Goal: Transaction & Acquisition: Purchase product/service

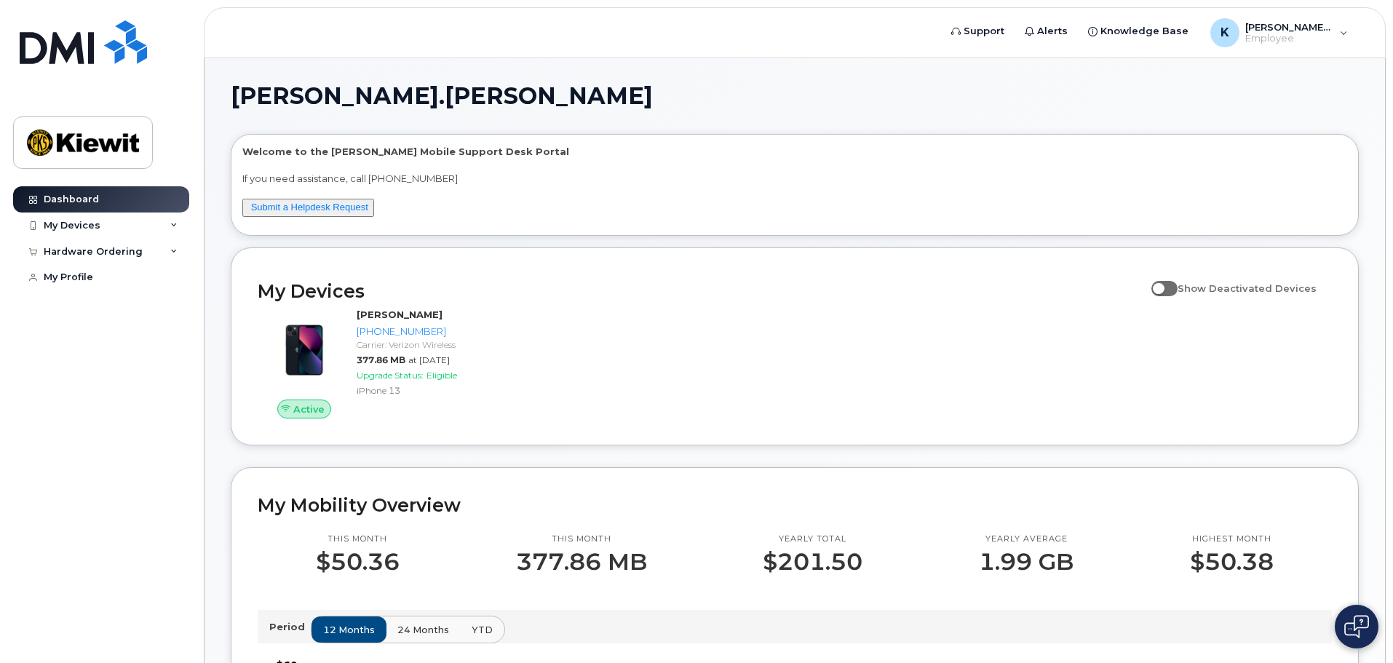
click at [1102, 290] on h2 "My Devices" at bounding box center [701, 291] width 886 height 22
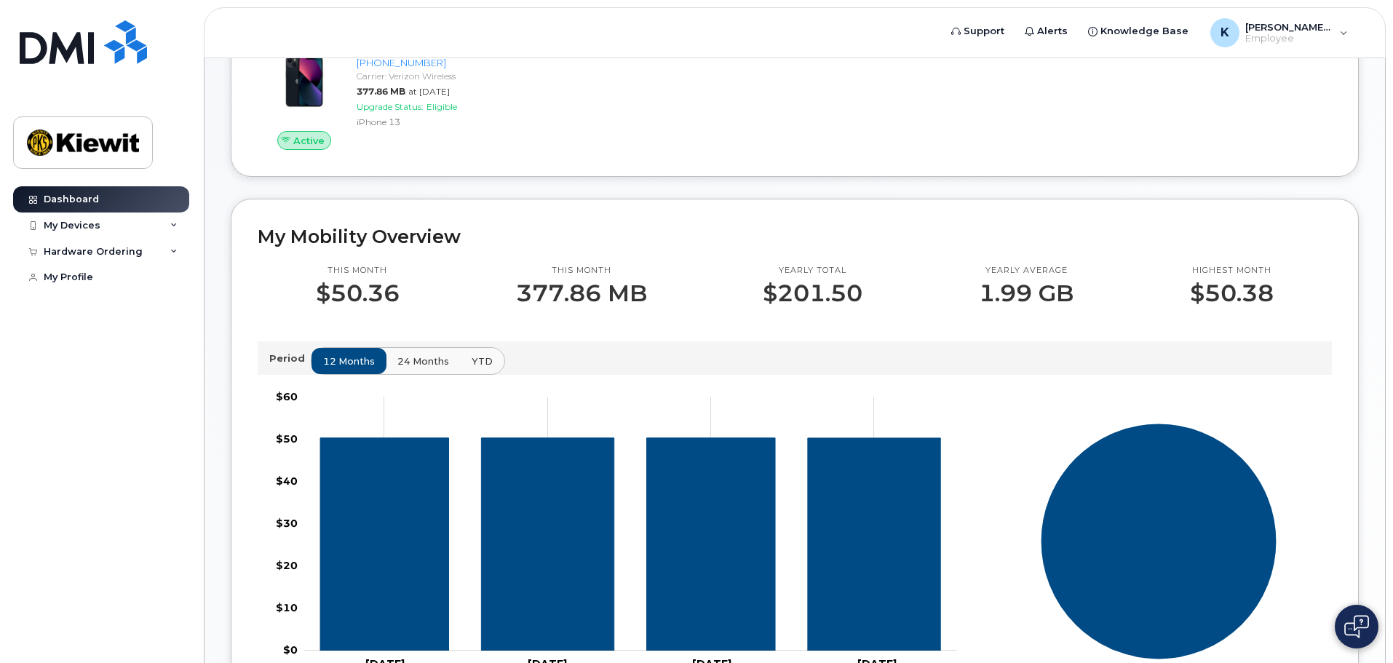
scroll to position [291, 0]
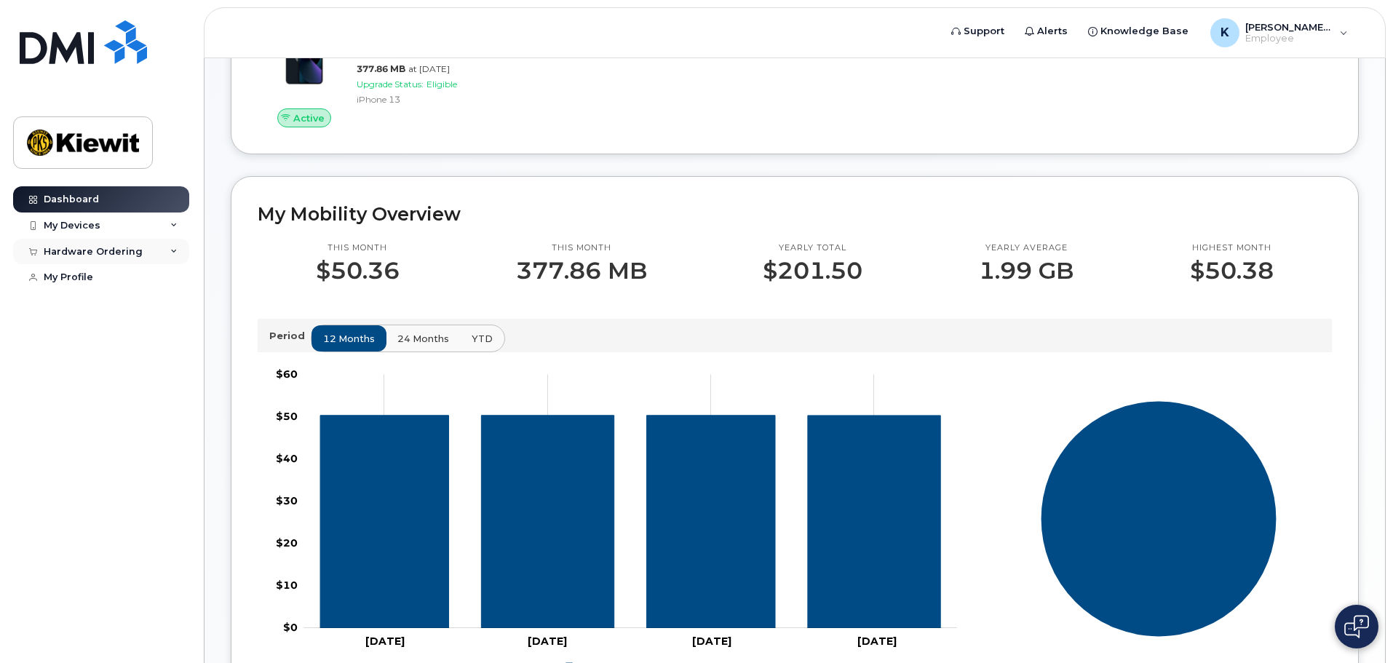
click at [89, 246] on div "Hardware Ordering" at bounding box center [93, 252] width 99 height 12
click at [90, 286] on link "My Orders" at bounding box center [114, 278] width 151 height 28
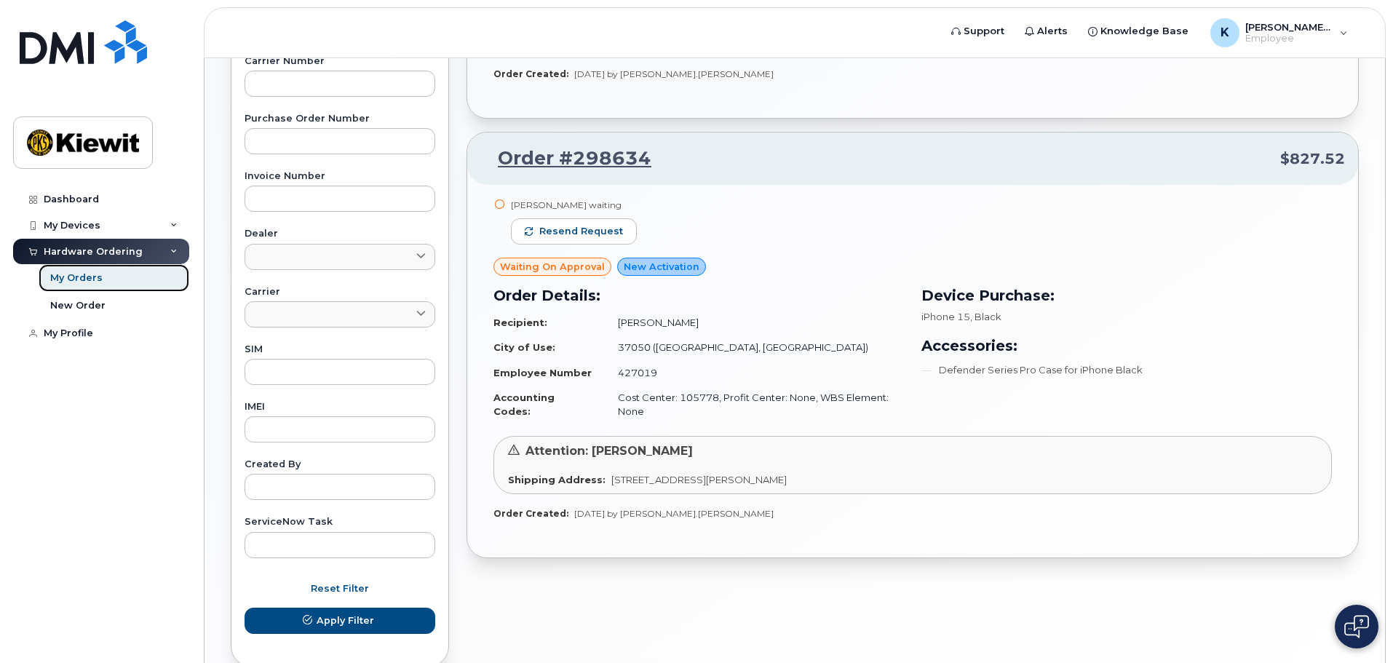
scroll to position [552, 0]
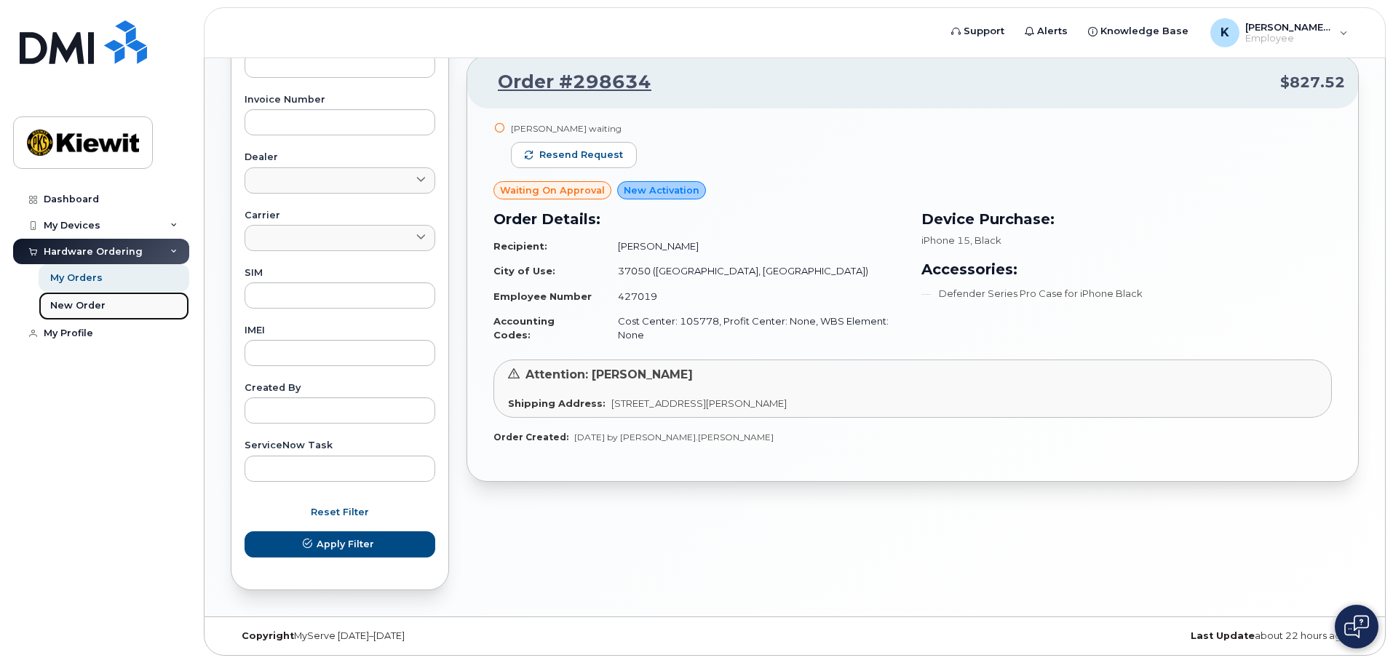
click at [99, 301] on div "New Order" at bounding box center [77, 305] width 55 height 13
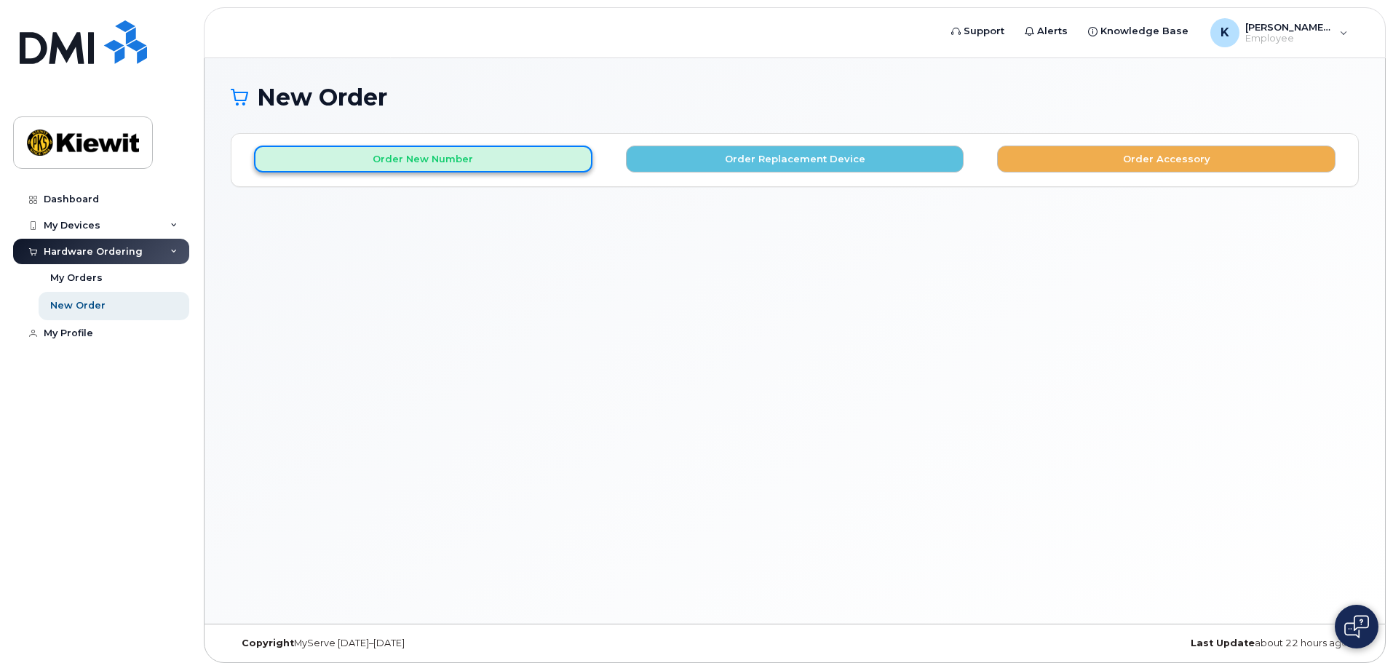
click at [517, 154] on button "Order New Number" at bounding box center [423, 159] width 338 height 27
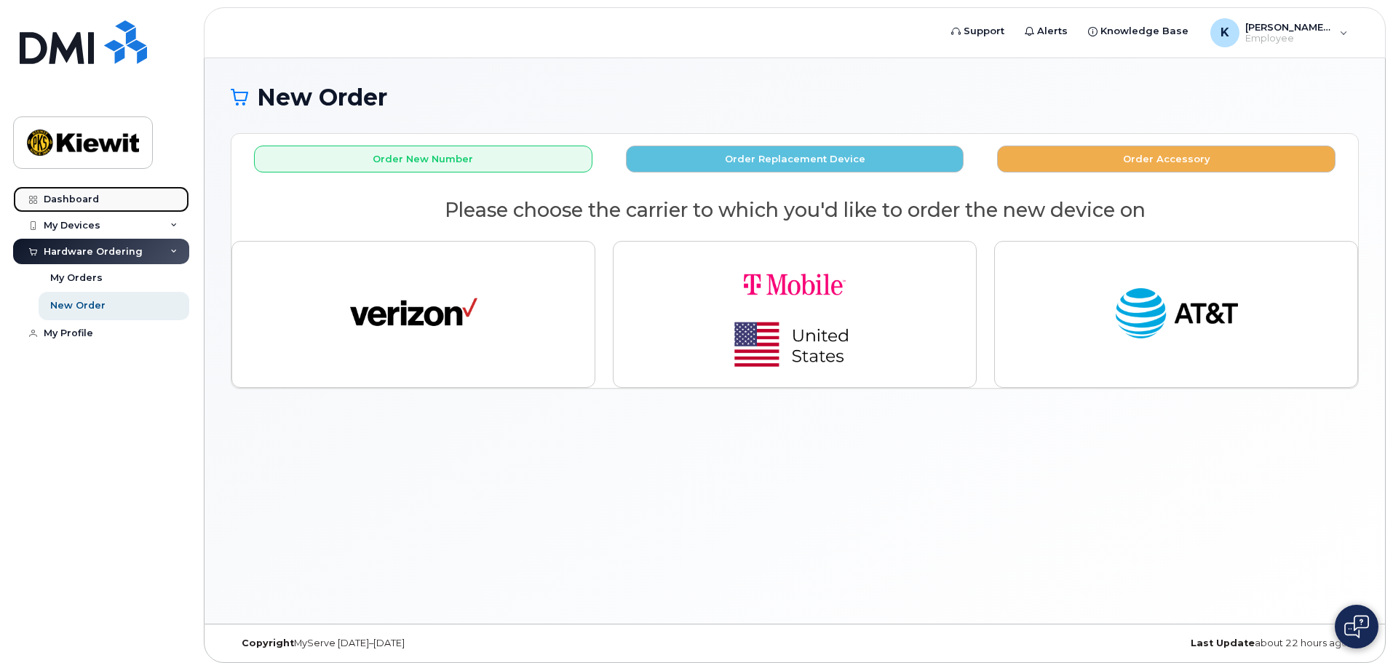
click at [97, 200] on link "Dashboard" at bounding box center [101, 199] width 176 height 26
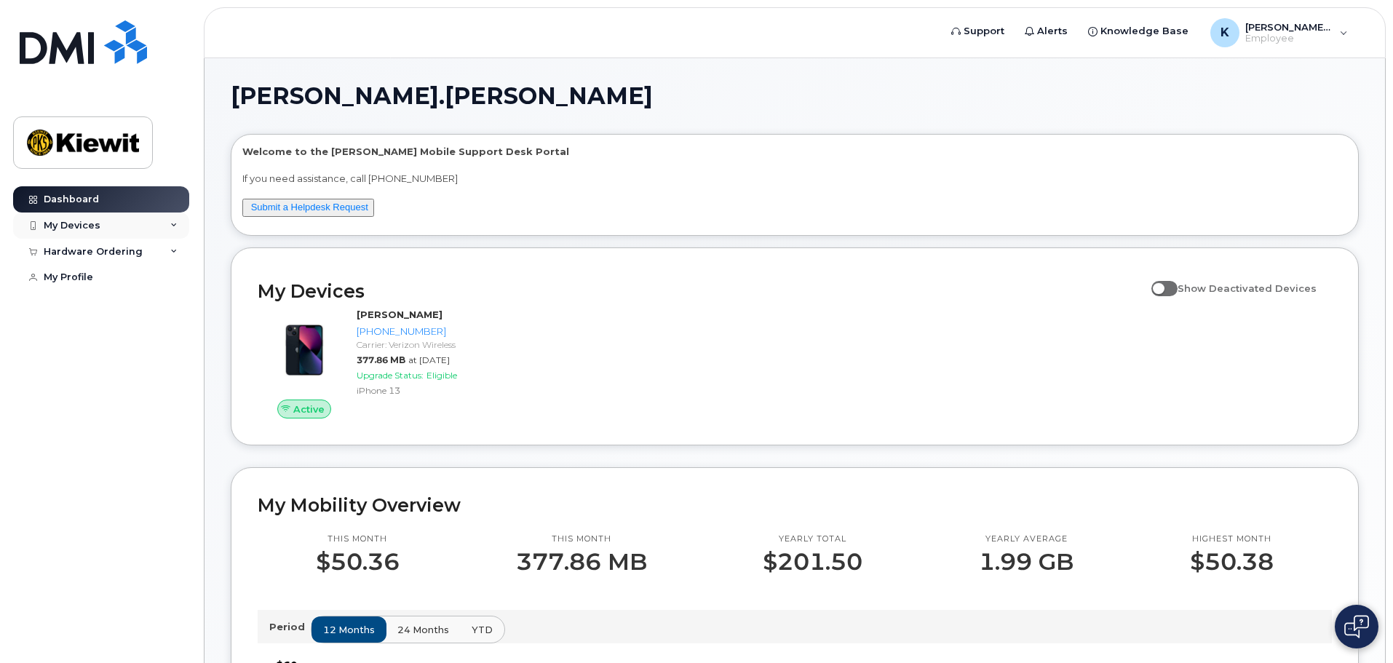
click at [120, 234] on div "My Devices" at bounding box center [101, 226] width 176 height 26
click at [106, 336] on div "Hardware Ordering" at bounding box center [93, 331] width 99 height 12
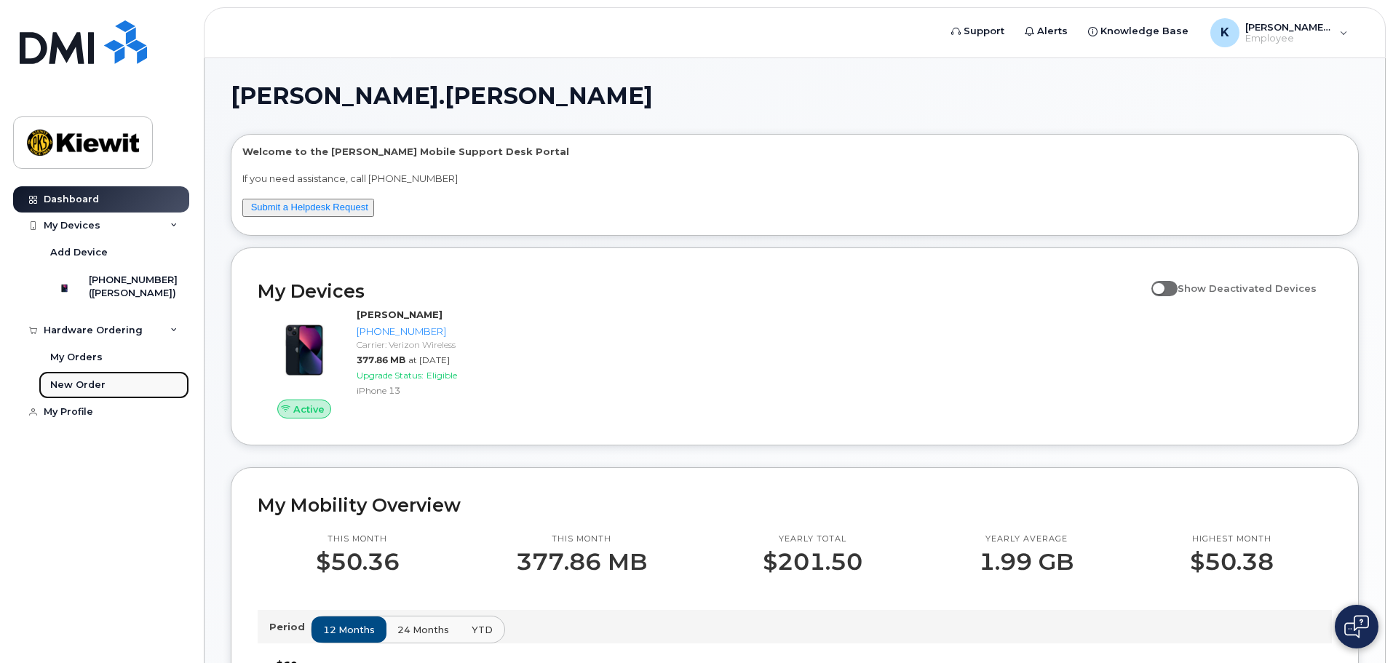
click at [100, 392] on div "New Order" at bounding box center [77, 384] width 55 height 13
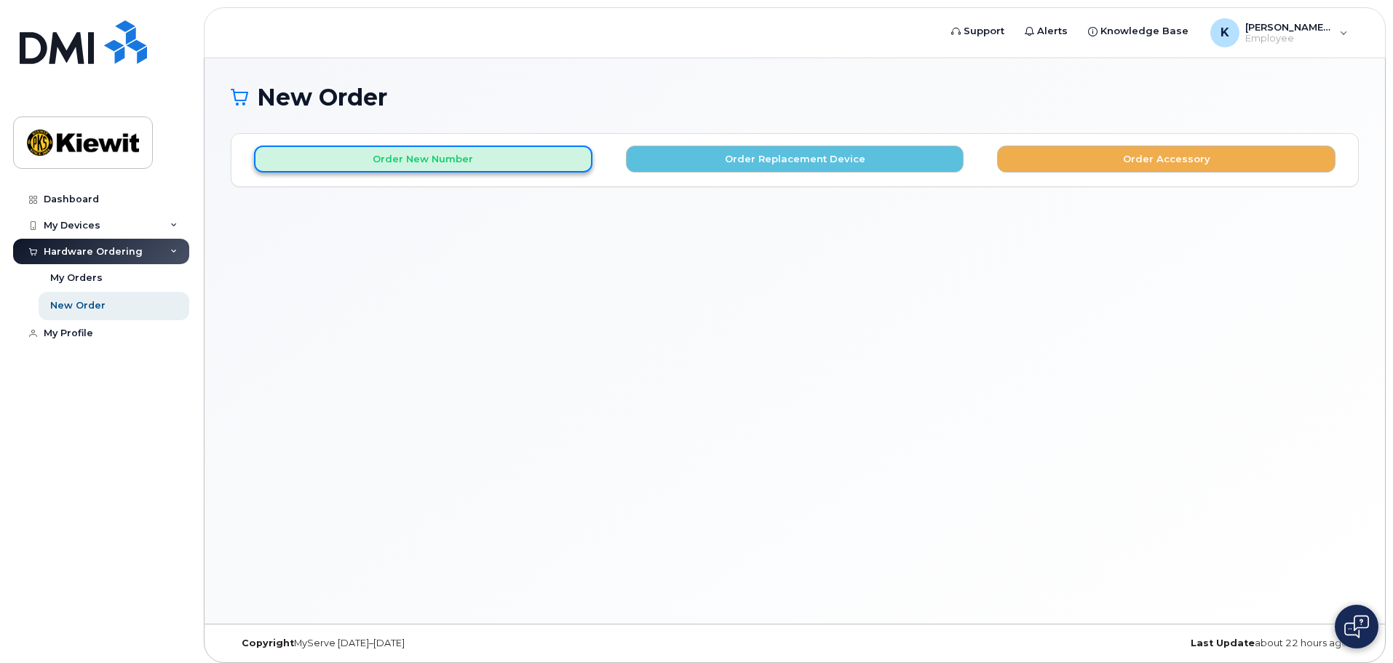
click at [544, 155] on button "Order New Number" at bounding box center [423, 159] width 338 height 27
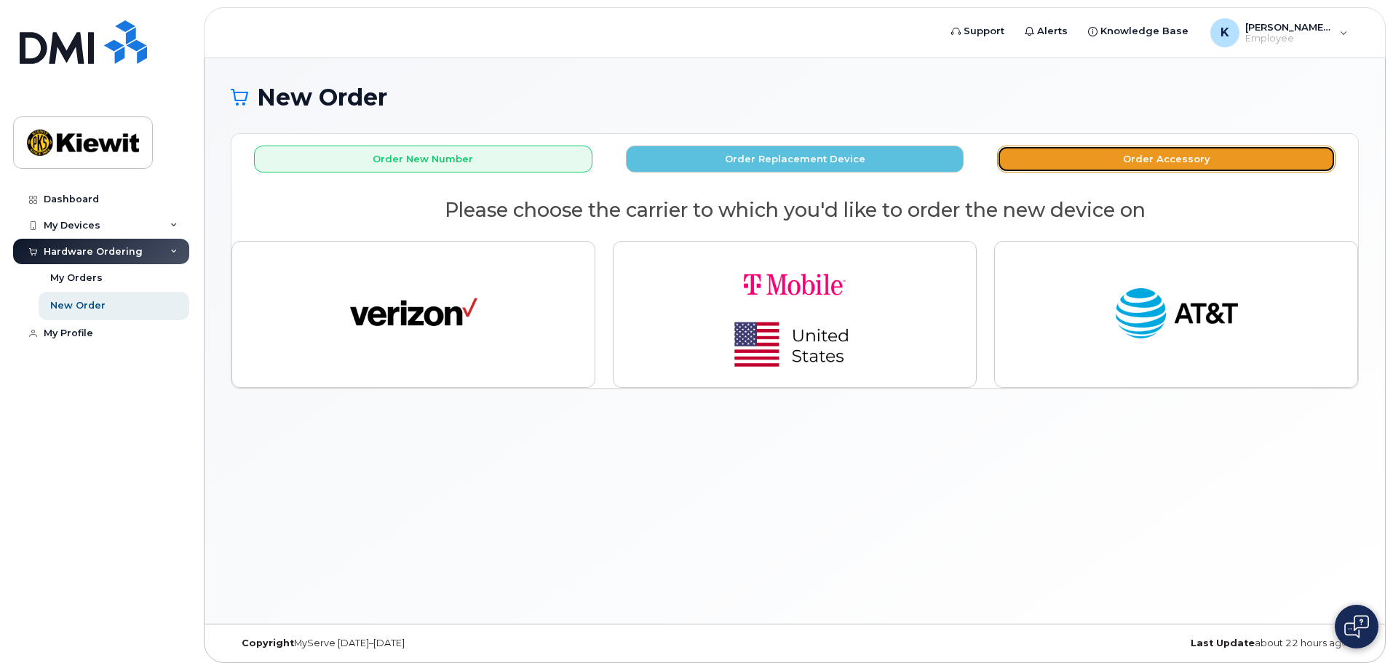
click at [1283, 170] on button "Order Accessory" at bounding box center [1166, 159] width 338 height 27
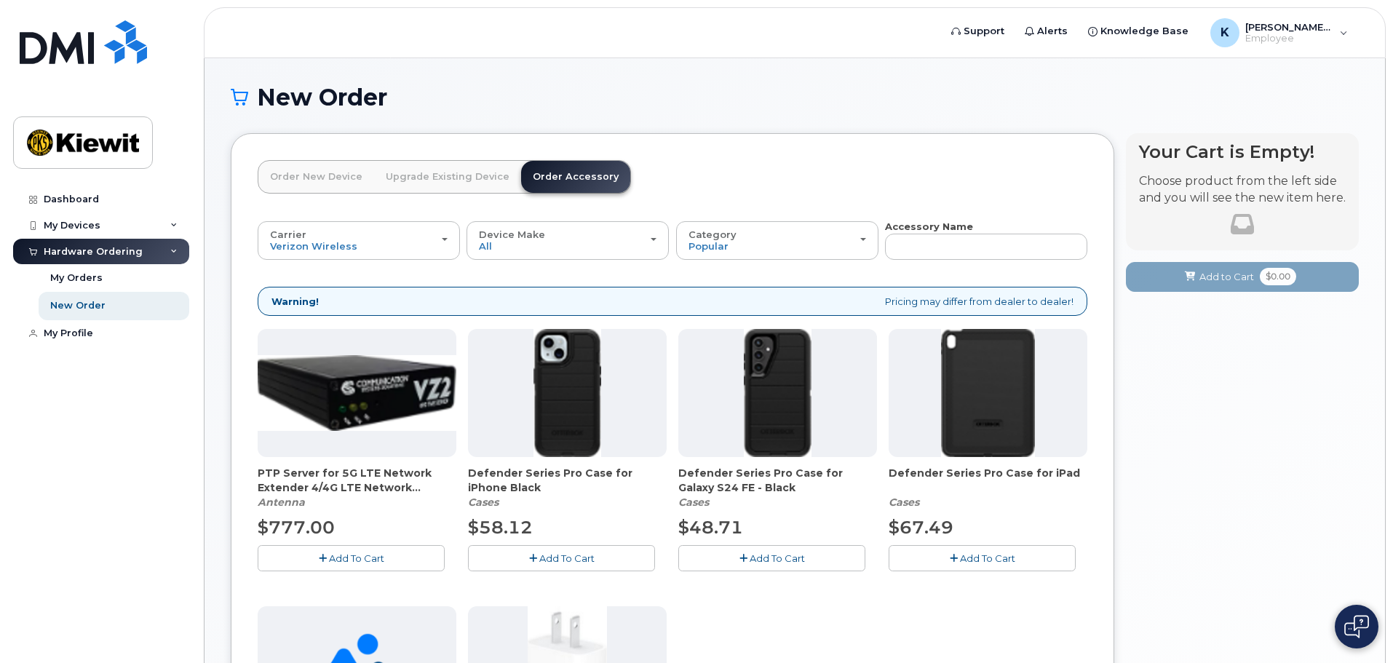
click at [330, 175] on link "Order New Device" at bounding box center [316, 177] width 116 height 32
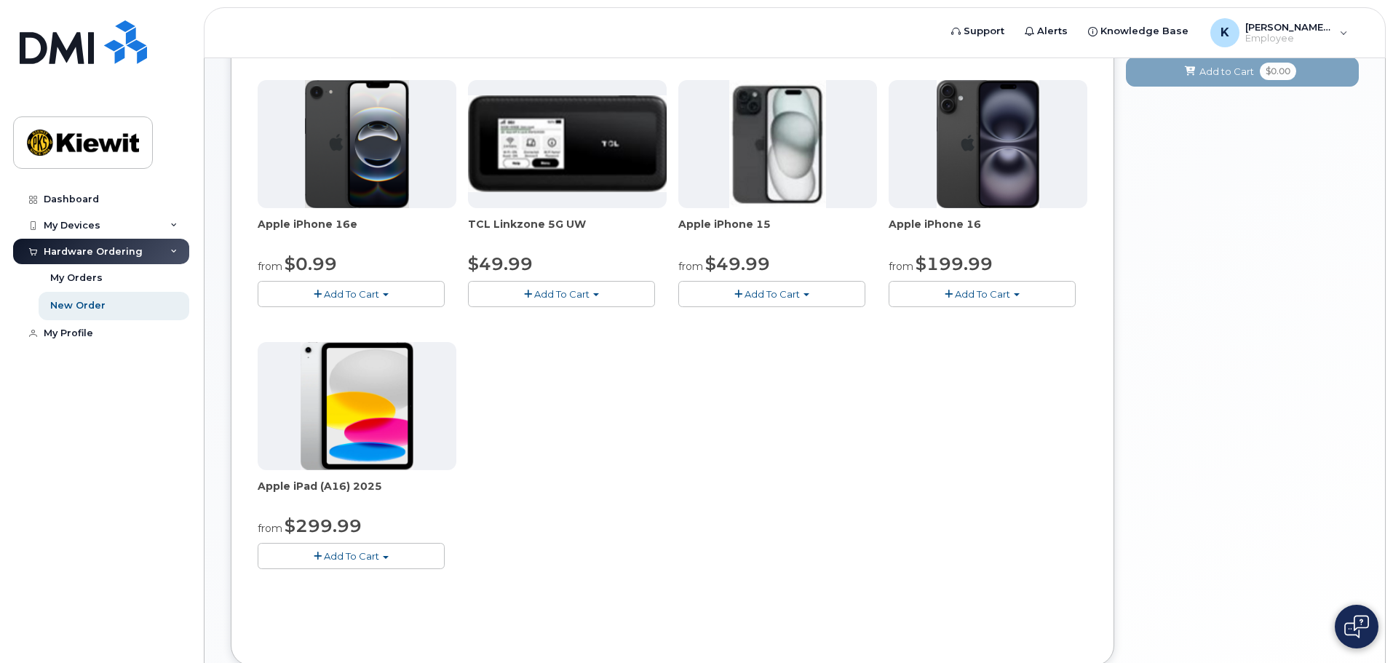
scroll to position [291, 0]
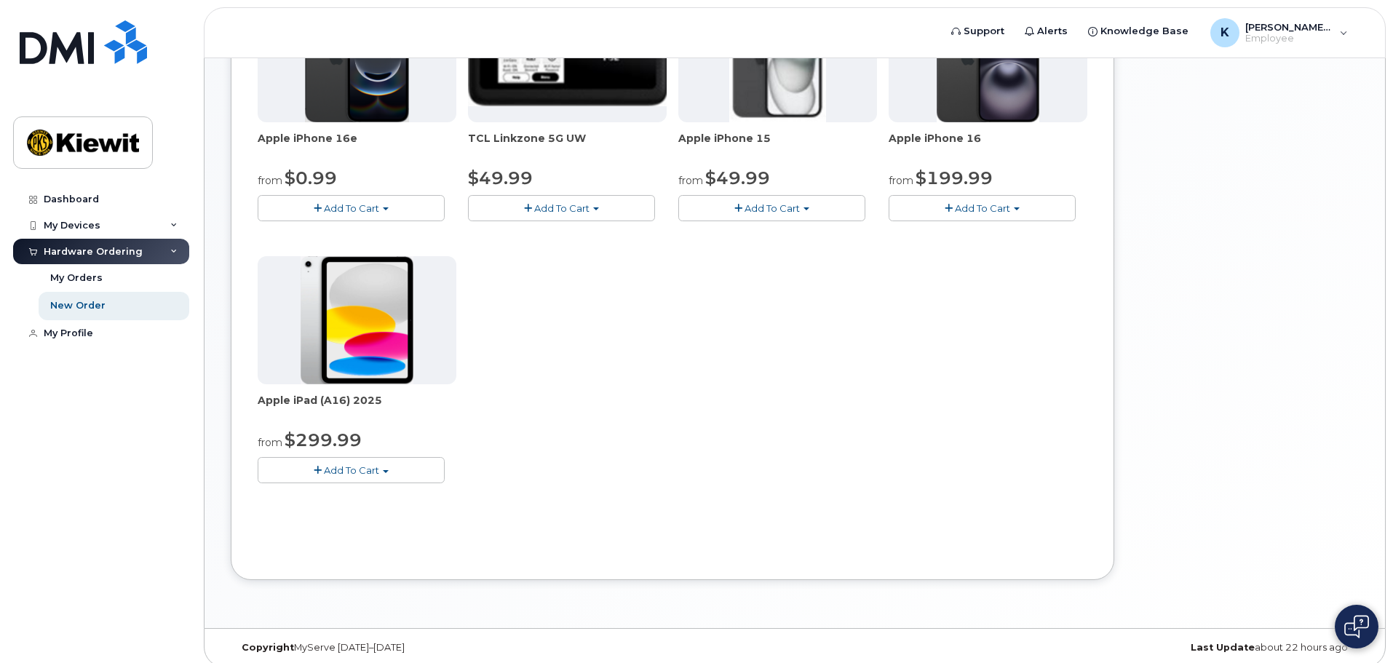
click at [370, 477] on button "Add To Cart" at bounding box center [351, 469] width 187 height 25
click at [427, 499] on link "$299.99 - 2 Year Activation (128GB)" at bounding box center [361, 497] width 201 height 18
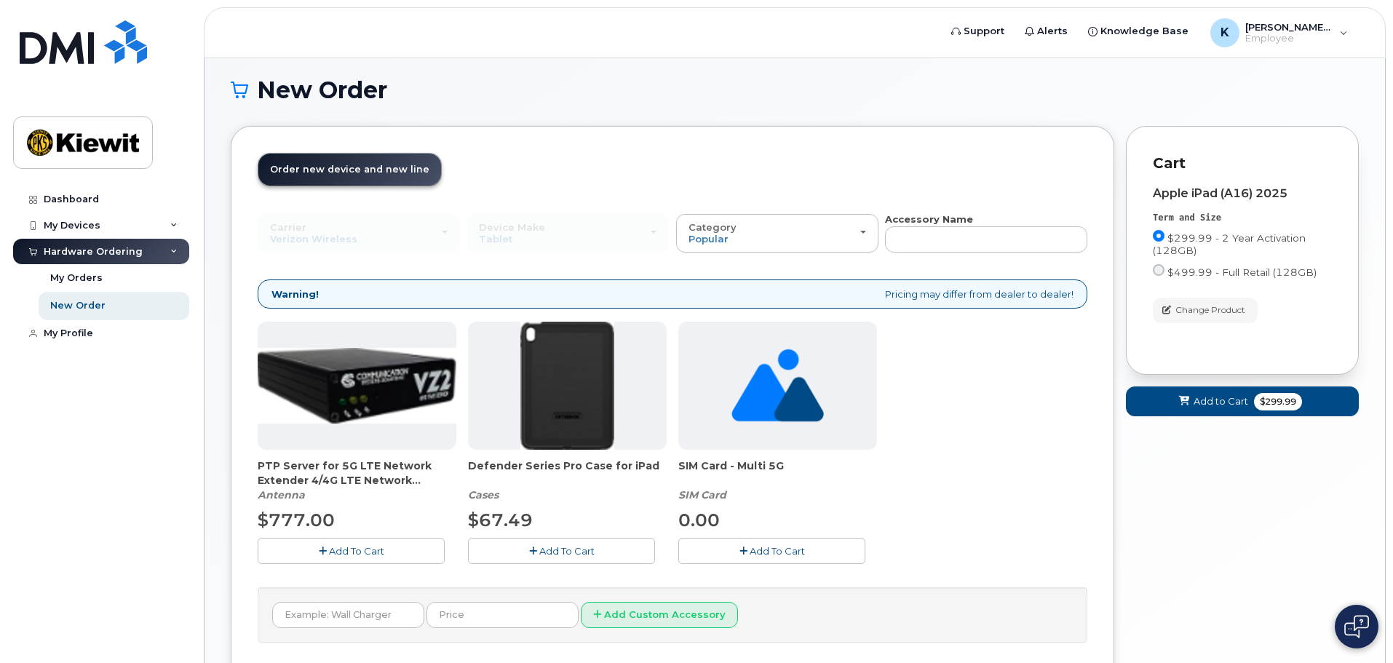
scroll to position [8, 0]
click at [1244, 396] on span "Add to Cart" at bounding box center [1221, 401] width 55 height 14
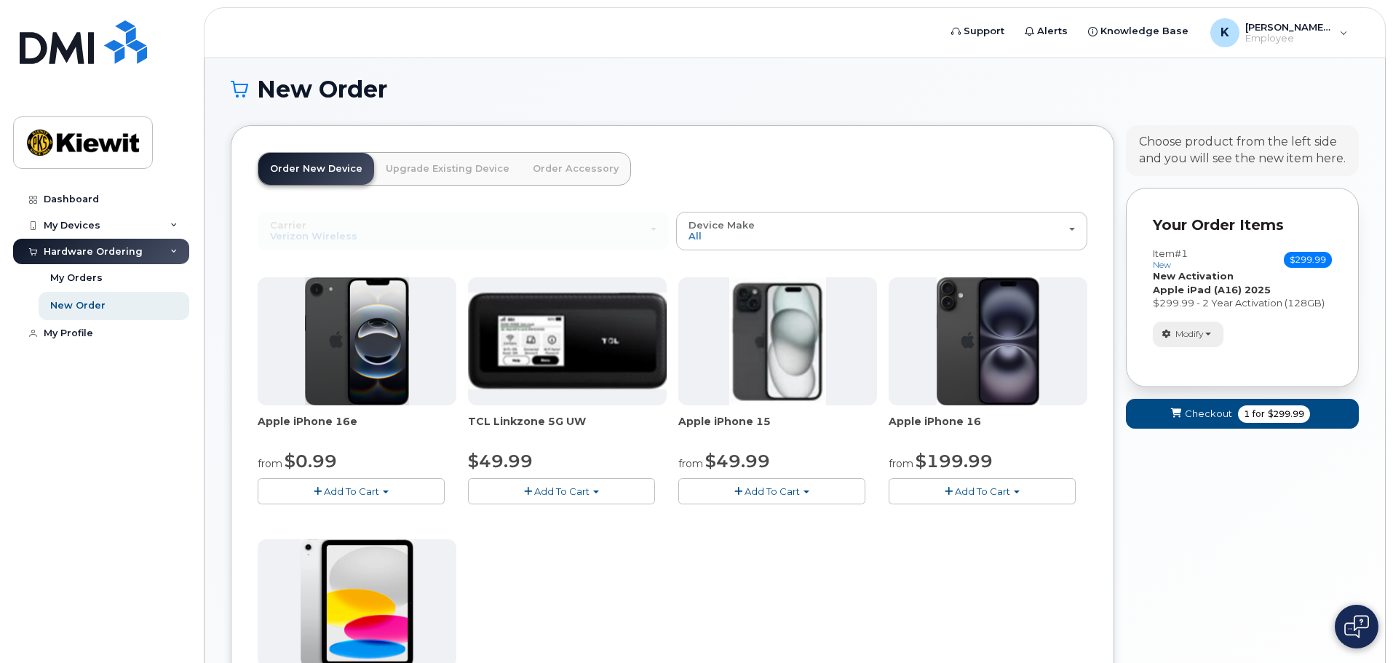
click at [1207, 330] on button "Modify" at bounding box center [1188, 334] width 71 height 25
click at [1362, 319] on div "New Order × Share This Order If you want to allow others to create or edit orde…" at bounding box center [795, 480] width 1181 height 861
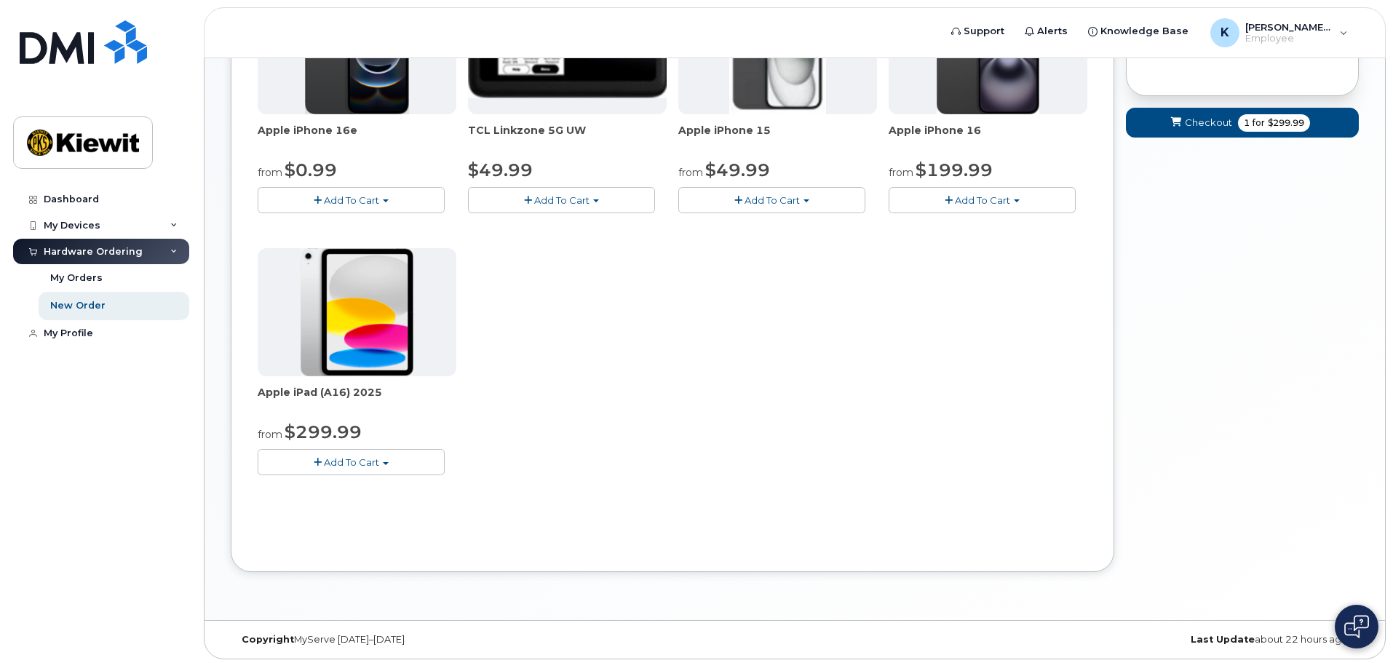
click at [358, 462] on span "Add To Cart" at bounding box center [351, 462] width 55 height 12
click at [347, 484] on link "$299.99 - 2 Year Activation (128GB)" at bounding box center [361, 489] width 201 height 18
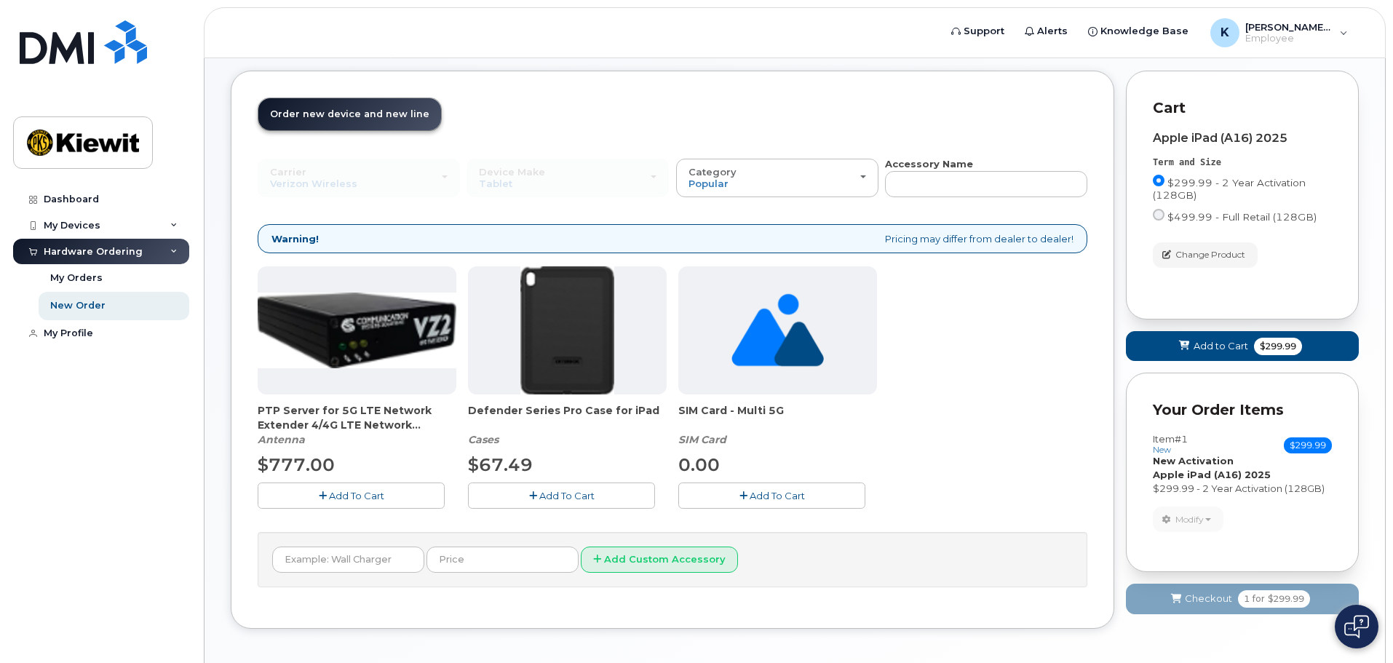
scroll to position [123, 0]
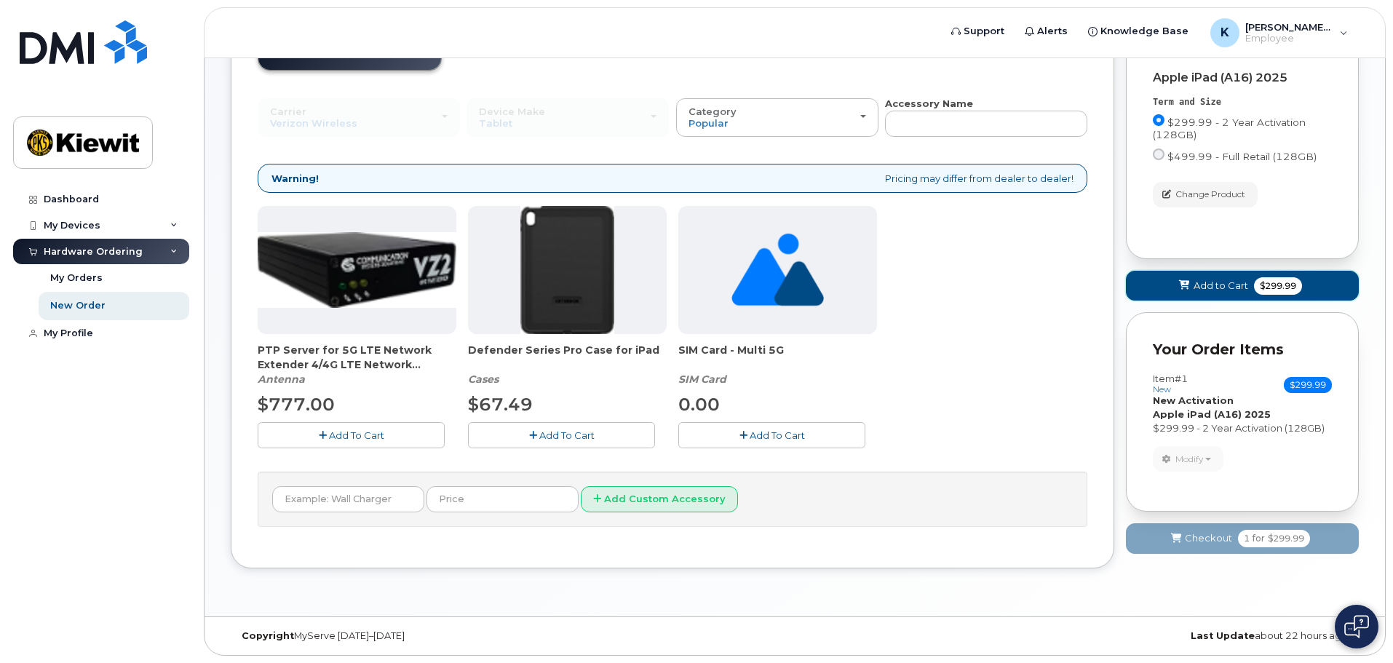
click at [1261, 290] on span "$299.99" at bounding box center [1278, 285] width 48 height 17
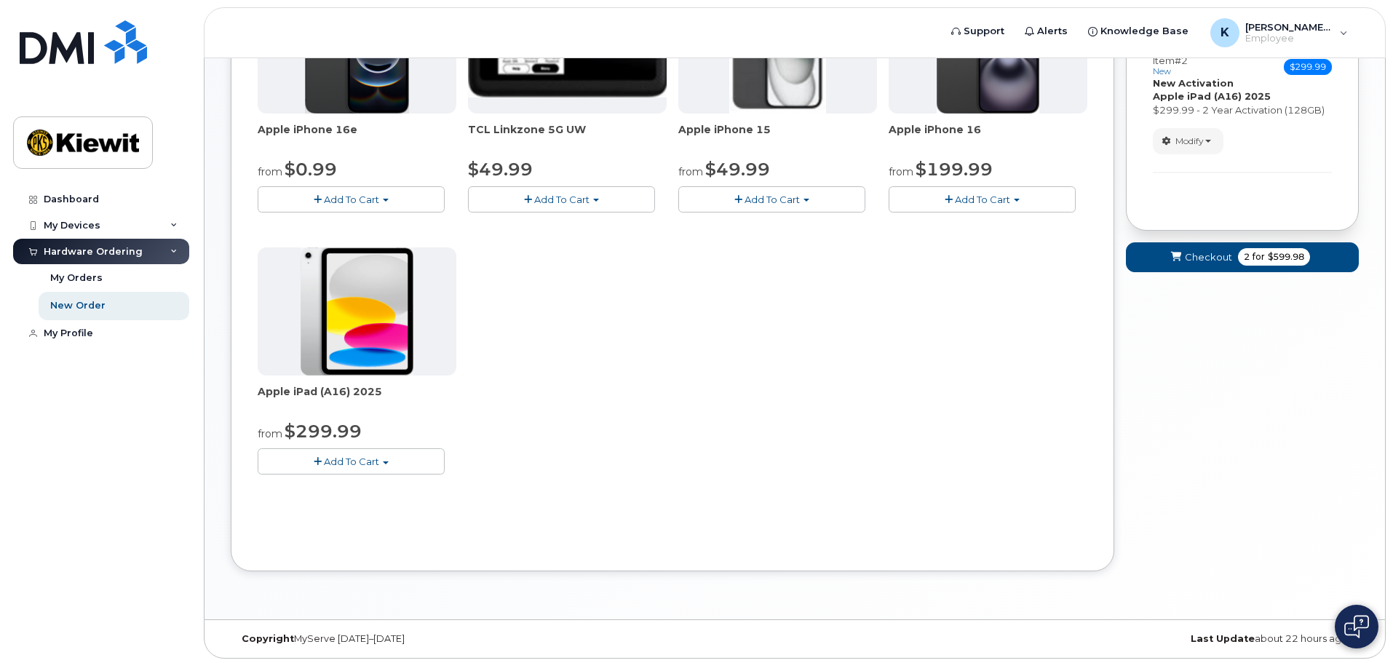
scroll to position [303, 0]
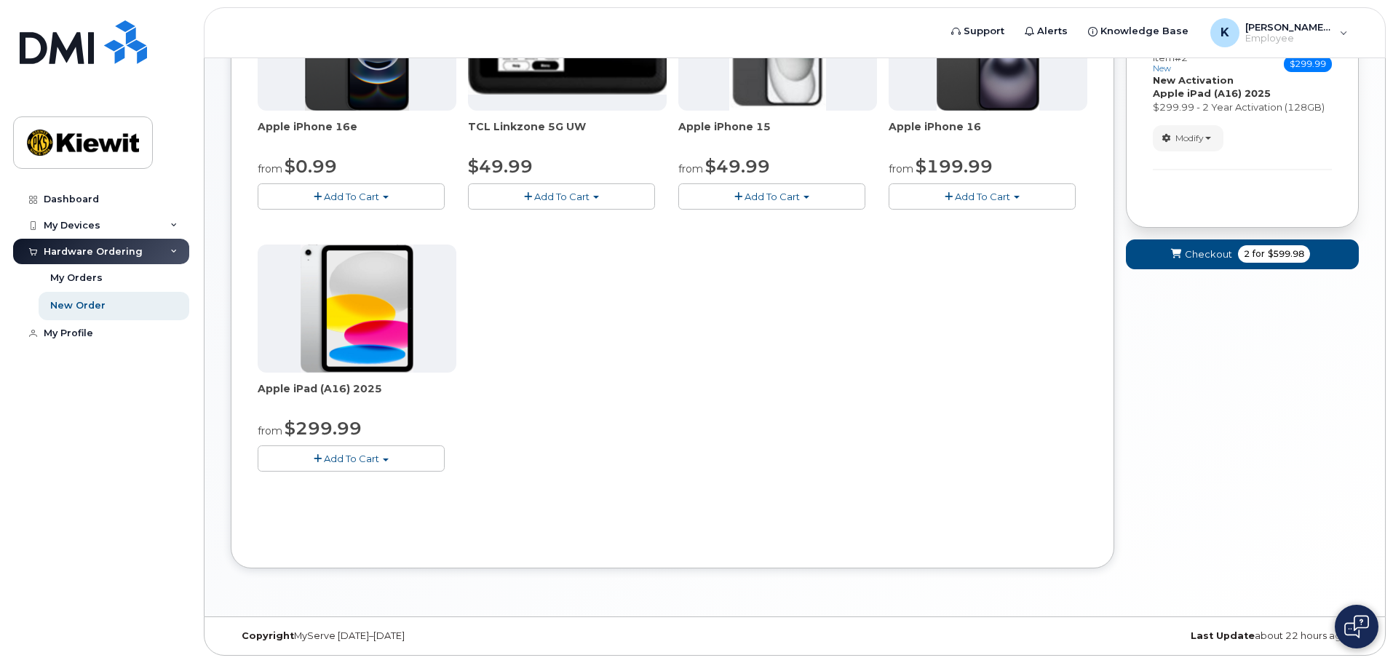
click at [355, 459] on span "Add To Cart" at bounding box center [351, 459] width 55 height 12
click at [355, 485] on link "$299.99 - 2 Year Activation (128GB)" at bounding box center [361, 486] width 201 height 18
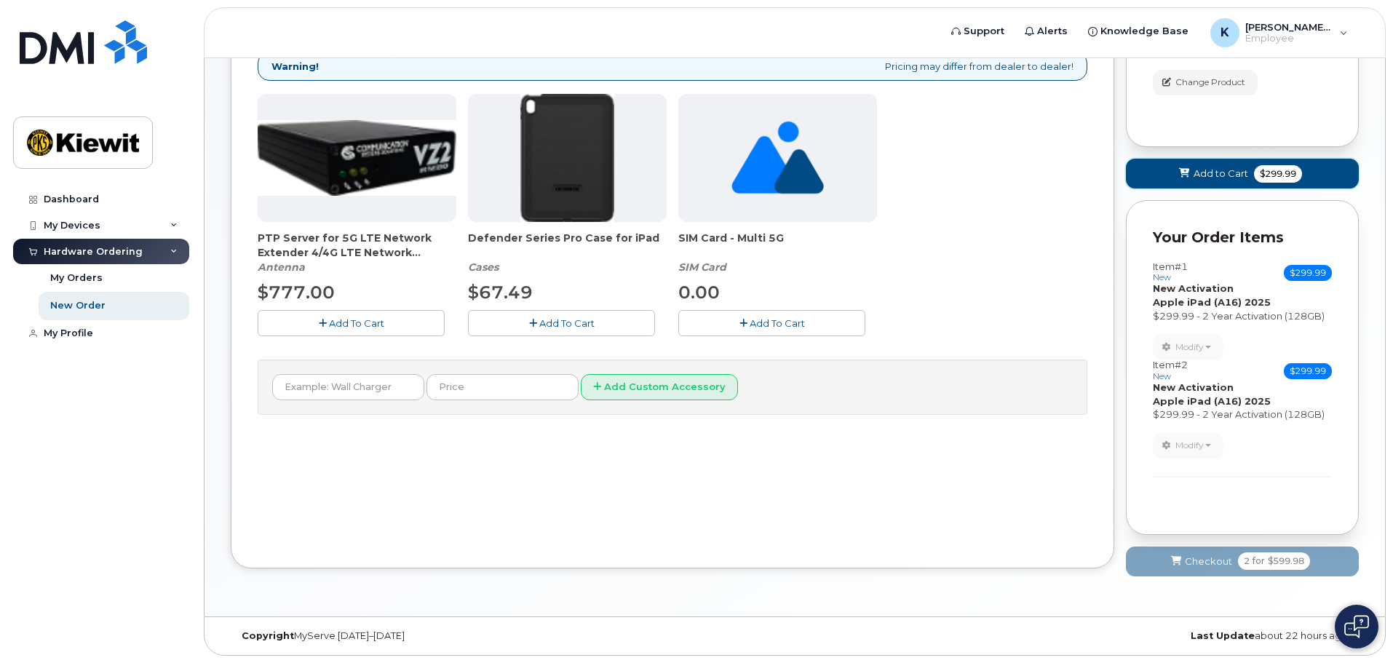
click at [1293, 183] on button "Add to Cart $299.99" at bounding box center [1242, 174] width 233 height 30
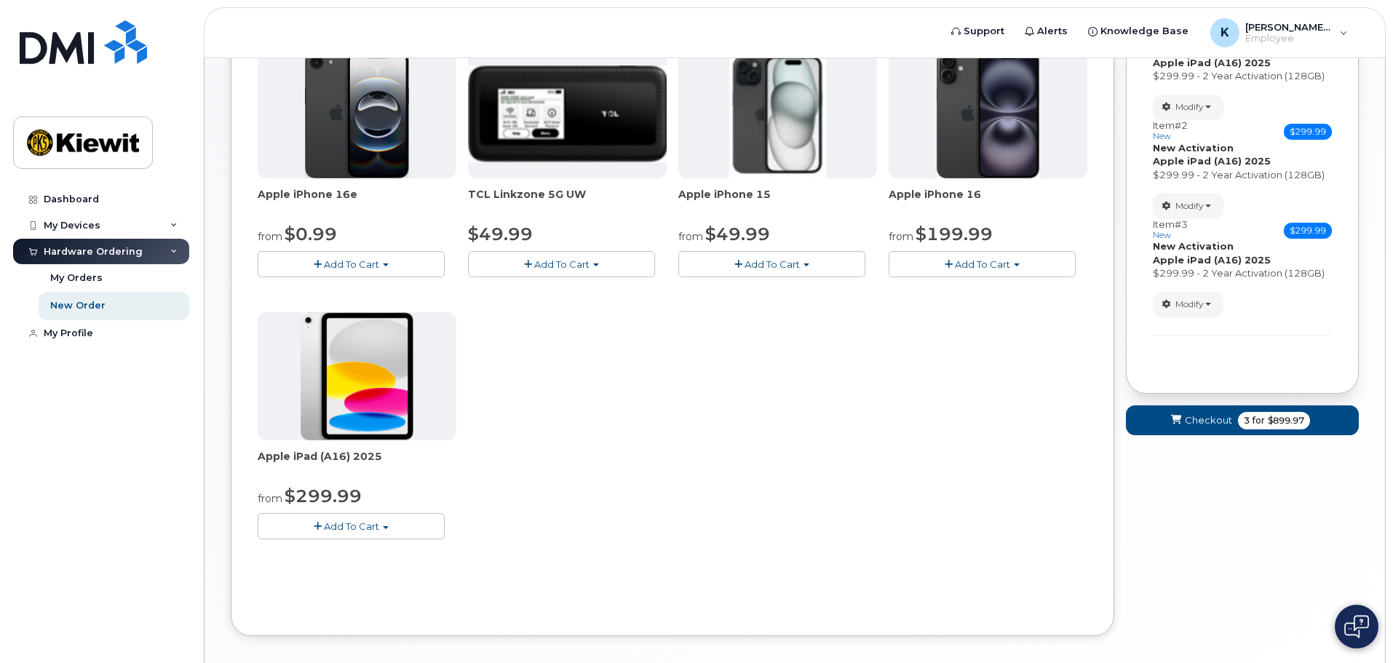
scroll to position [303, 0]
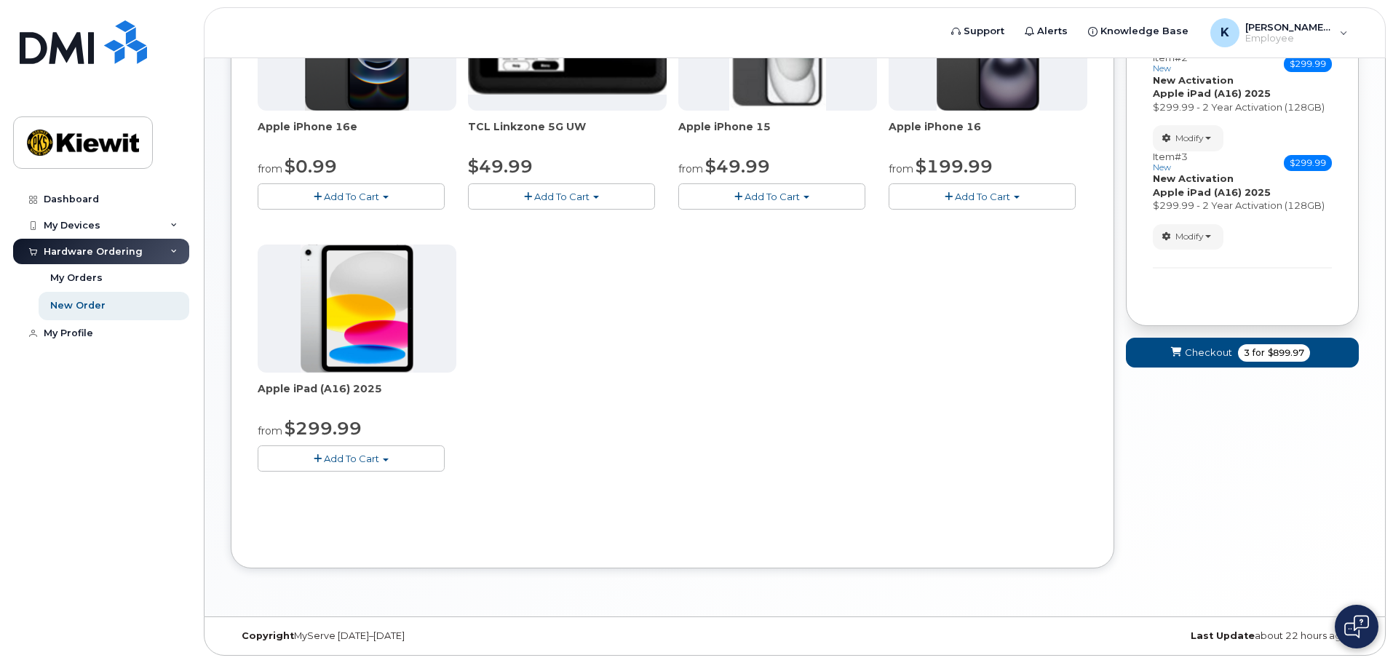
click at [389, 459] on span "button" at bounding box center [386, 460] width 6 height 3
click at [375, 485] on link "$299.99 - 2 Year Activation (128GB)" at bounding box center [361, 486] width 201 height 18
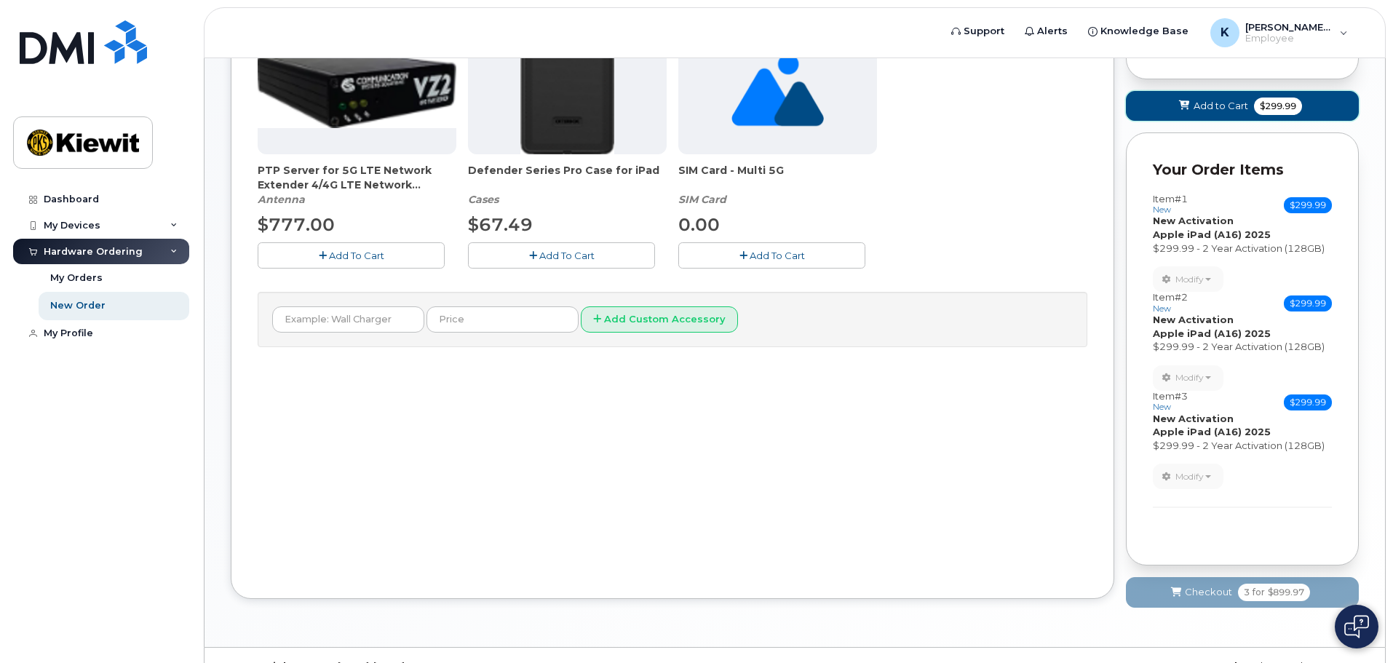
click at [1250, 100] on button "Add to Cart $299.99" at bounding box center [1242, 106] width 233 height 30
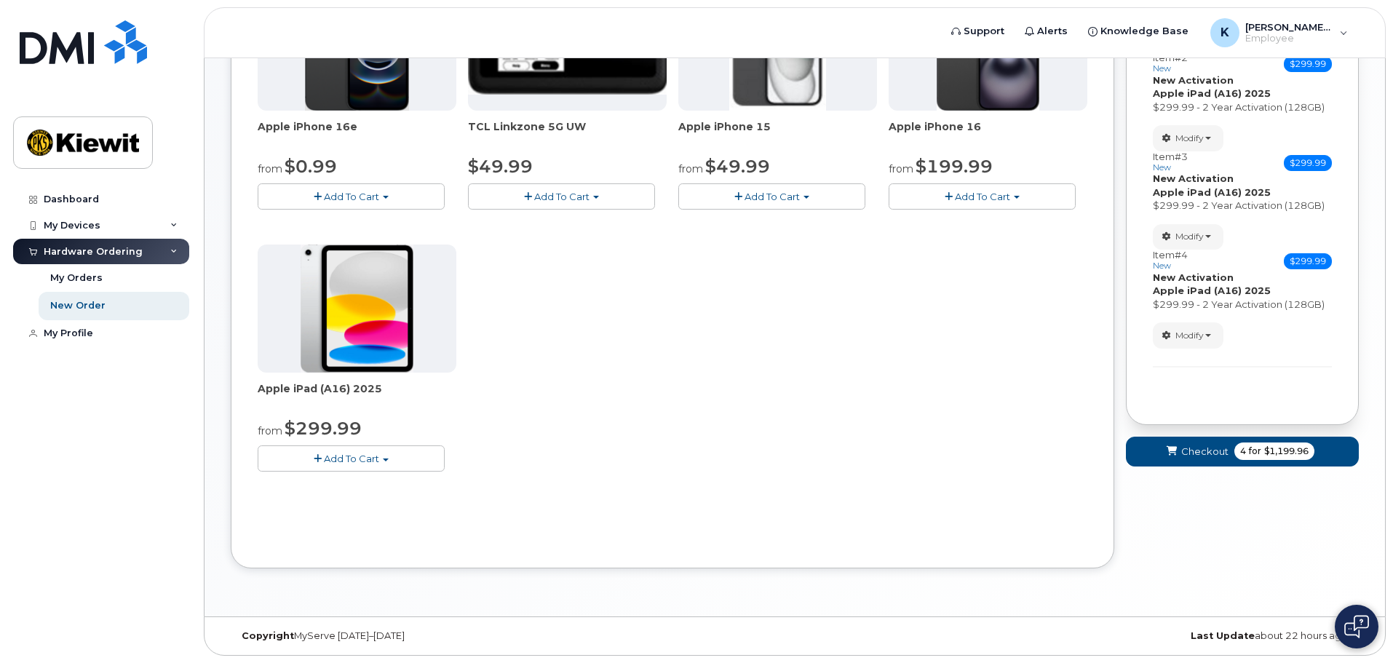
click at [370, 464] on span "Add To Cart" at bounding box center [351, 459] width 55 height 12
click at [370, 482] on link "$299.99 - 2 Year Activation (128GB)" at bounding box center [361, 486] width 201 height 18
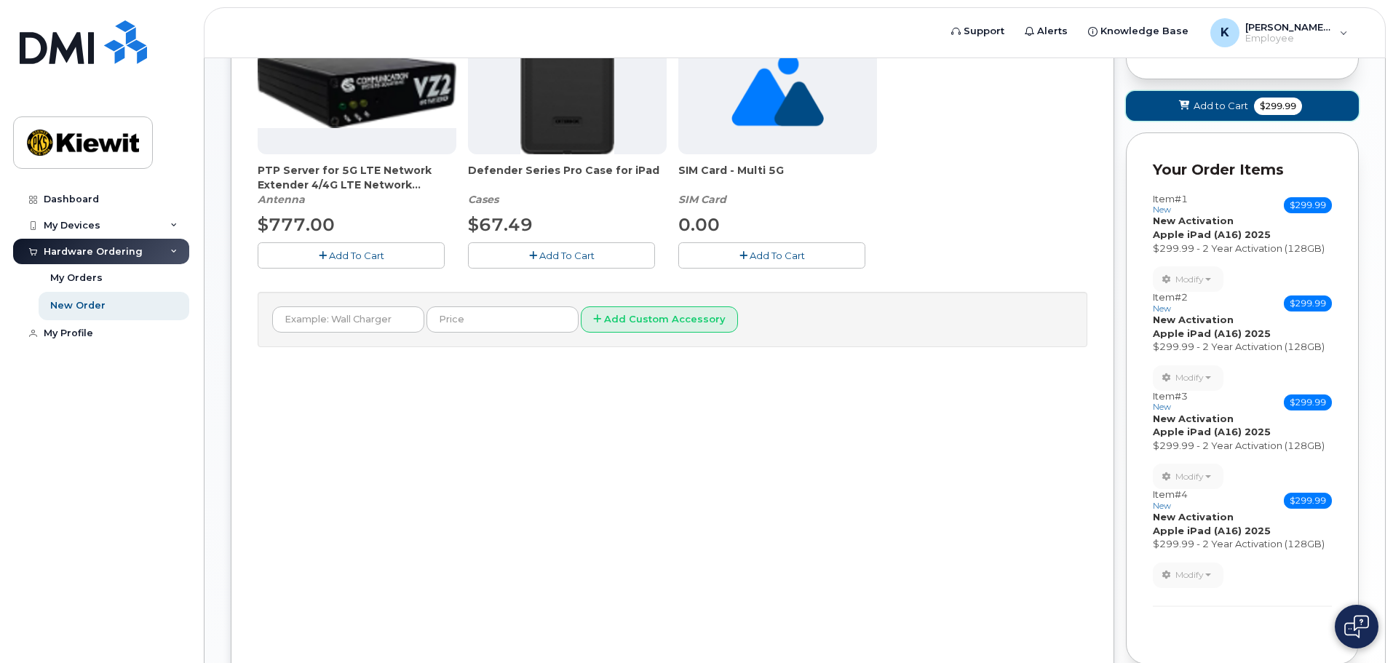
click at [1212, 108] on span "Add to Cart" at bounding box center [1221, 106] width 55 height 14
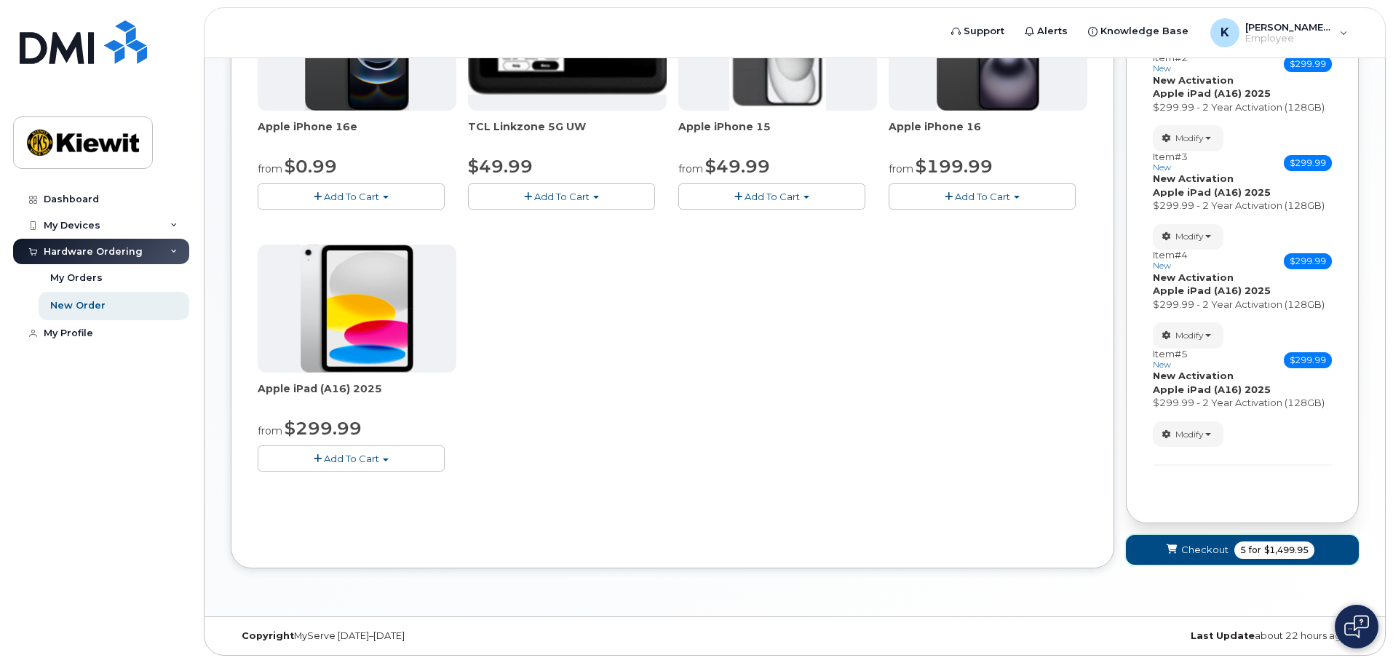
click at [1295, 541] on span "5 for $1,499.95" at bounding box center [1274, 549] width 80 height 17
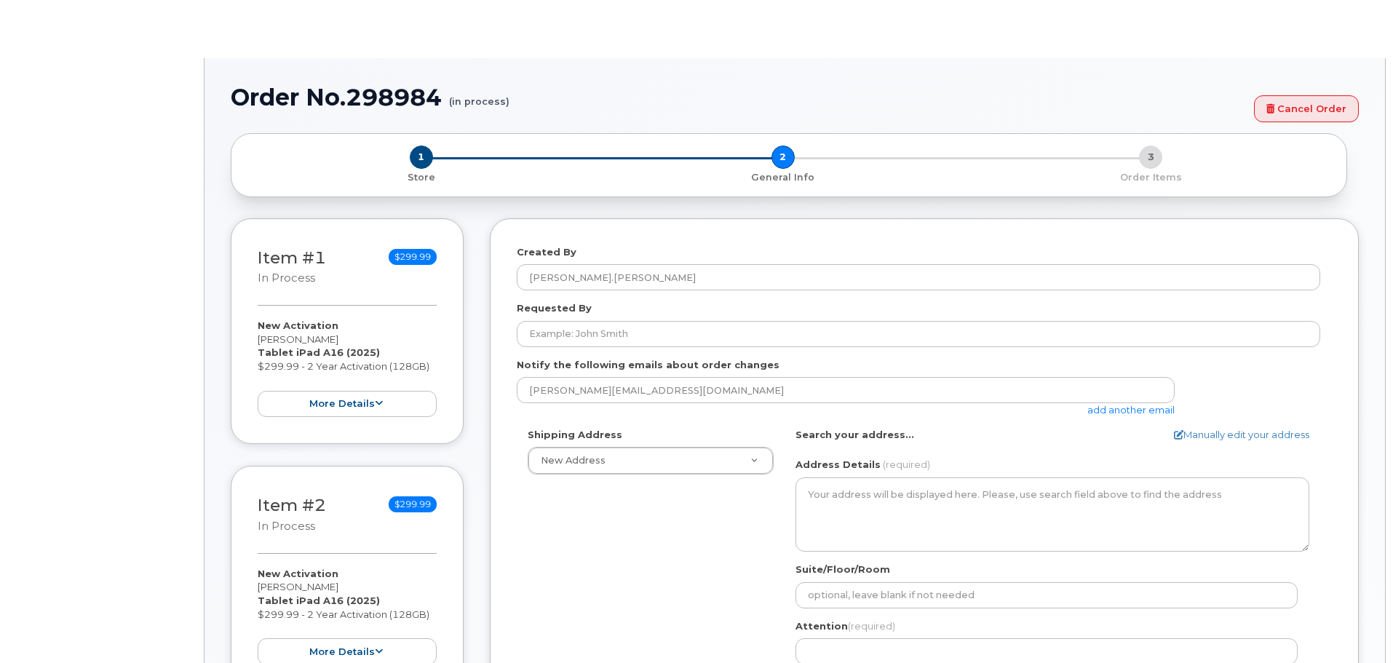
select select
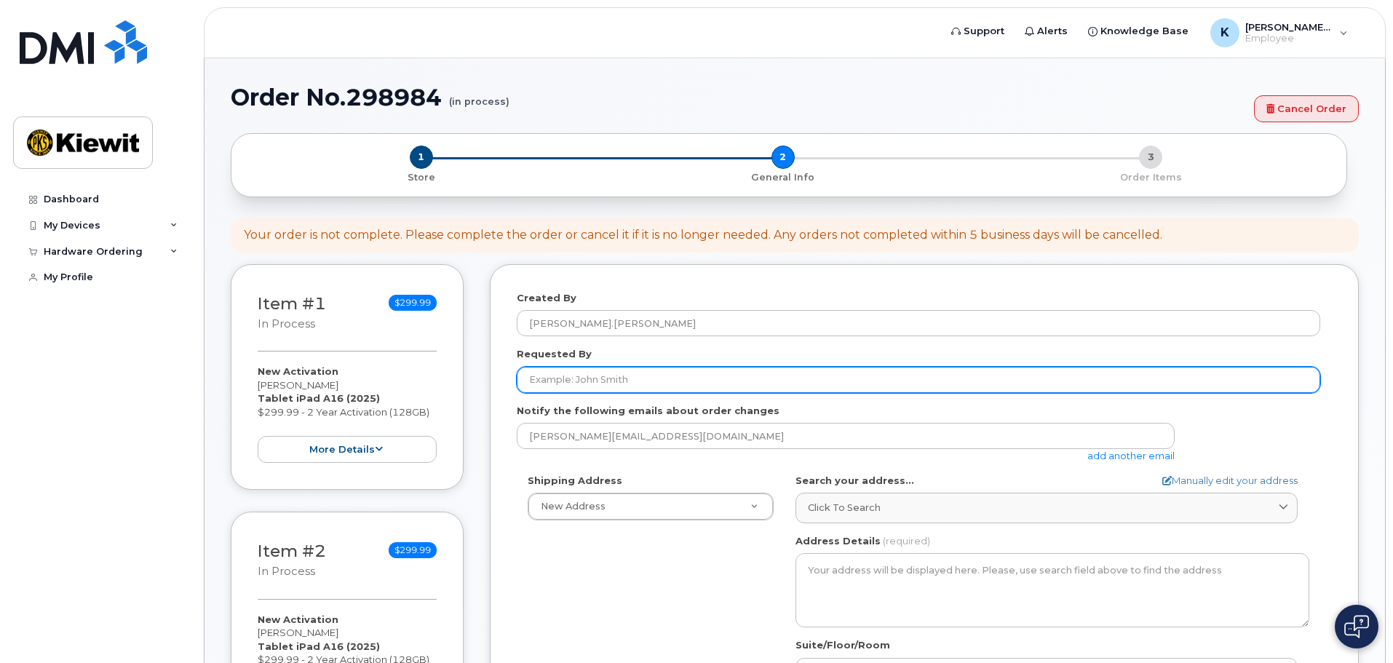
click at [629, 375] on input "Requested By" at bounding box center [919, 380] width 804 height 26
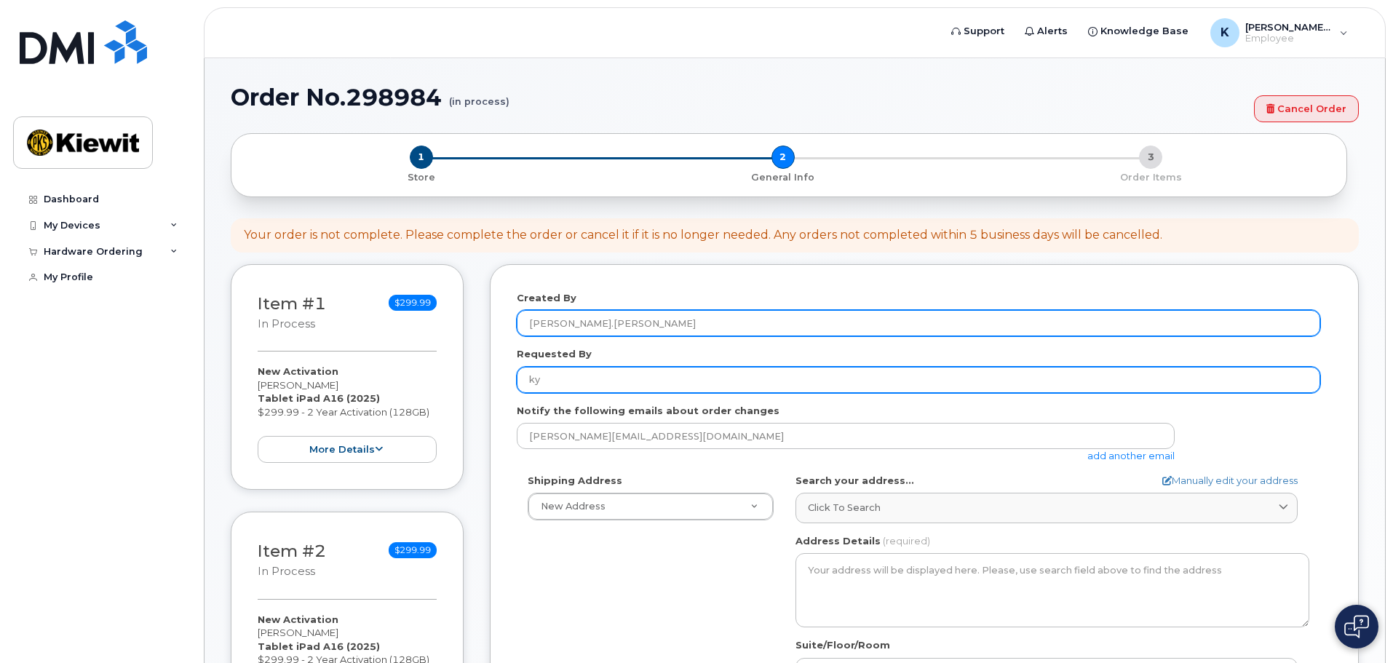
type input "k"
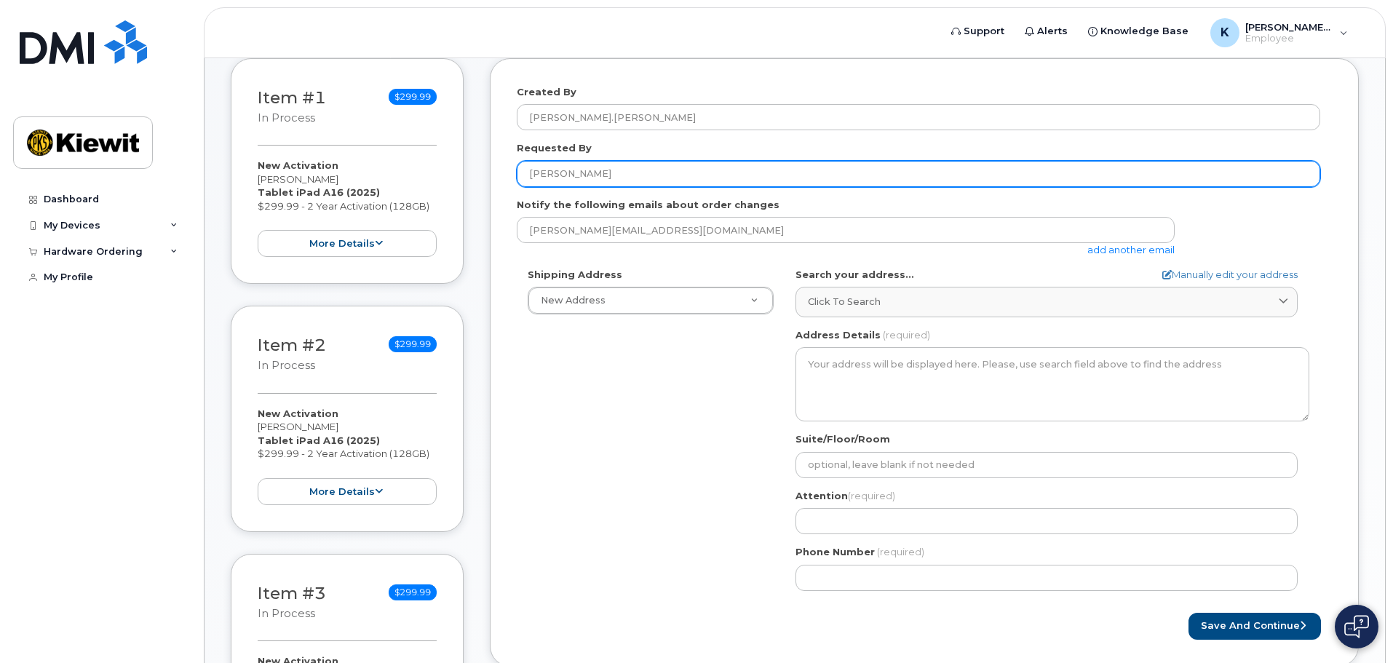
scroll to position [218, 0]
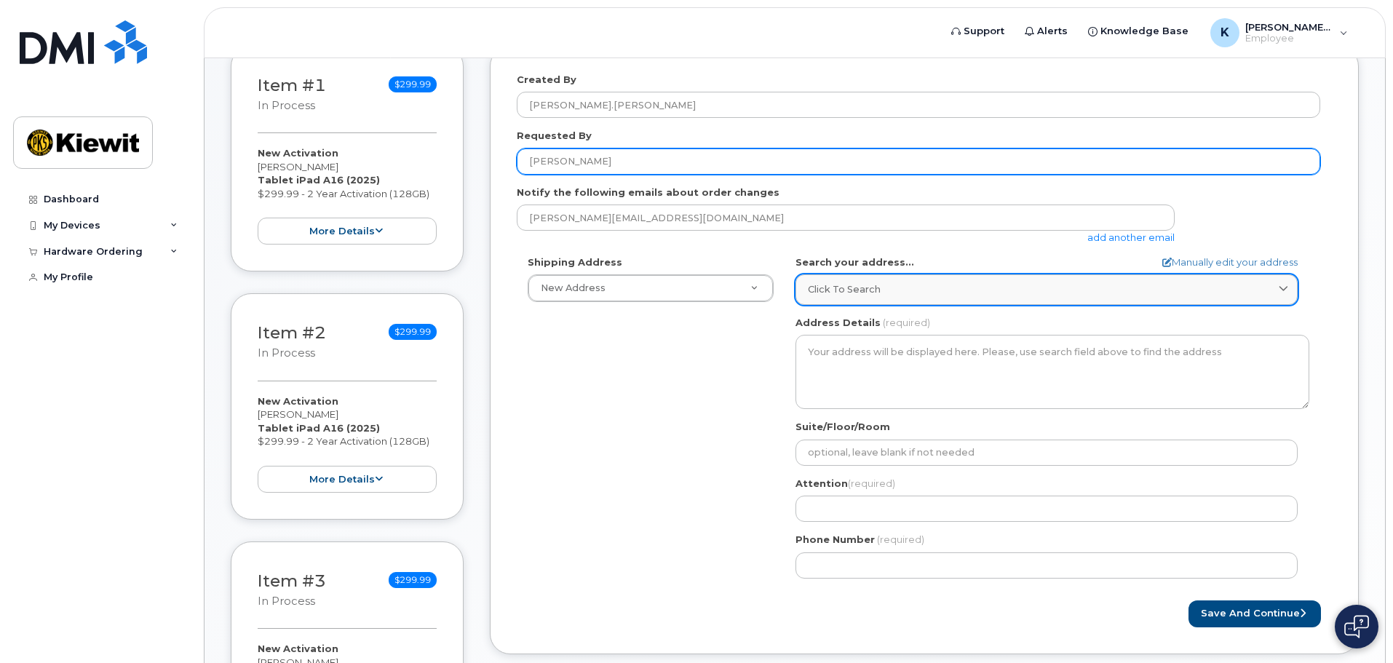
type input "[PERSON_NAME]"
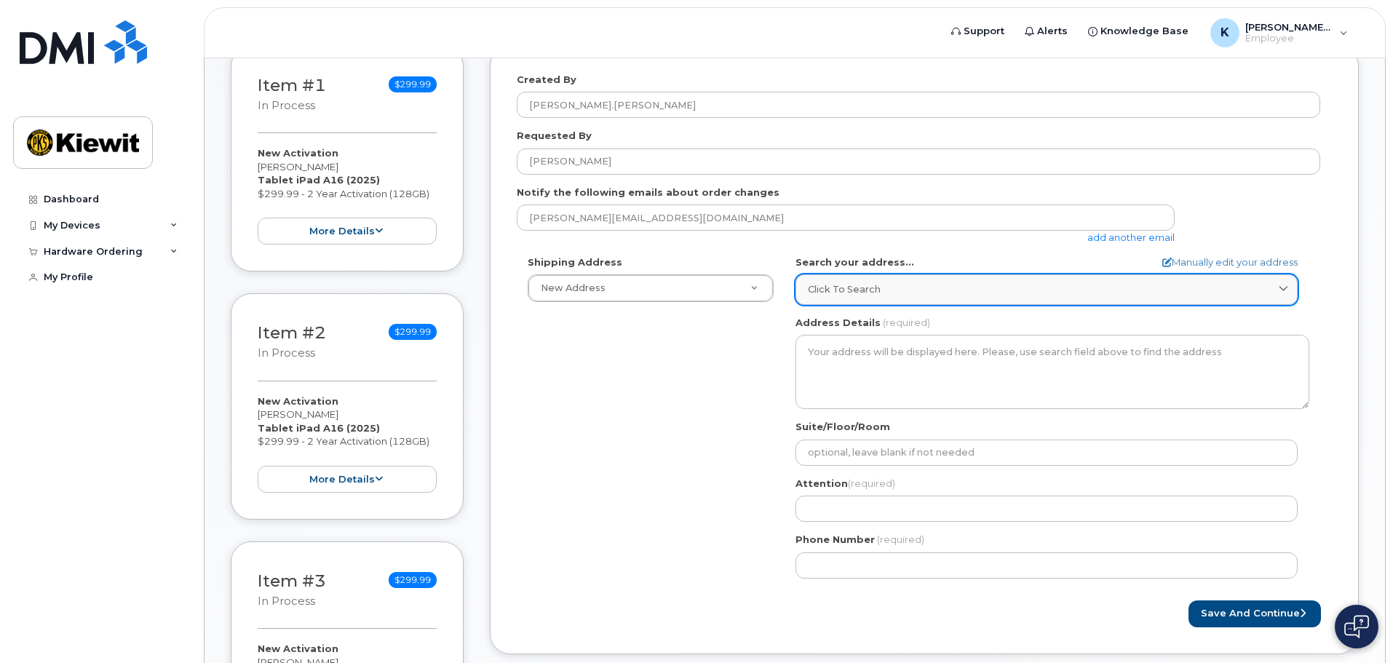
click at [828, 297] on link "Click to search" at bounding box center [1047, 289] width 502 height 30
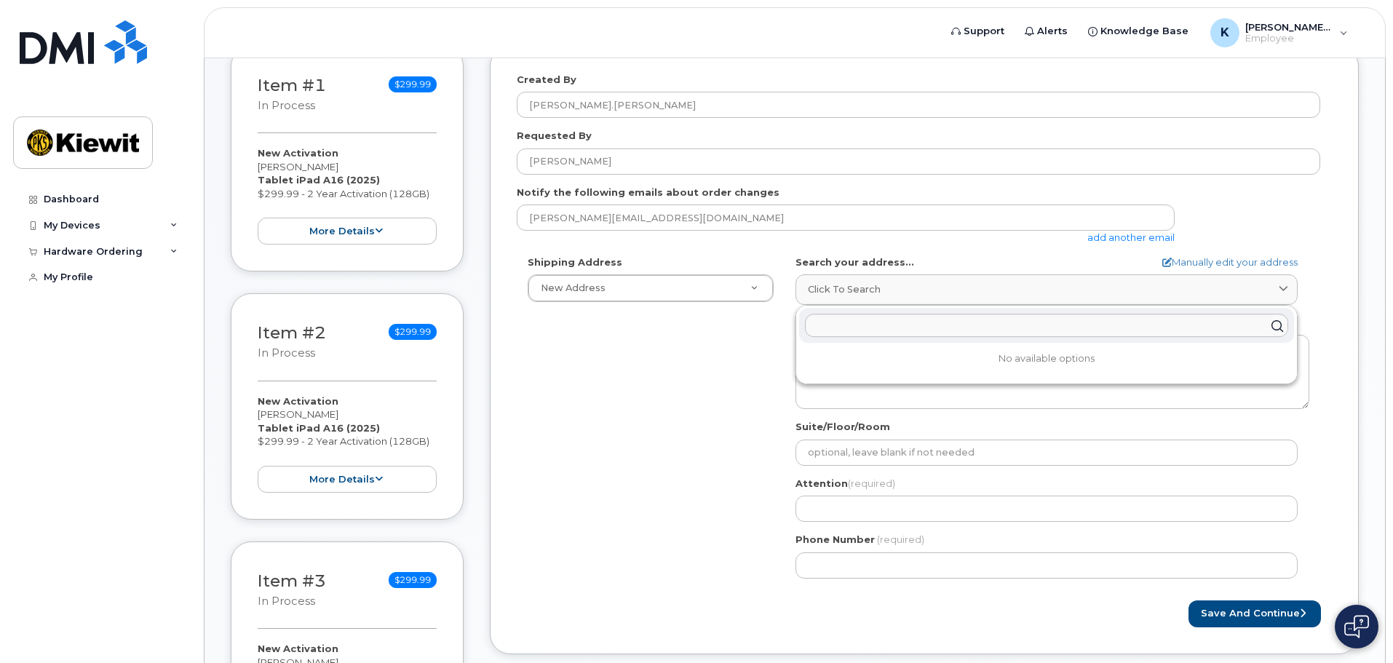
click at [1192, 269] on div "Search your address... Manually edit your address Click to search No available …" at bounding box center [1053, 279] width 514 height 49
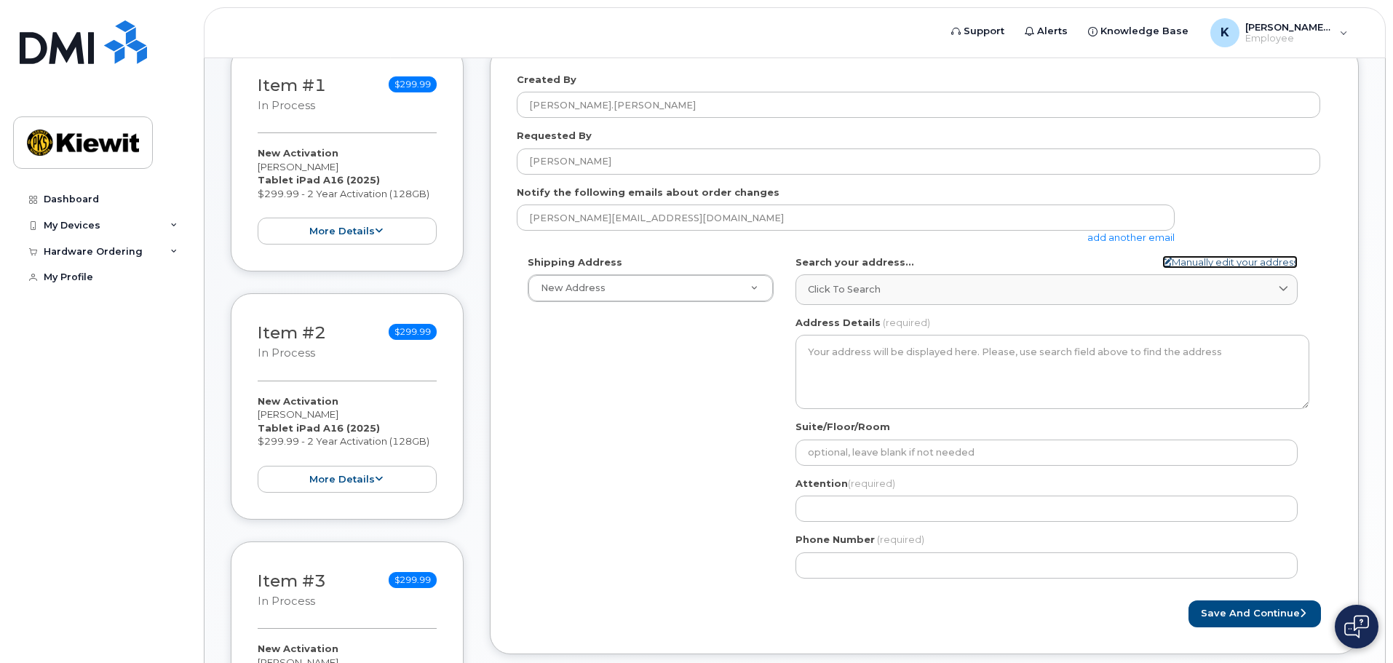
click at [1200, 263] on link "Manually edit your address" at bounding box center [1229, 262] width 135 height 14
select select
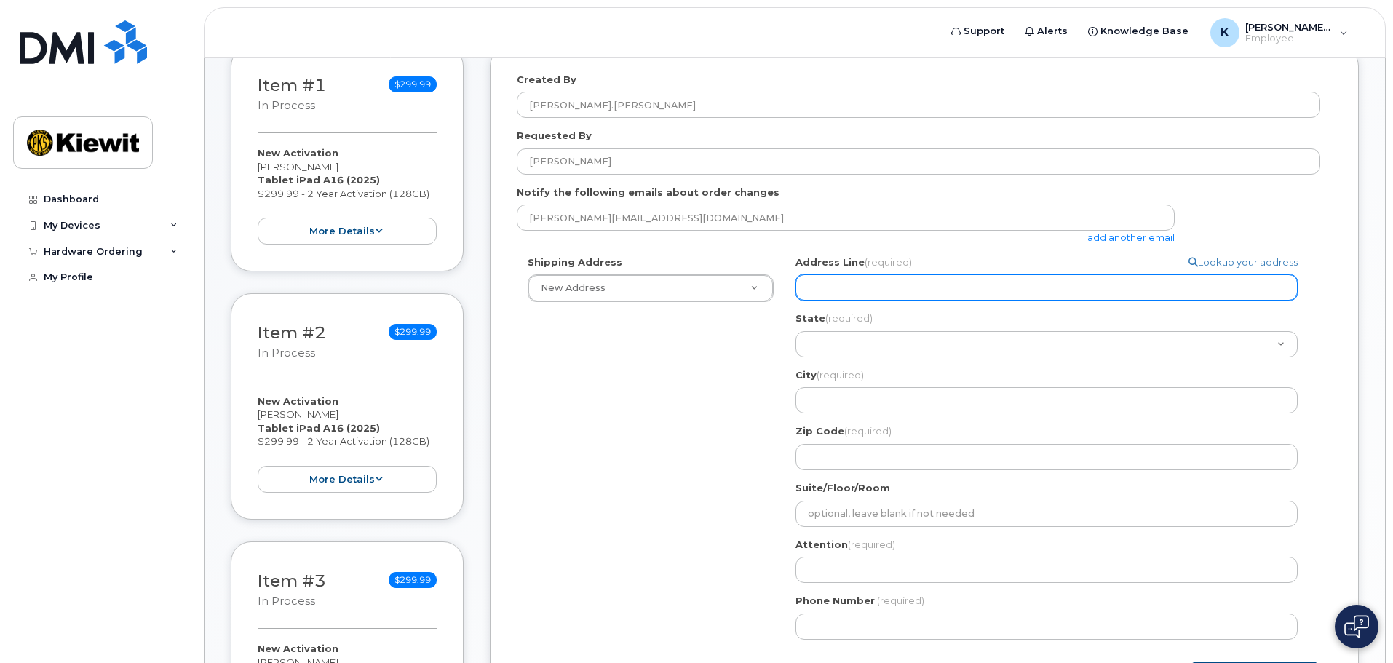
click at [1020, 288] on input "Address Line (required)" at bounding box center [1047, 287] width 502 height 26
select select
type input "4"
select select
type input "45"
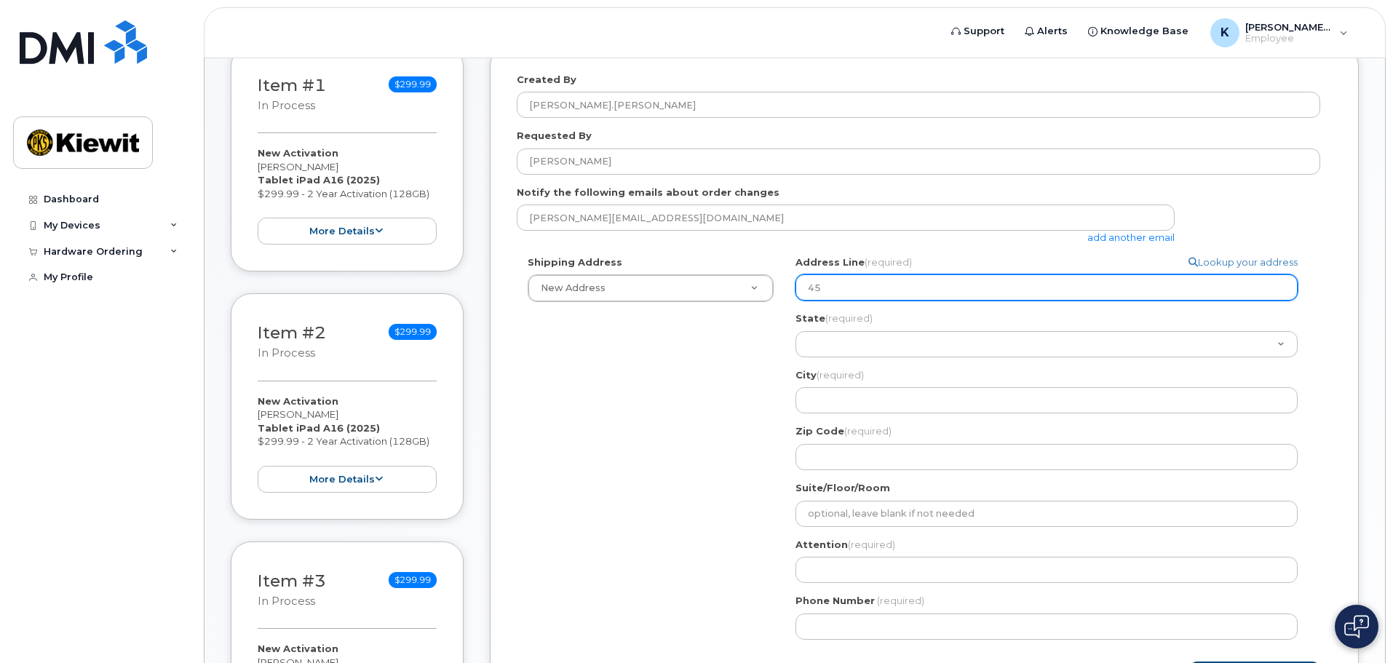
select select
type input "455"
select select
type input "455 O"
select select
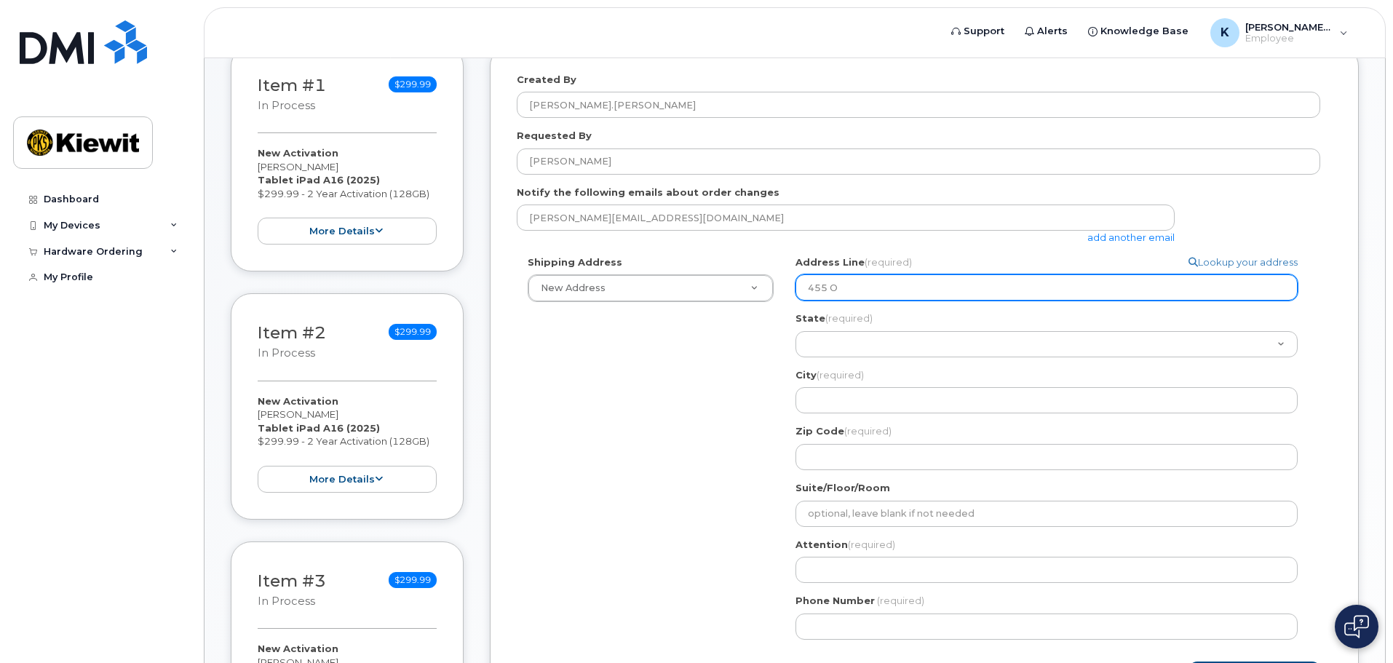
type input "455 Ol"
select select
type input "455 Old"
select select
type input "455 Old S"
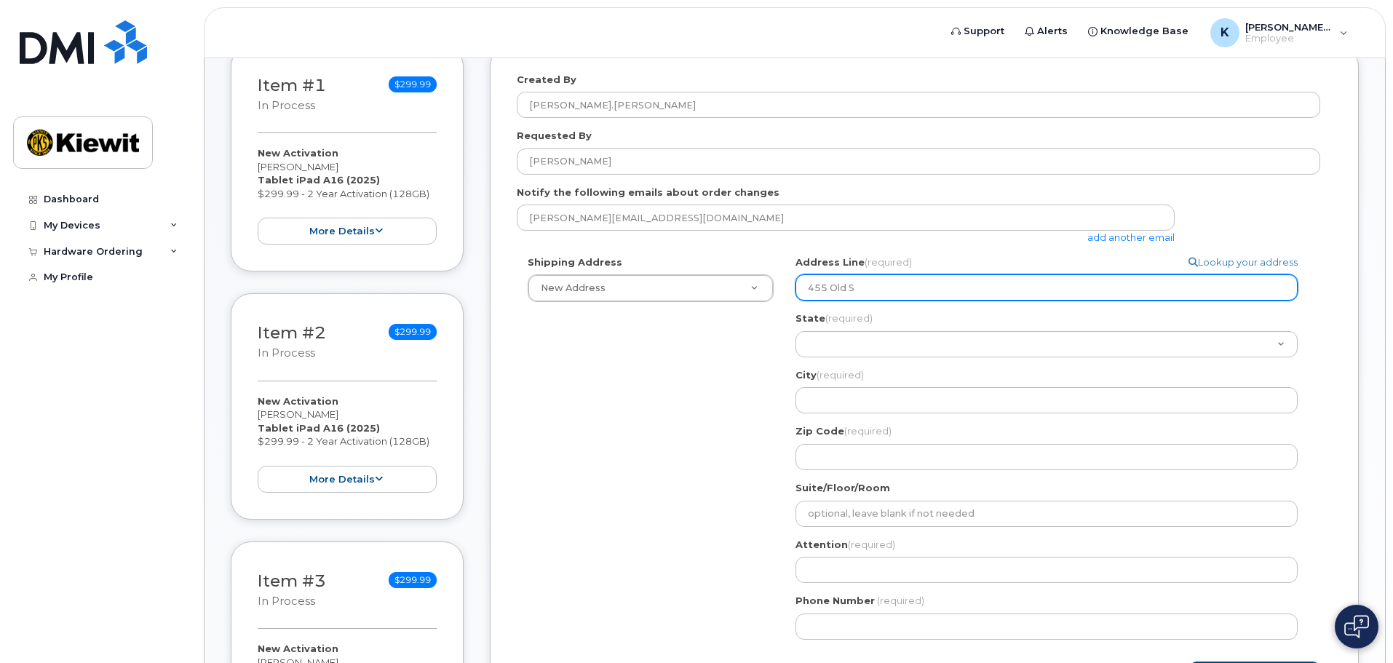
select select
type input "455 Old Sc"
select select
type input "455 Old Sco"
select select
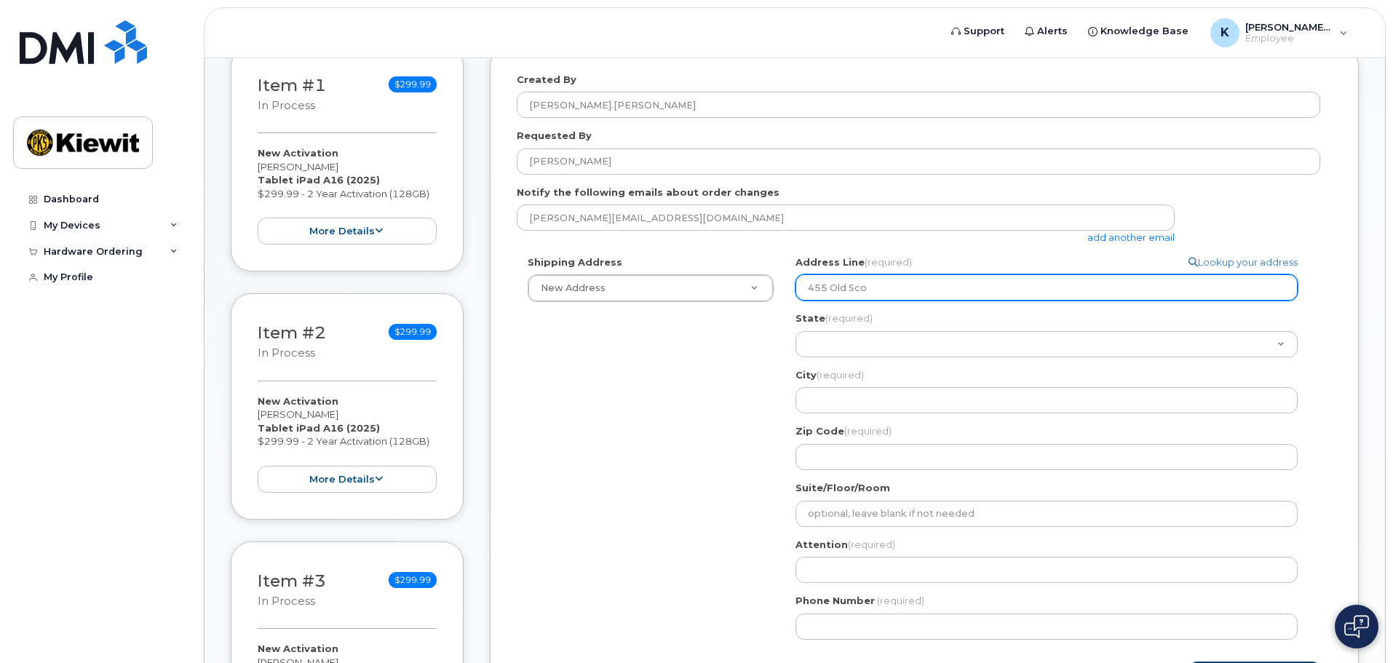
type input "455 Old [PERSON_NAME]"
select select
type input "455 Old [PERSON_NAME]"
select select
type input "[STREET_ADDRESS][PERSON_NAME]"
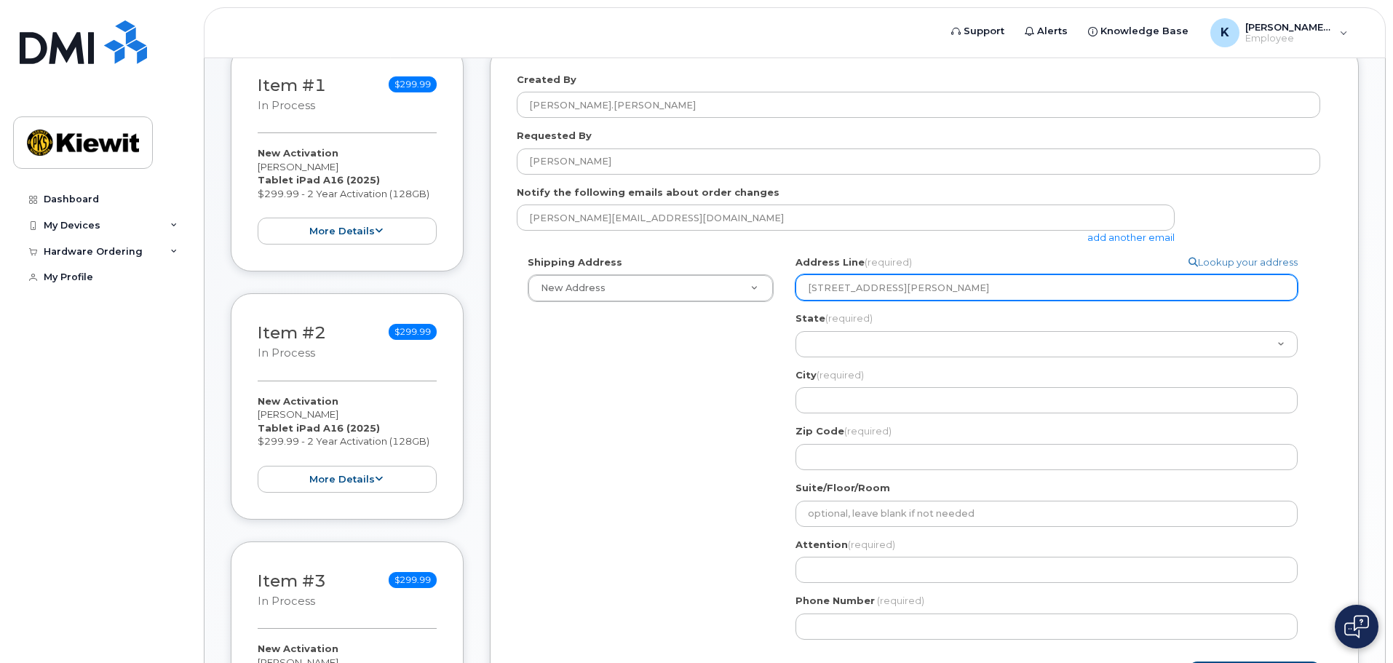
select select
type input "[STREET_ADDRESS][PERSON_NAME]"
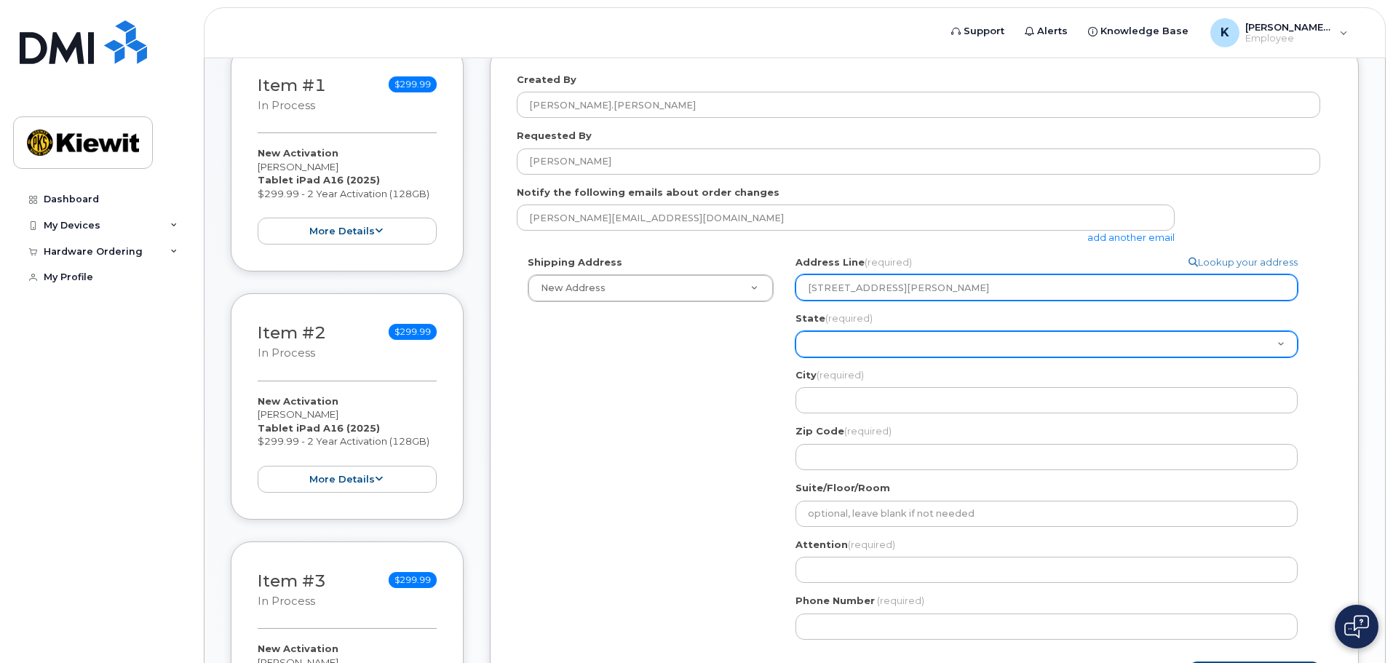
select select "TN"
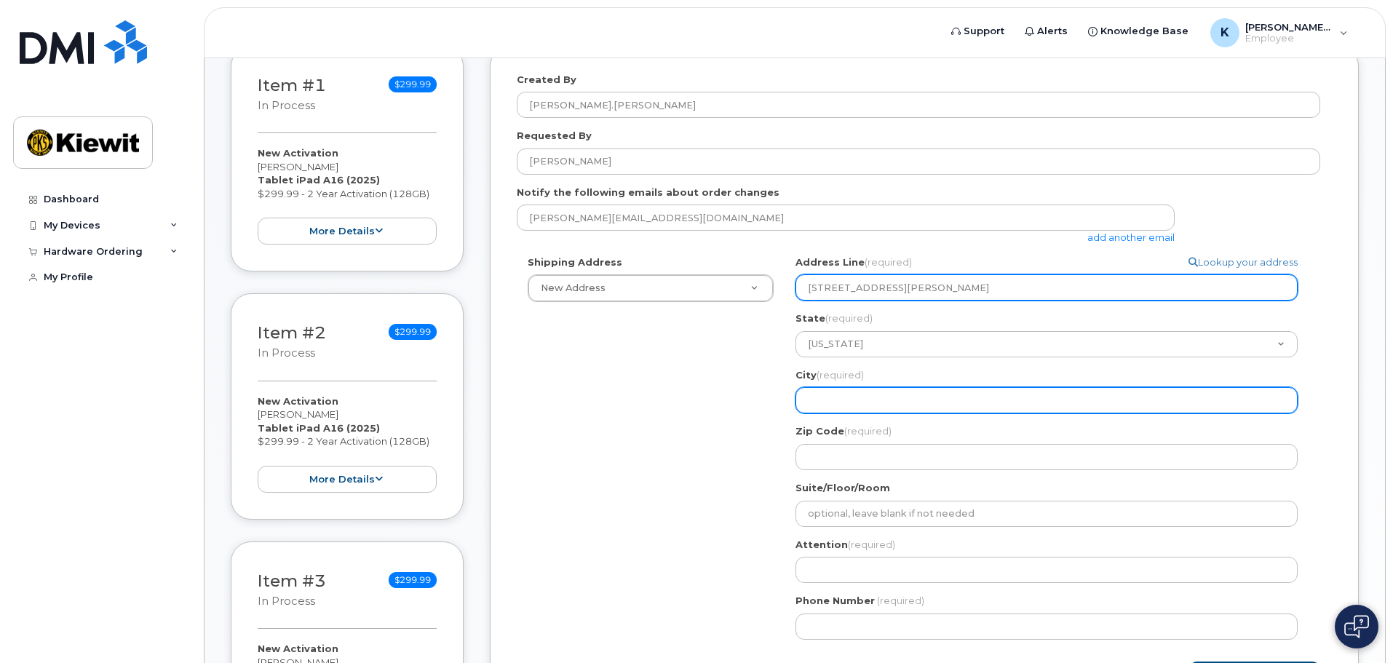
select select
type input "c"
select select
type input "C"
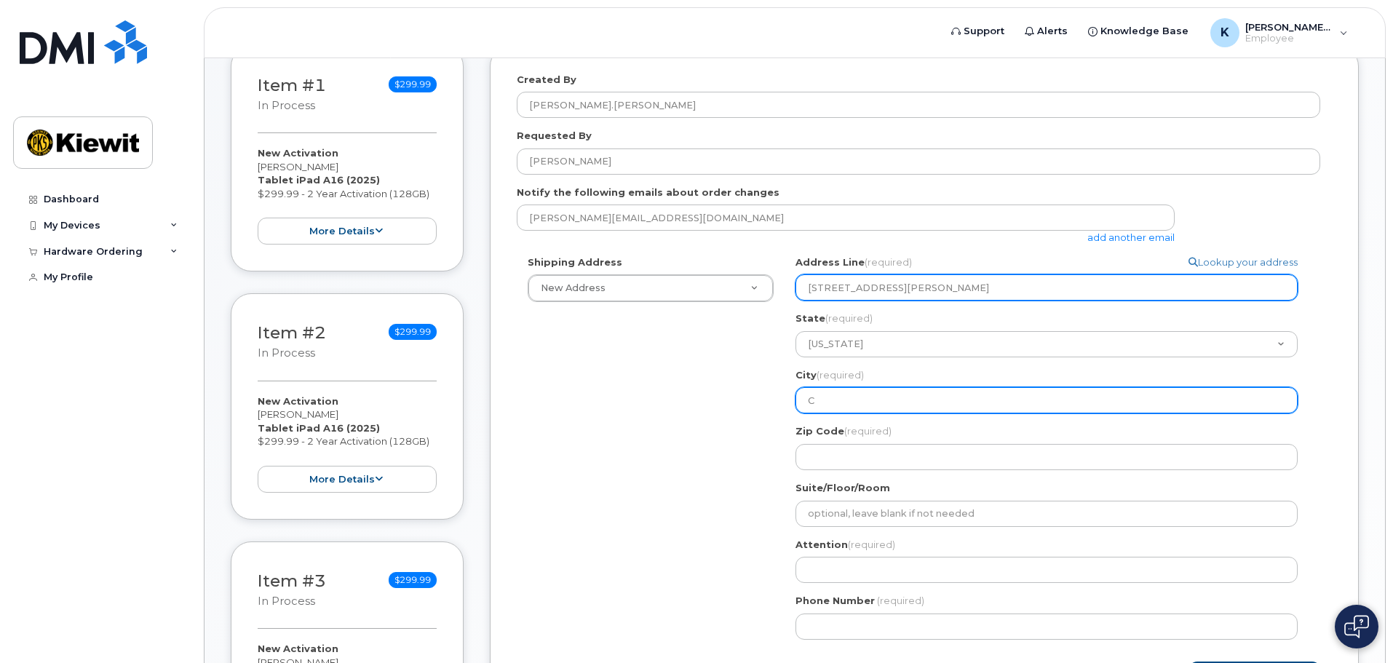
select select
type input "Cu"
select select
type input "Cum"
select select
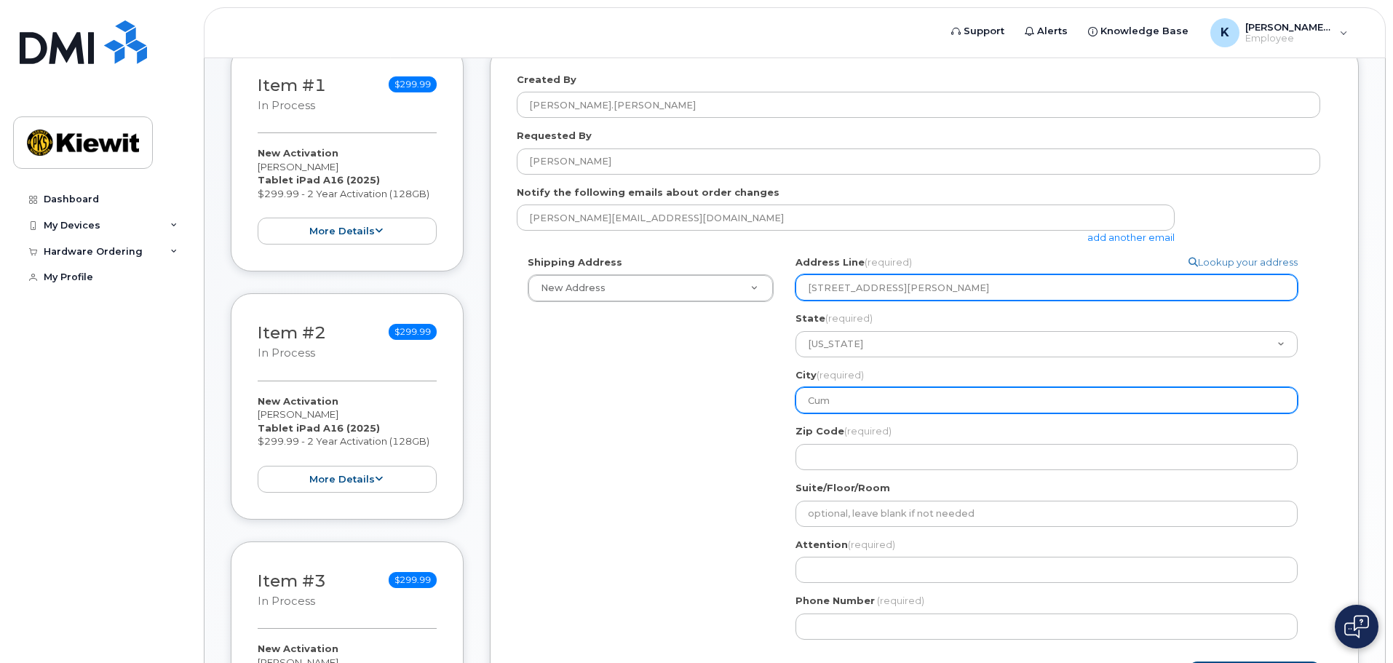
type input "Cumb"
select select
type input "Cumbe"
select select
type input "Cumber"
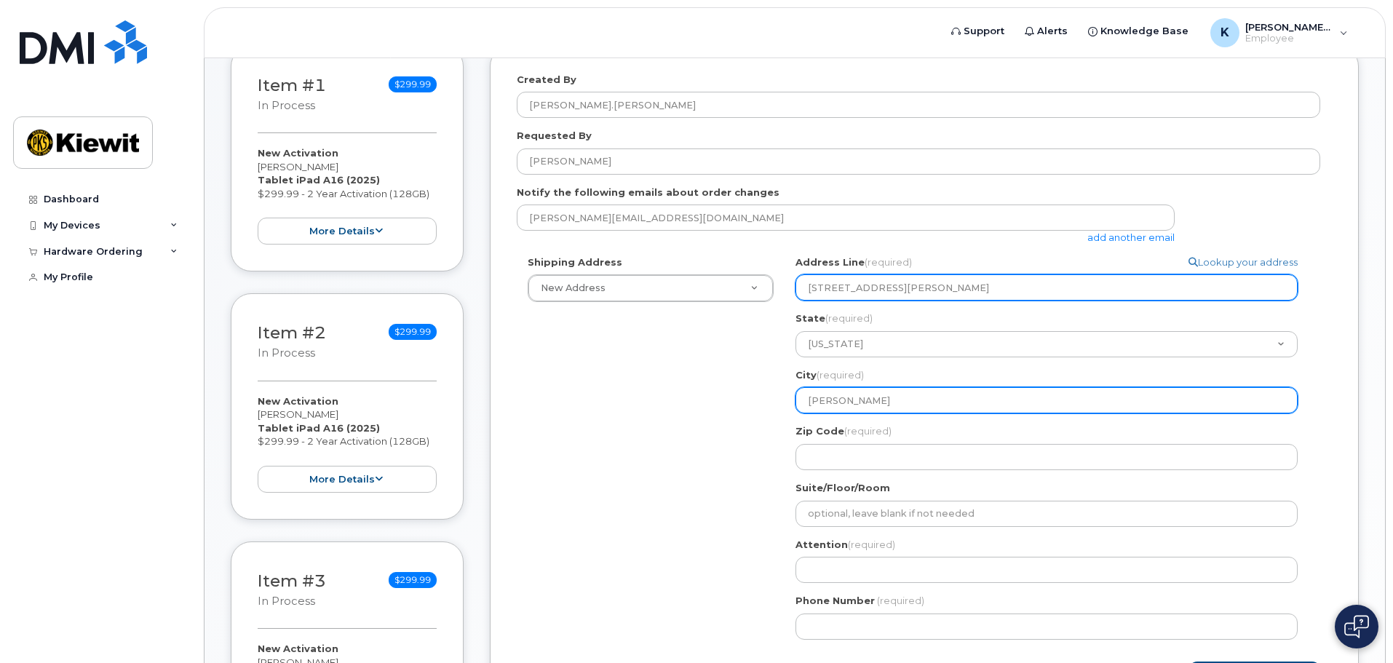
select select
type input "Cumberl"
select select
type input "Cumberla"
select select
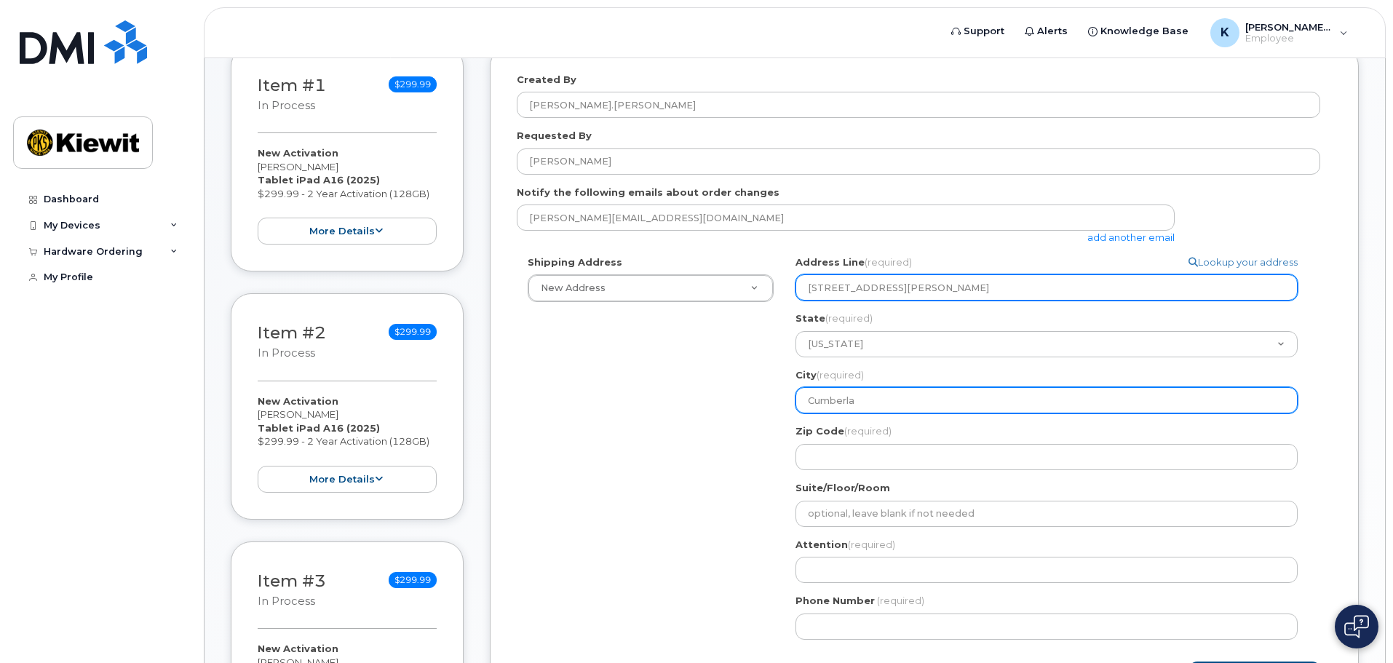
type input "Cumberlan"
select select
type input "Cumberland"
select select
type input "Cumberland C"
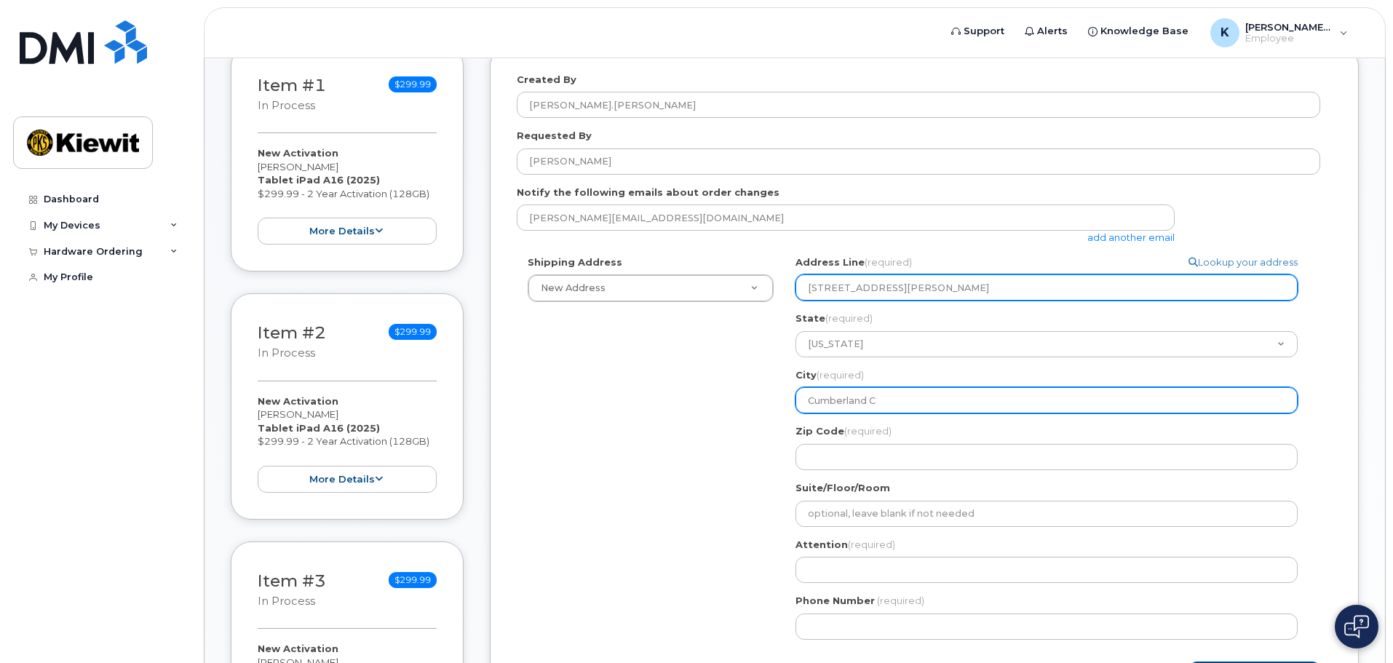
select select
type input "Cumberland Ci"
select select
type input "Cumberland Cit"
select select
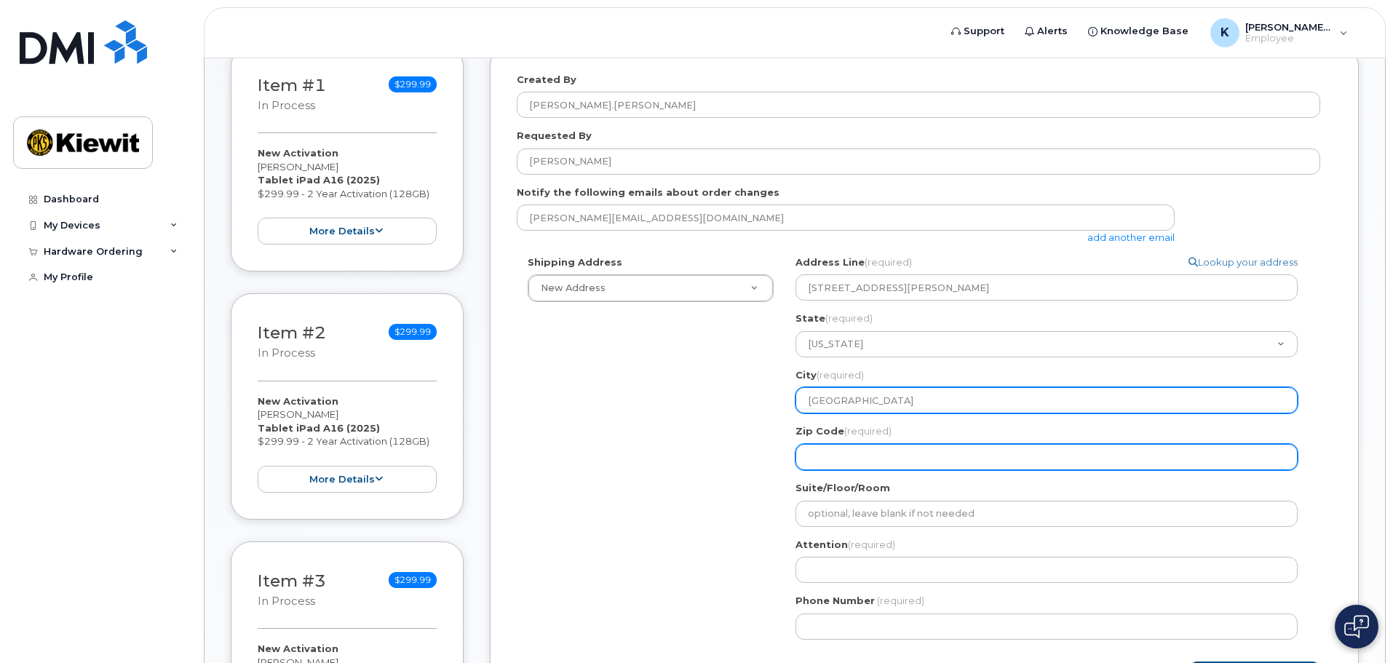
type input "Cumberland City"
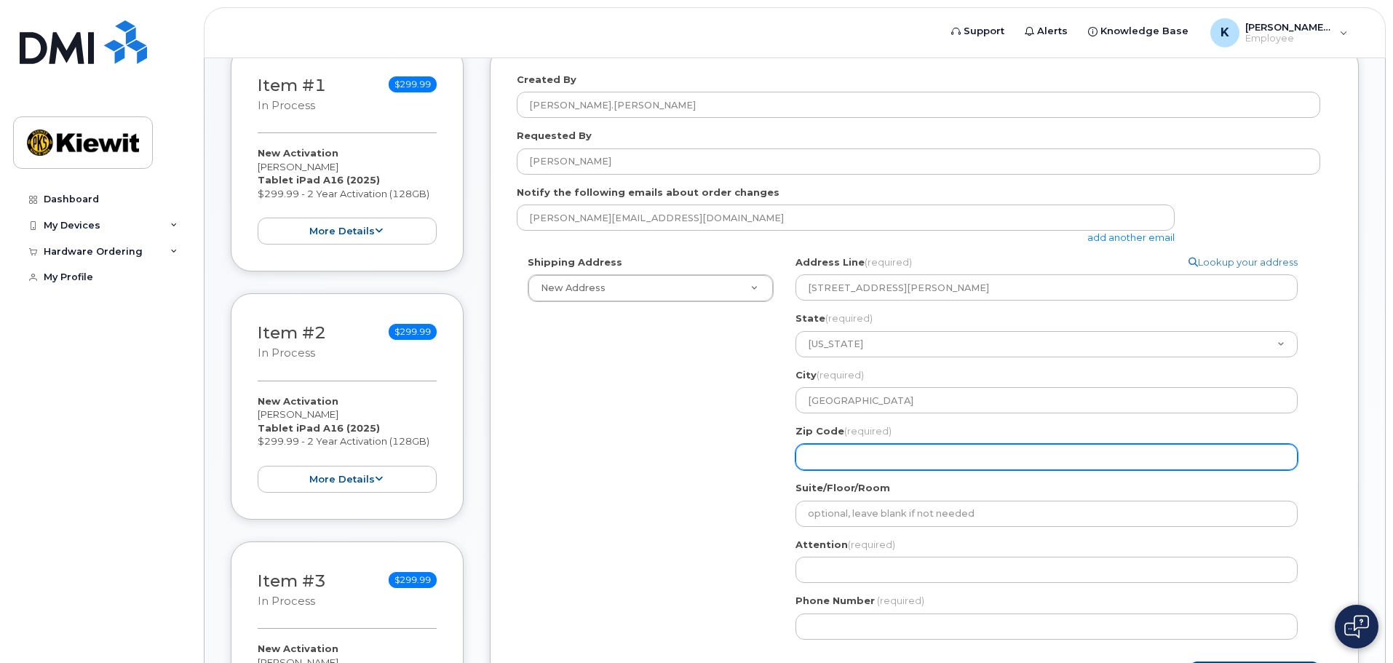
click at [924, 448] on input "Zip Code (required)" at bounding box center [1047, 457] width 502 height 26
select select
type input "3"
select select
type input "37"
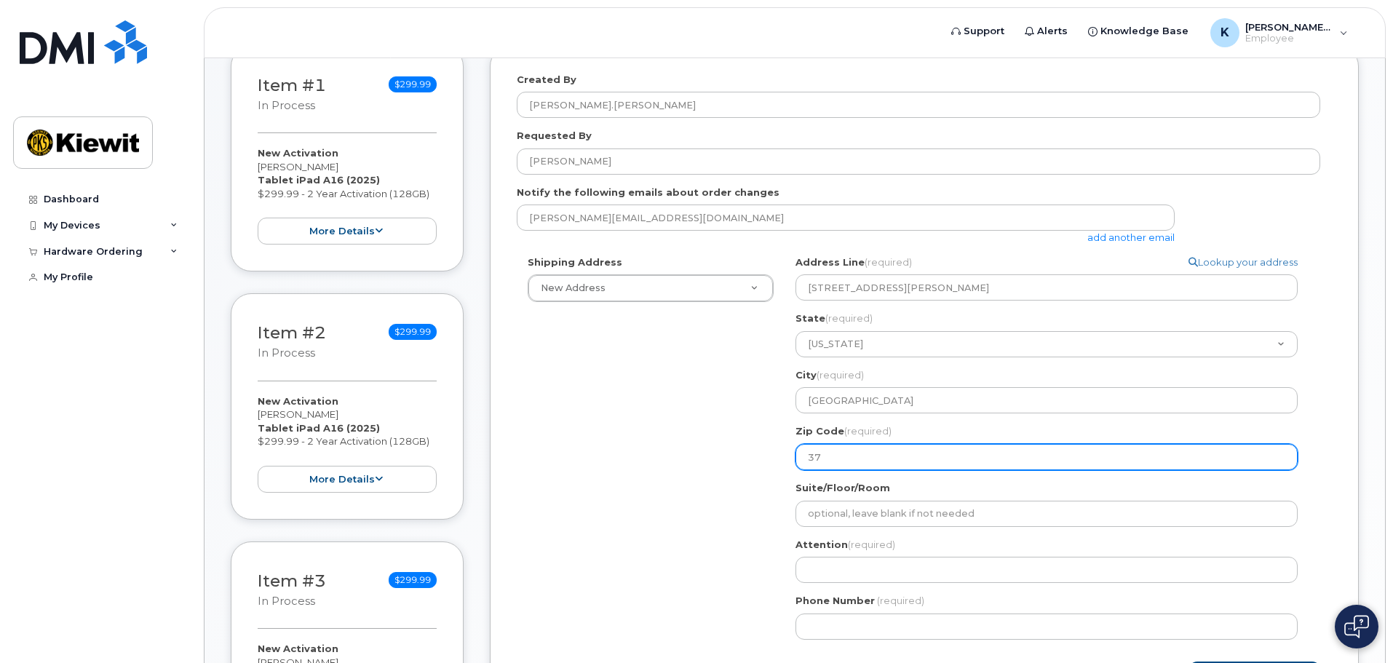
select select
type input "370"
select select
type input "3705"
select select
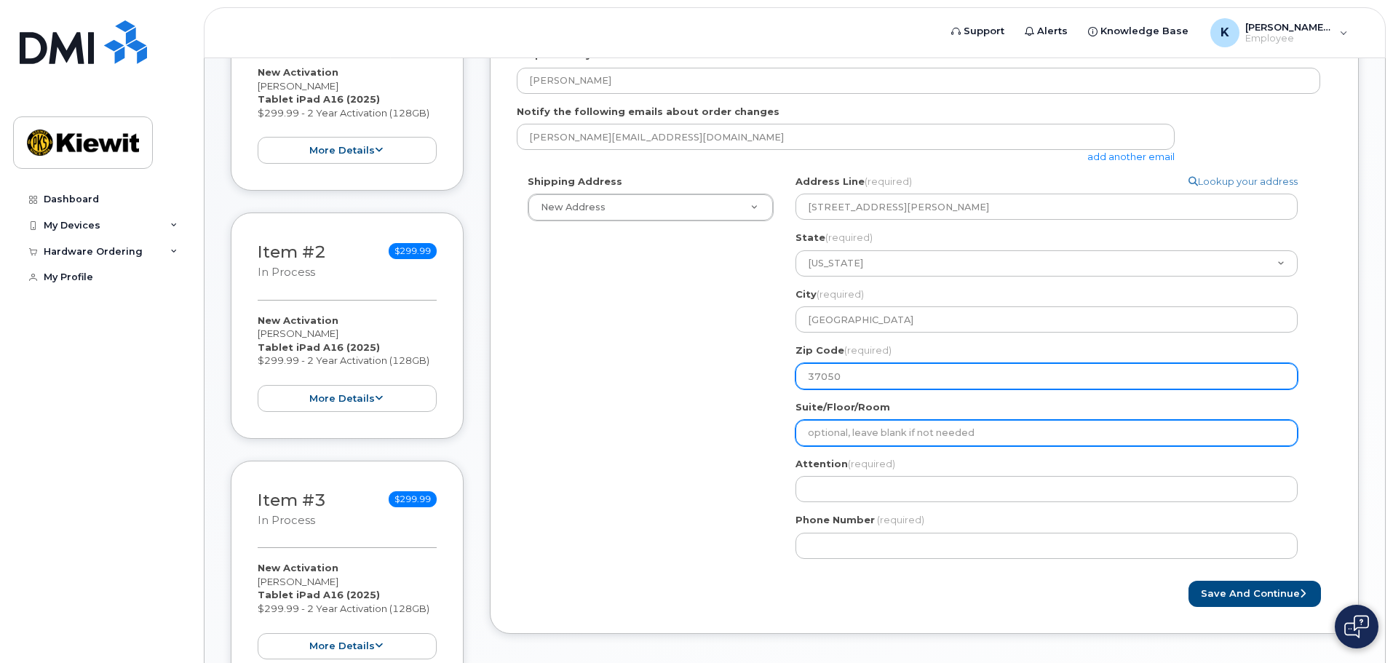
scroll to position [364, 0]
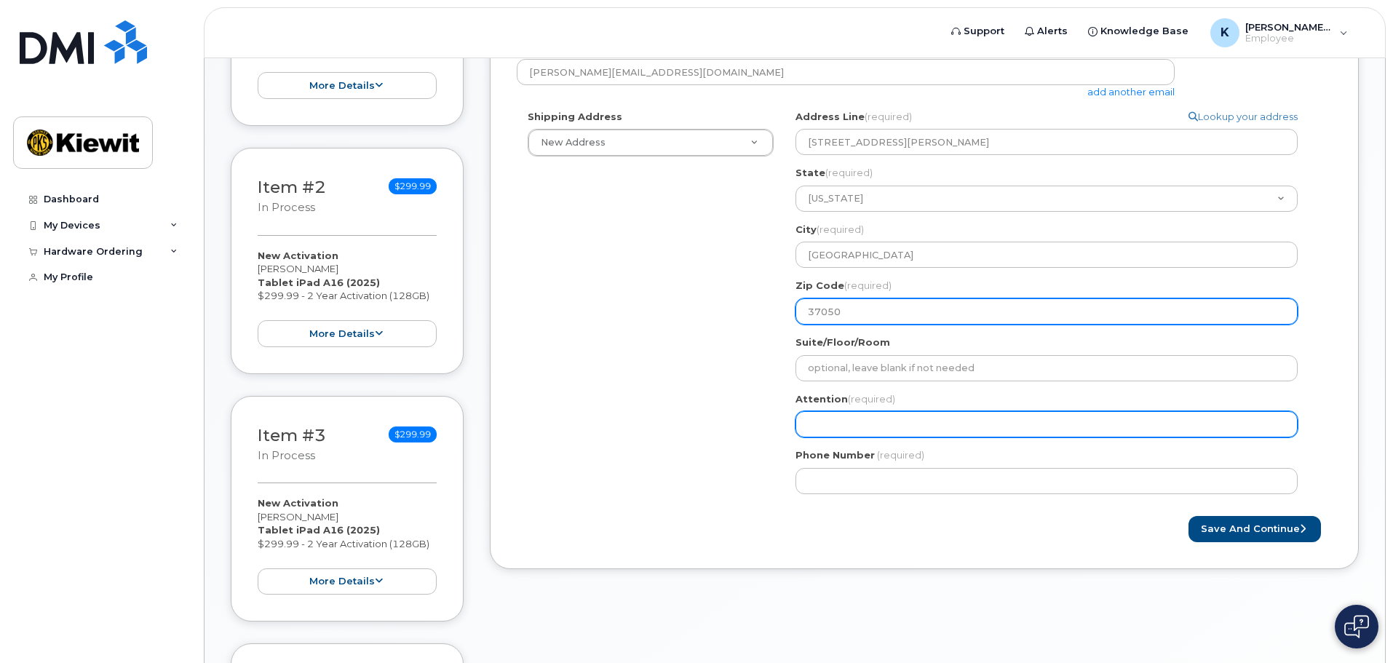
type input "37050"
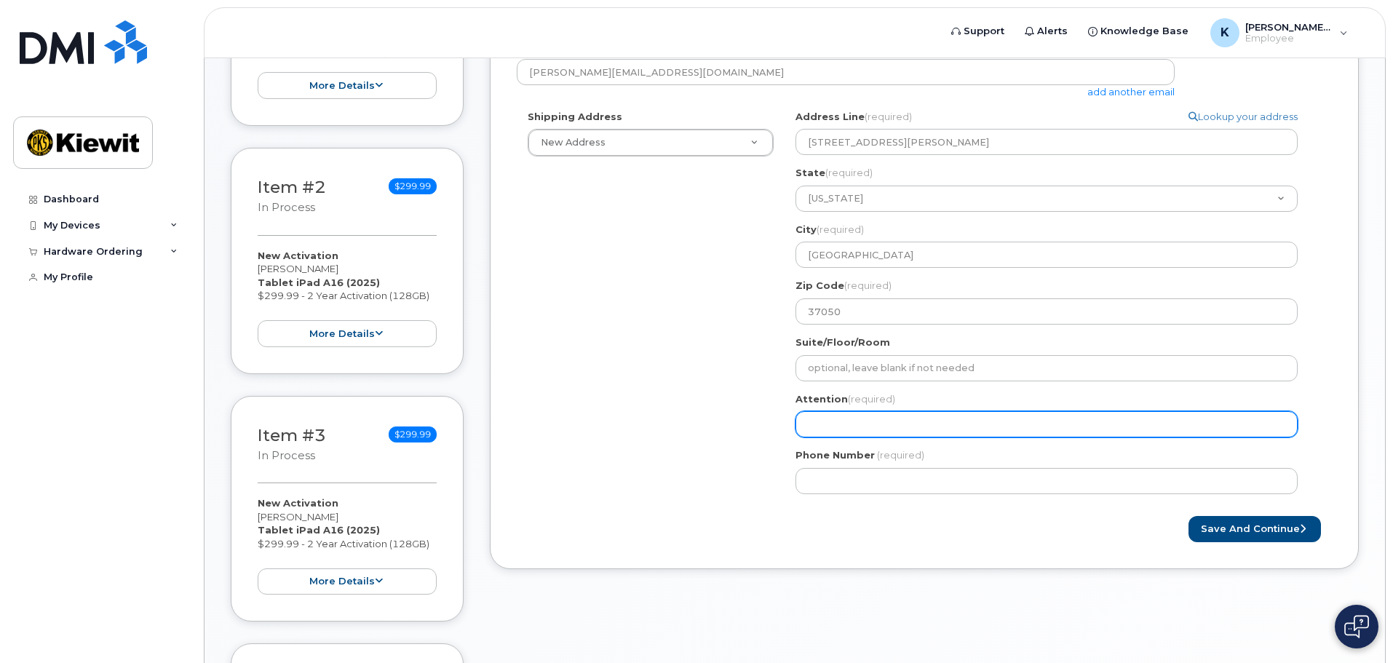
click at [862, 425] on input "Attention (required)" at bounding box center [1047, 424] width 502 height 26
select select
type input "K"
select select
type input "Ky"
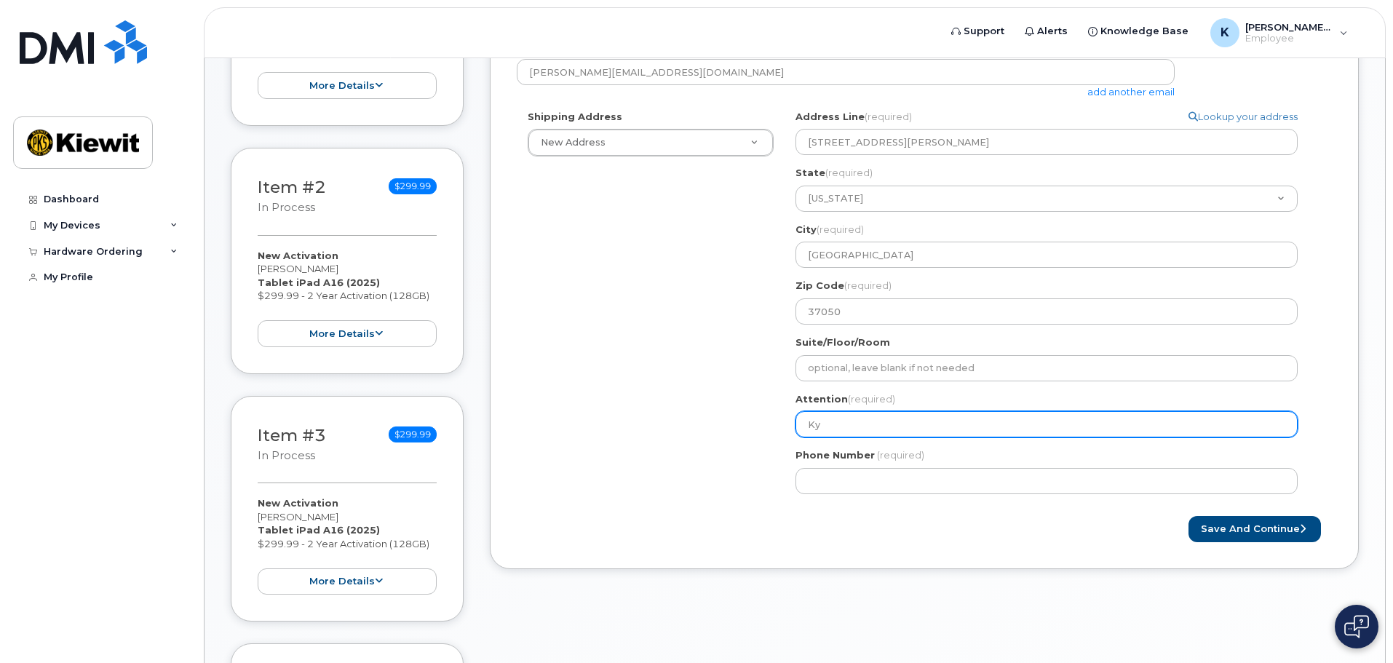
select select
type input "Kyl"
select select
type input "Kyli"
select select
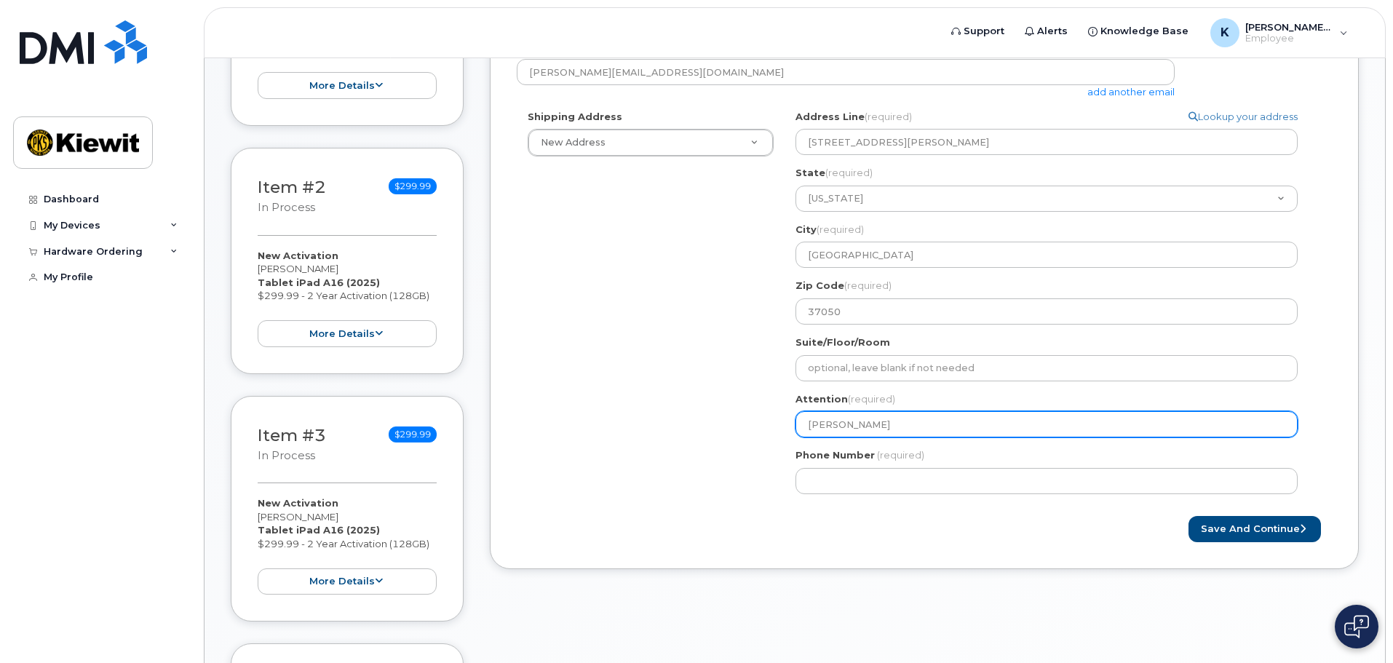
type input "Kylie"
select select
type input "Kylie A"
select select
type input "Kylie Al"
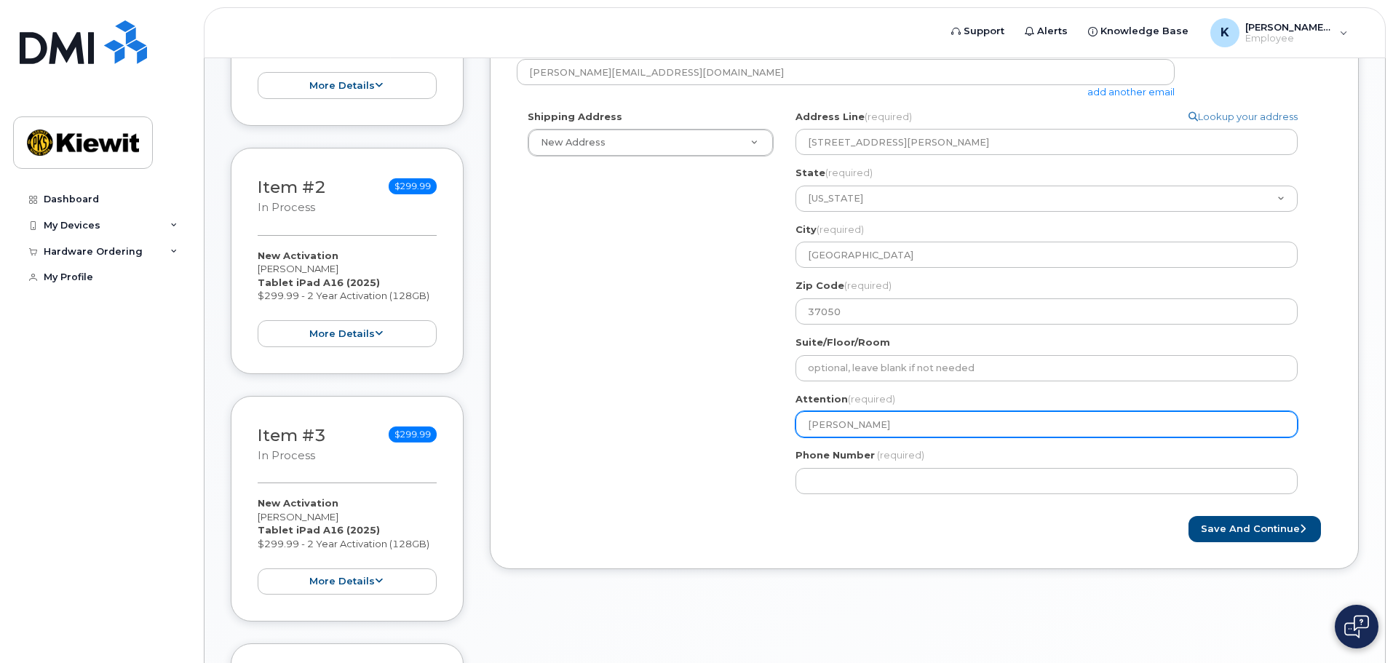
select select
type input "Kylie Ale"
select select
type input "Kylie Alej"
select select
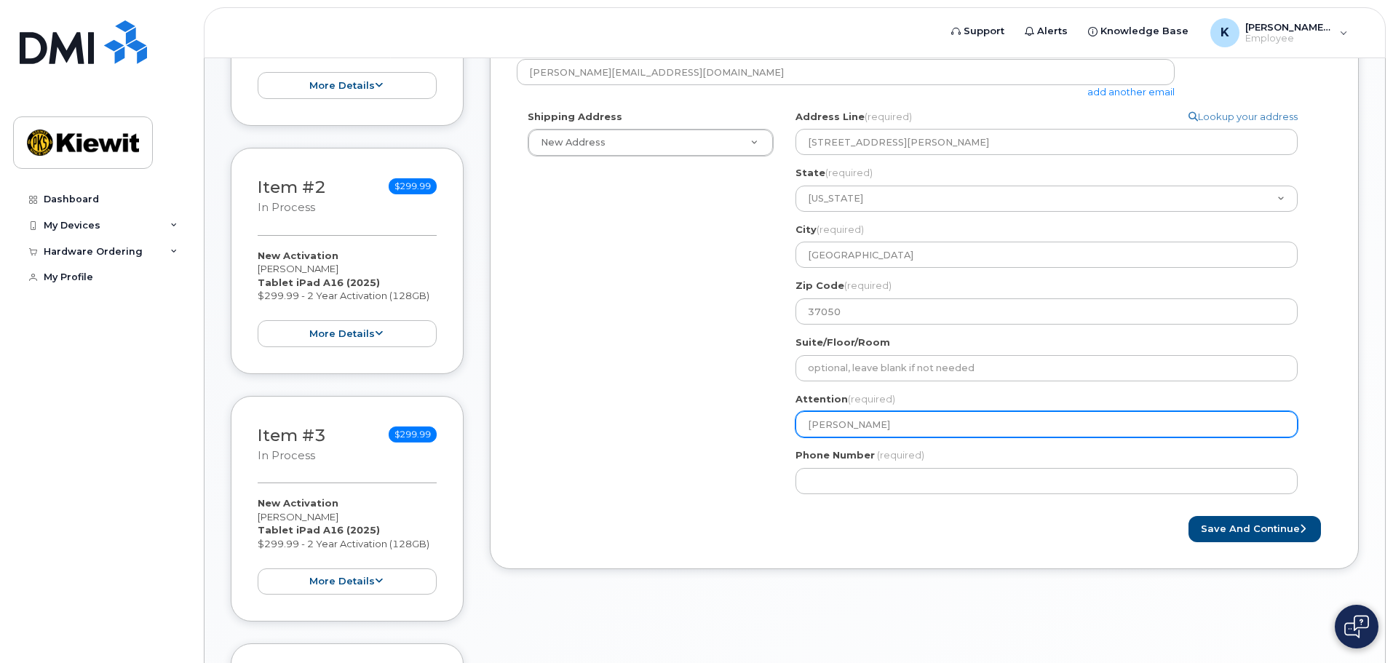
type input "Kylie Alejo"
select select
type input "[PERSON_NAME]"
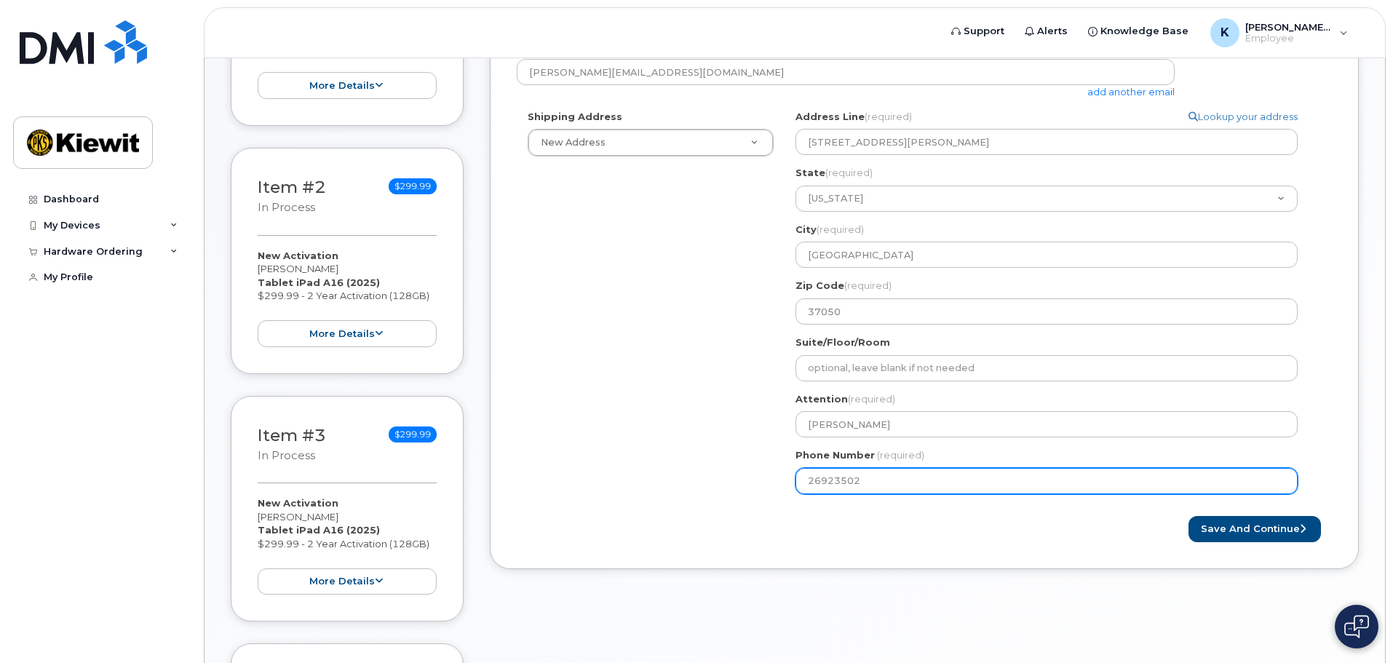
type input "269235020"
select select
type input "2692350206"
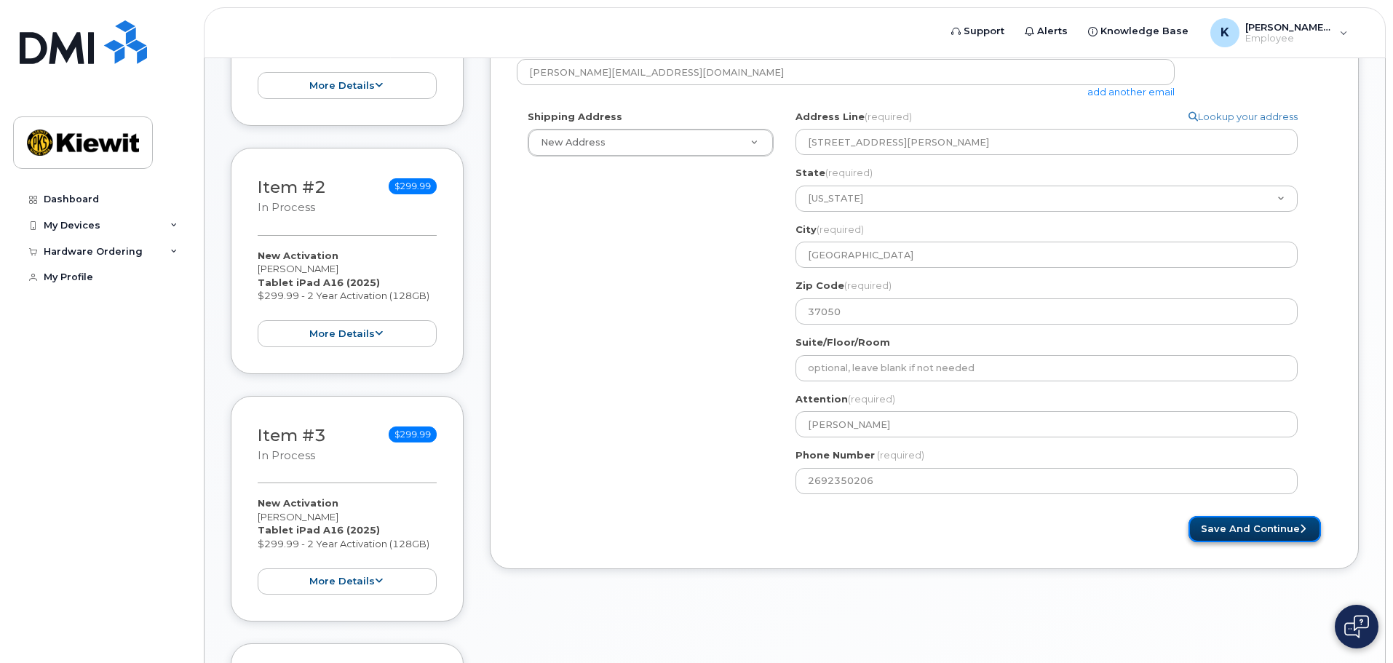
click at [1252, 525] on button "Save and Continue" at bounding box center [1255, 529] width 132 height 27
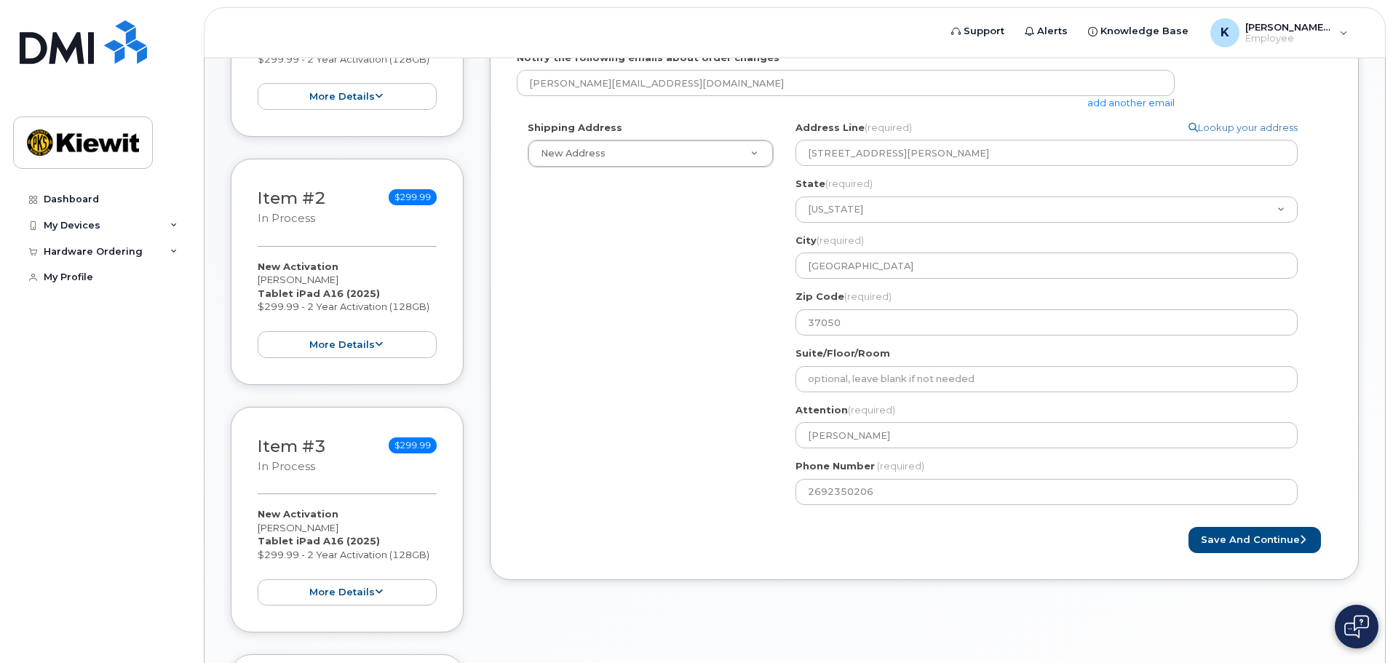
scroll to position [437, 0]
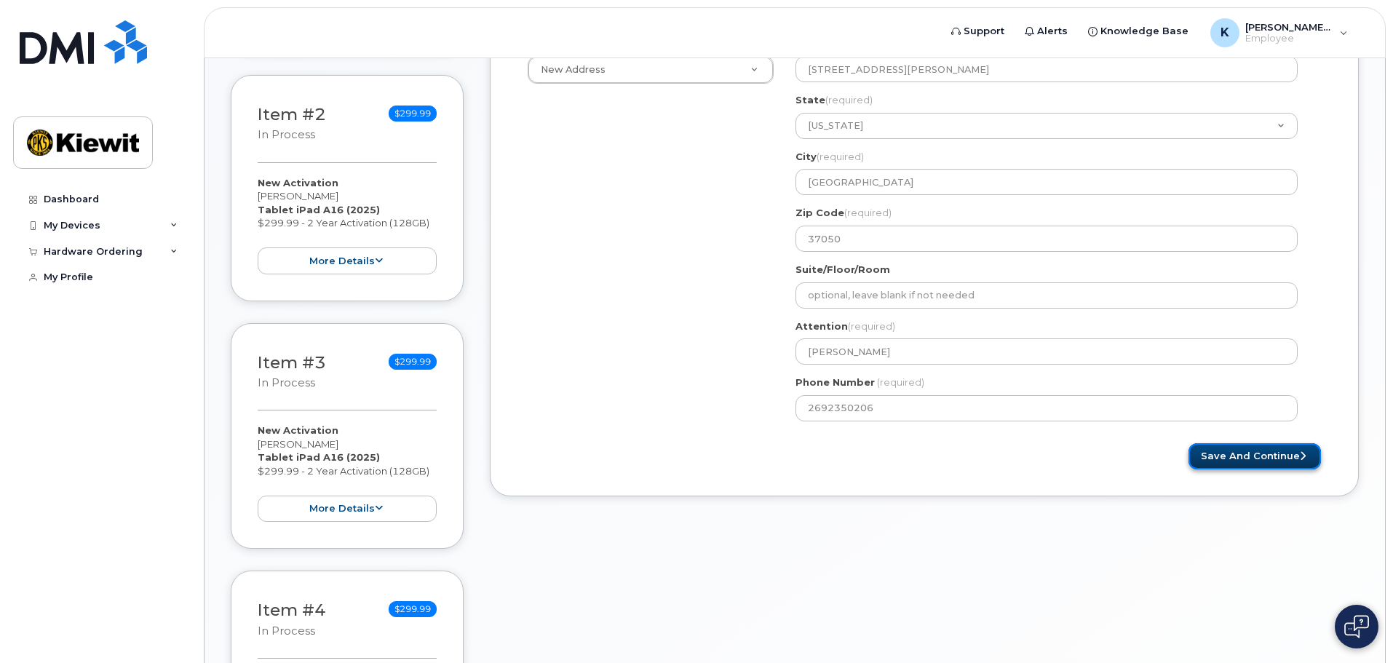
click at [1252, 444] on button "Save and Continue" at bounding box center [1255, 456] width 132 height 27
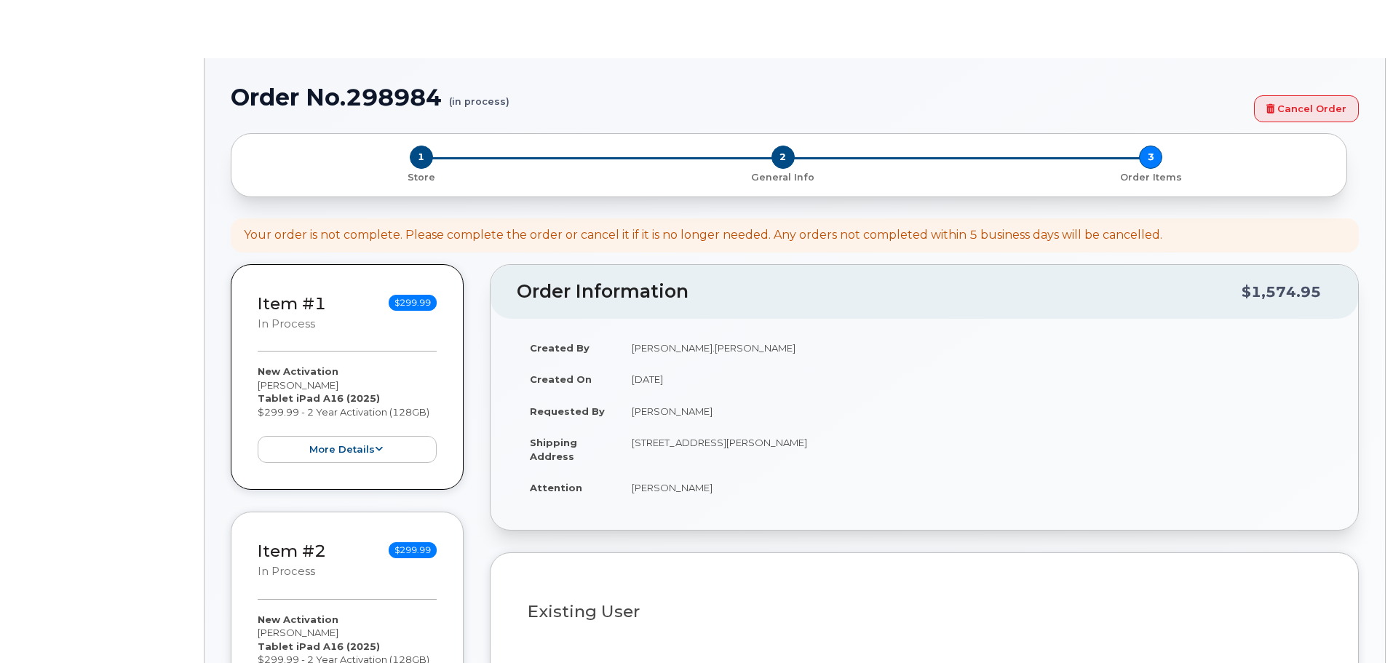
select select
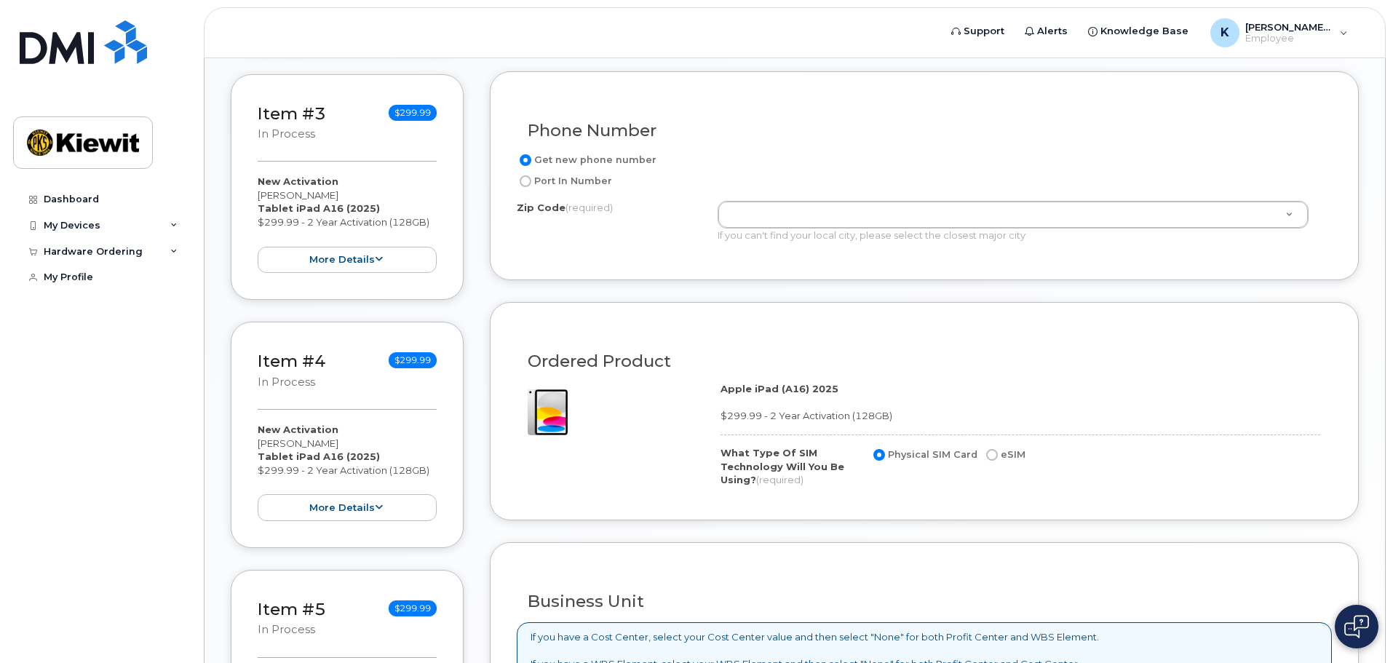
scroll to position [728, 0]
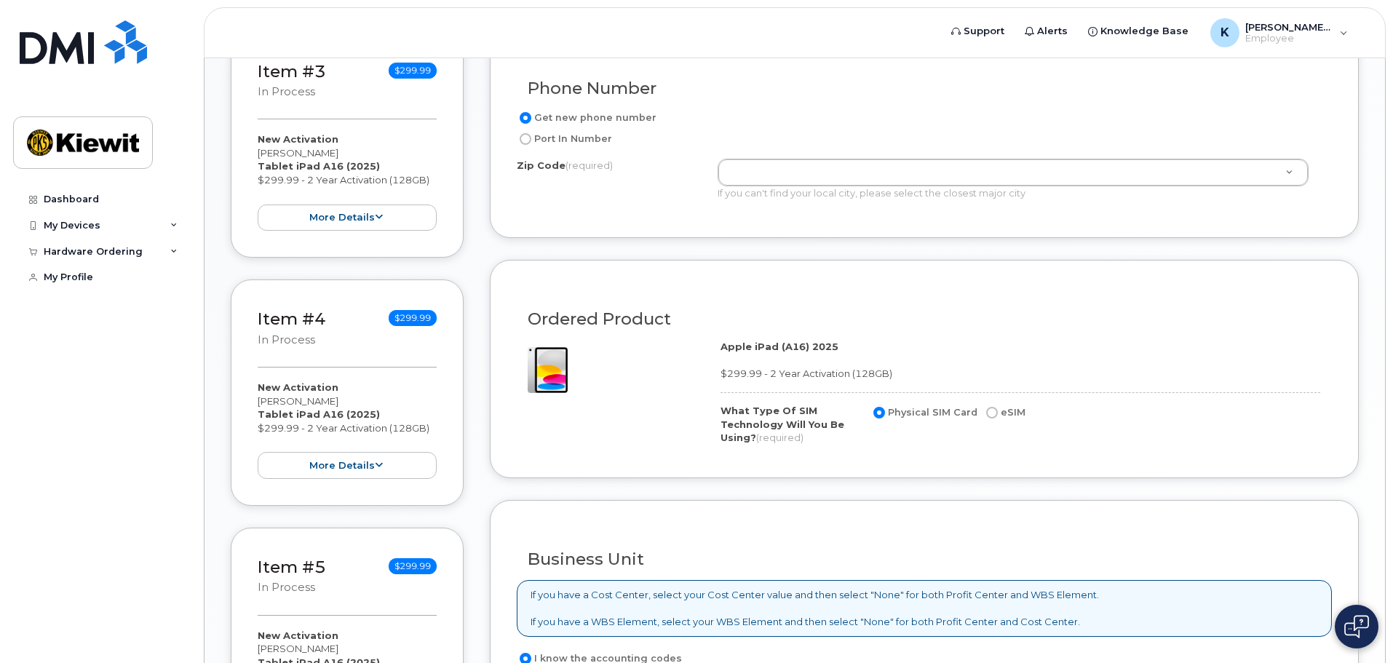
click at [571, 138] on label "Port In Number" at bounding box center [564, 138] width 95 height 17
click at [531, 138] on input "Port In Number" at bounding box center [526, 139] width 12 height 12
radio input "true"
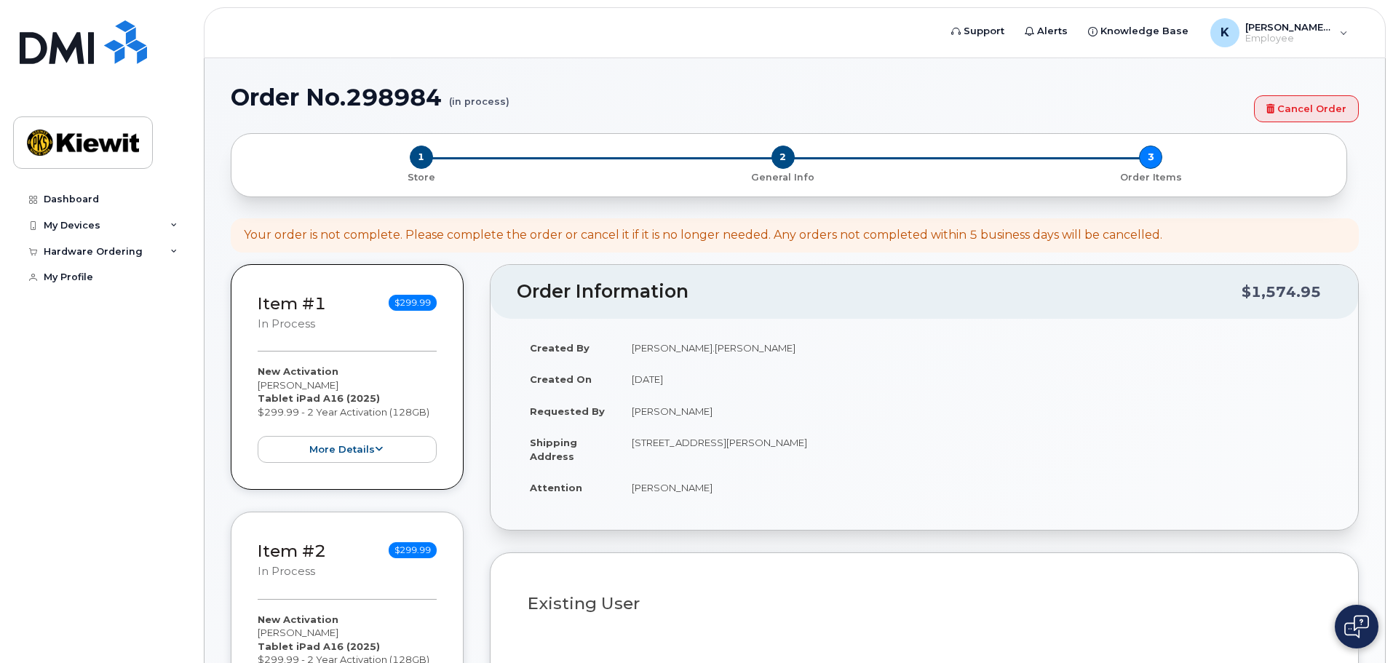
select select
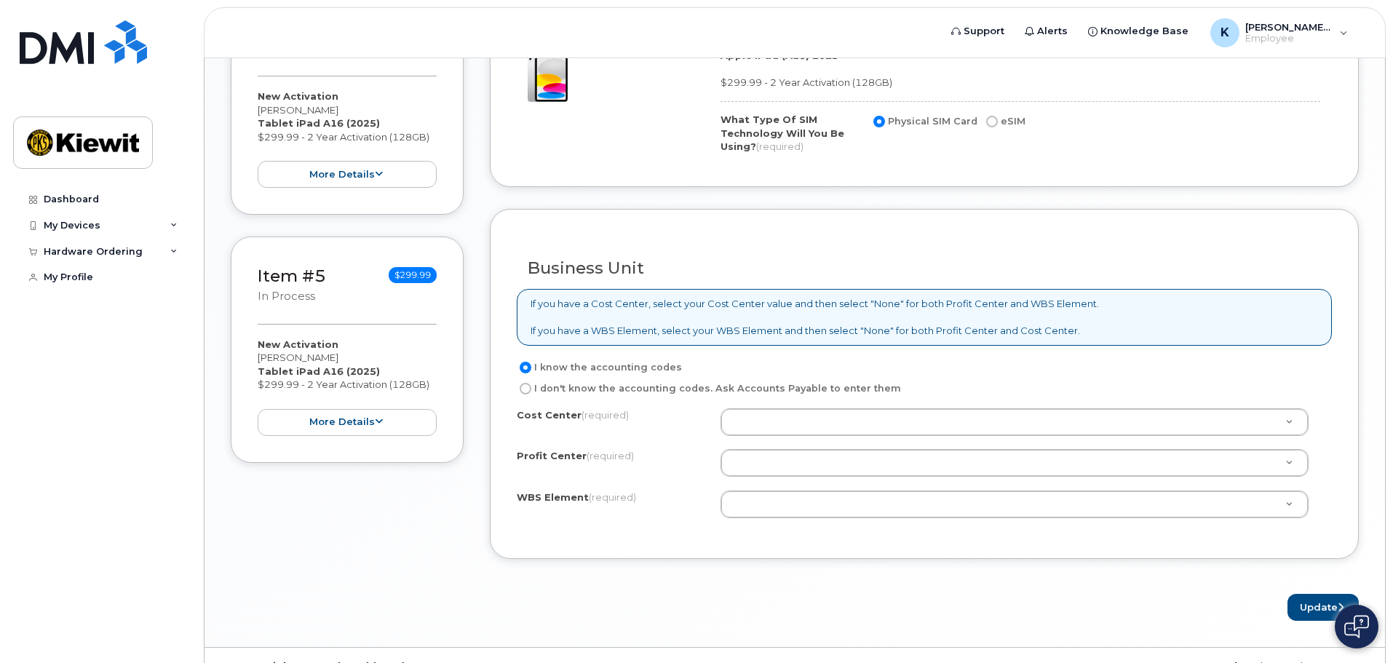
scroll to position [1050, 0]
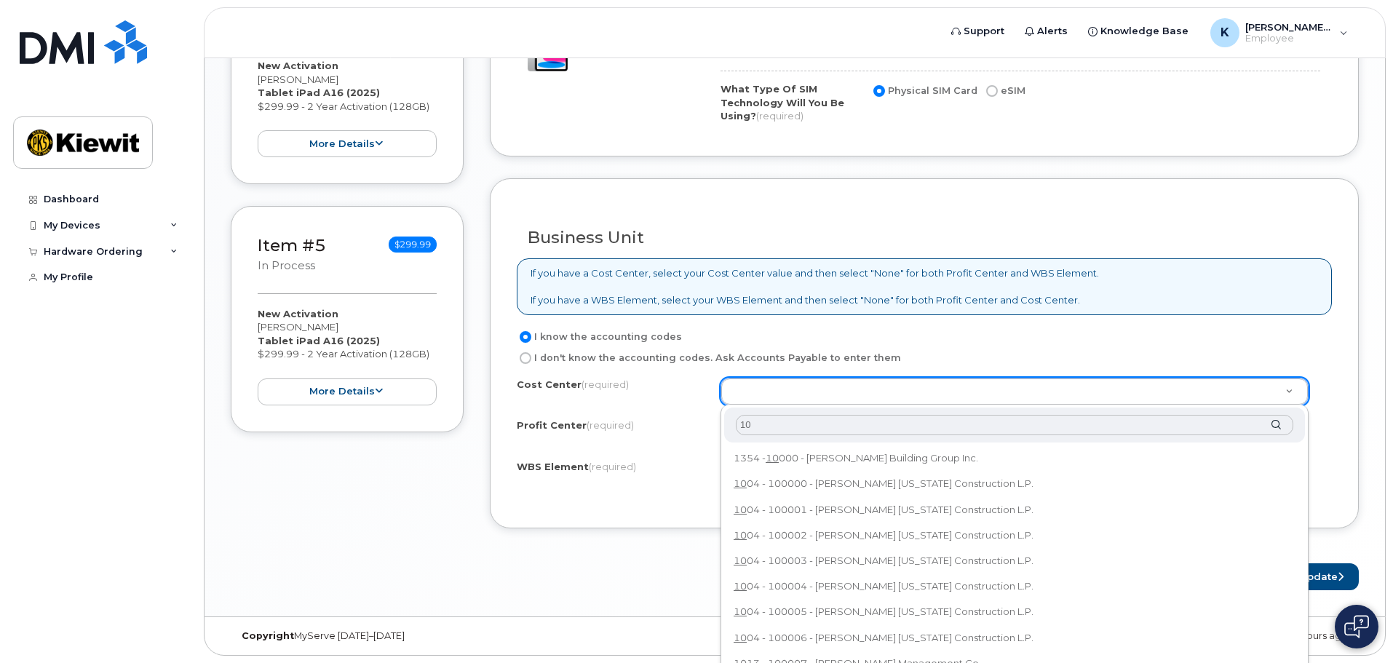
type input "1"
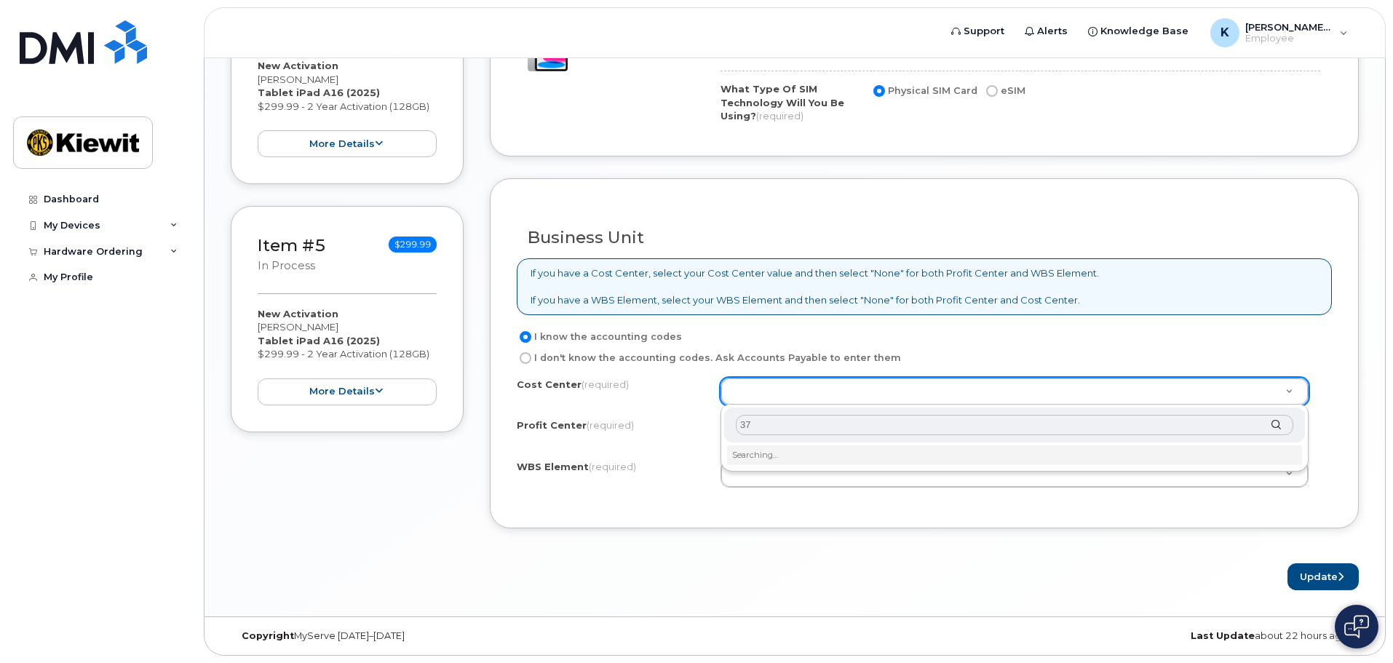
type input "3"
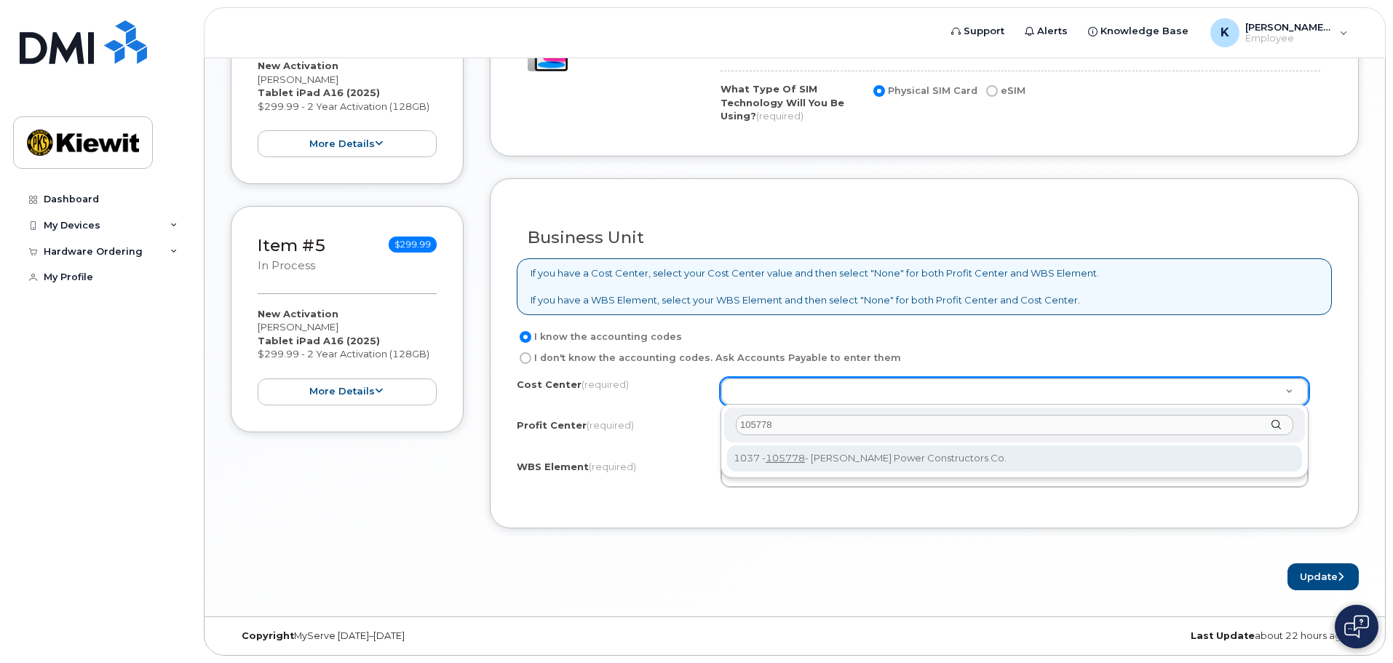
type input "105778"
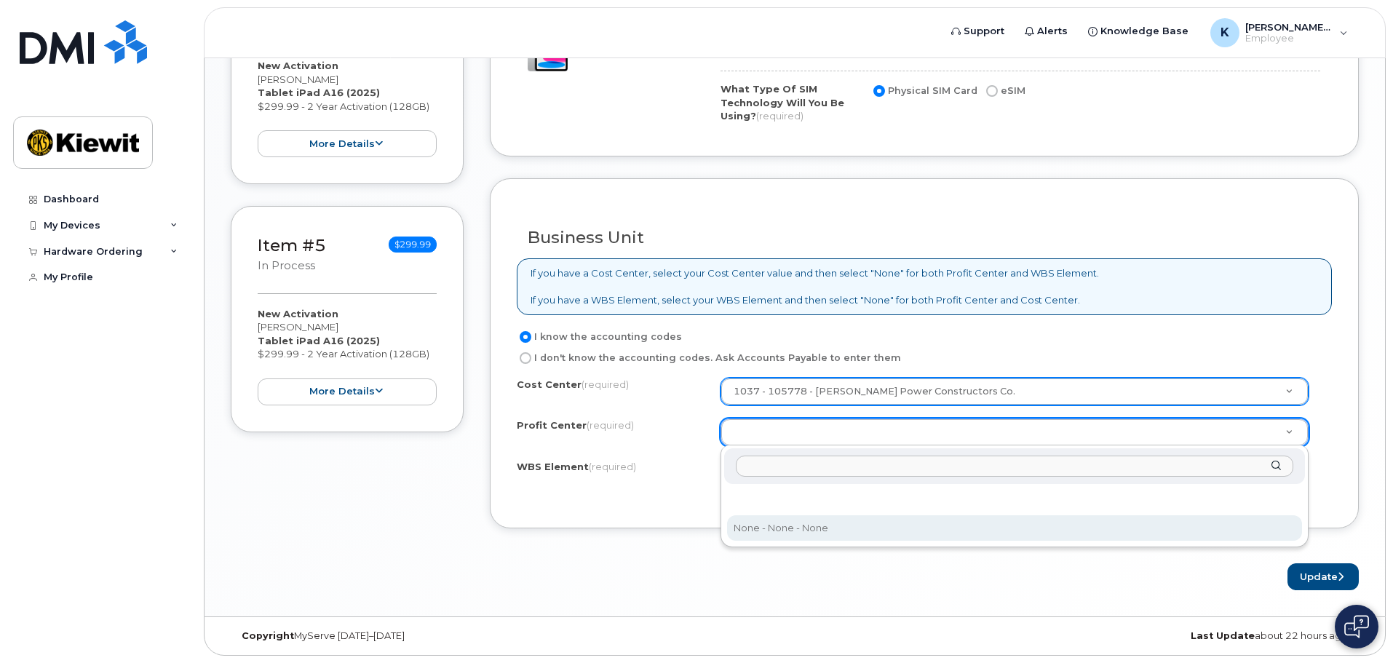
select select "None"
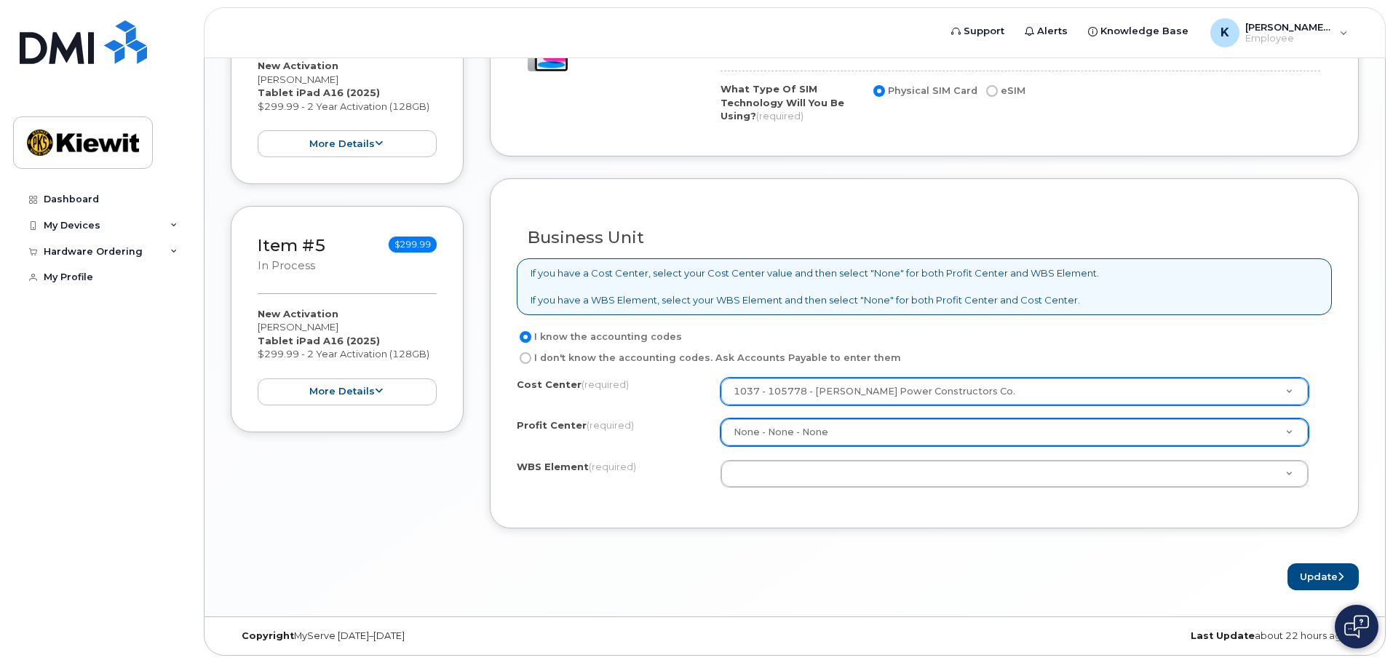
click at [780, 454] on div "Cost Center (required) 1037 - 105778 - Kiewit Power Constructors Co. 105778 Pro…" at bounding box center [924, 440] width 815 height 124
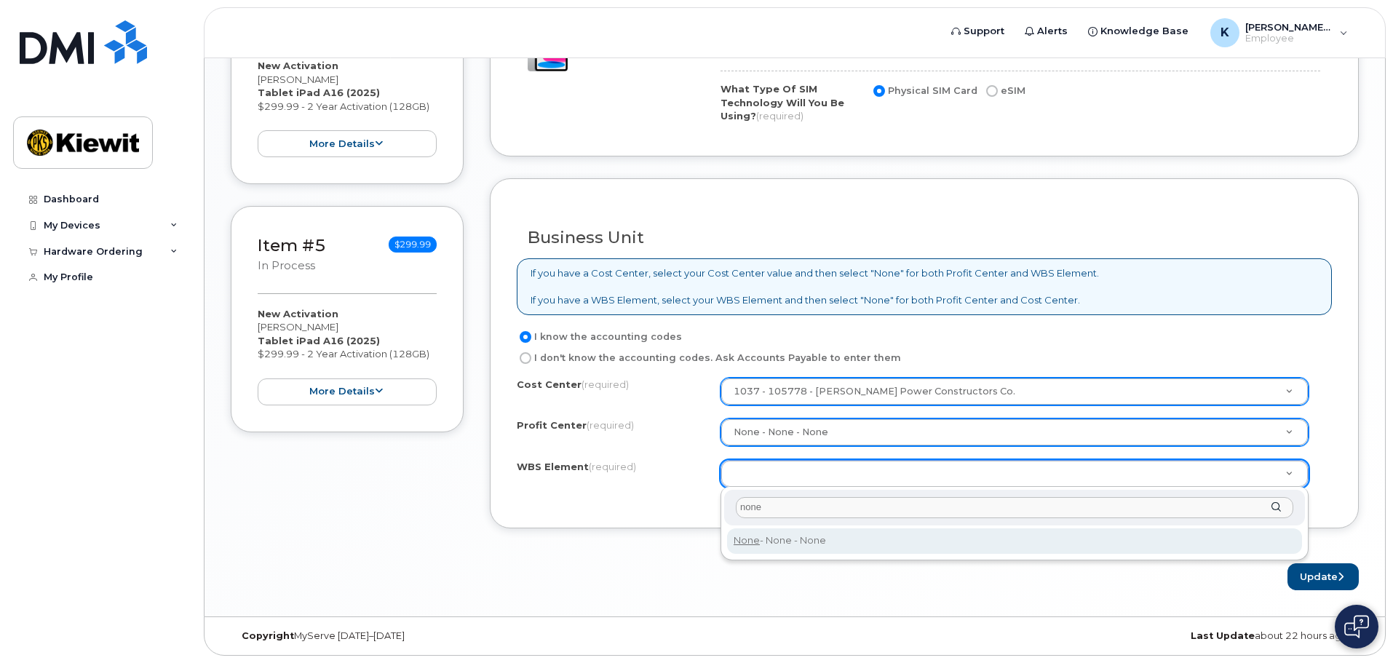
type input "none"
type input "None"
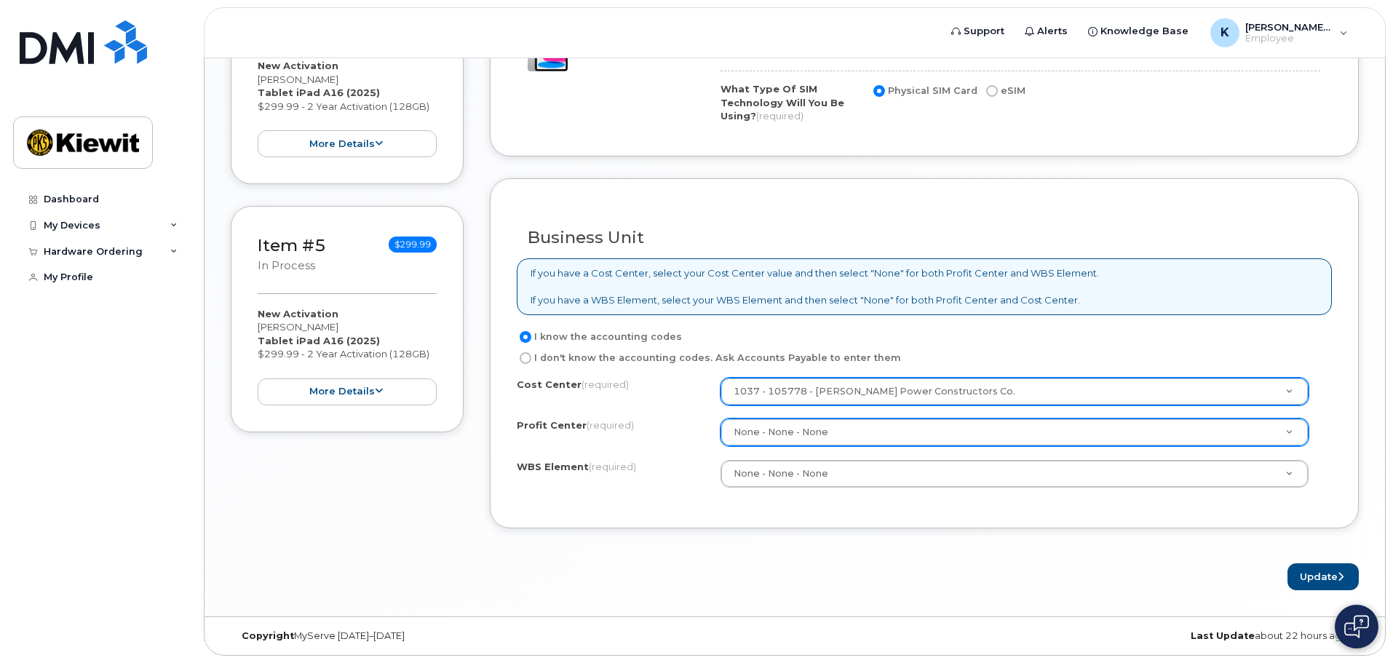
click at [869, 512] on div "Business Unit If you have a Cost Center, select your Cost Center value and then…" at bounding box center [924, 353] width 869 height 350
click at [1349, 581] on button "Update" at bounding box center [1323, 576] width 71 height 27
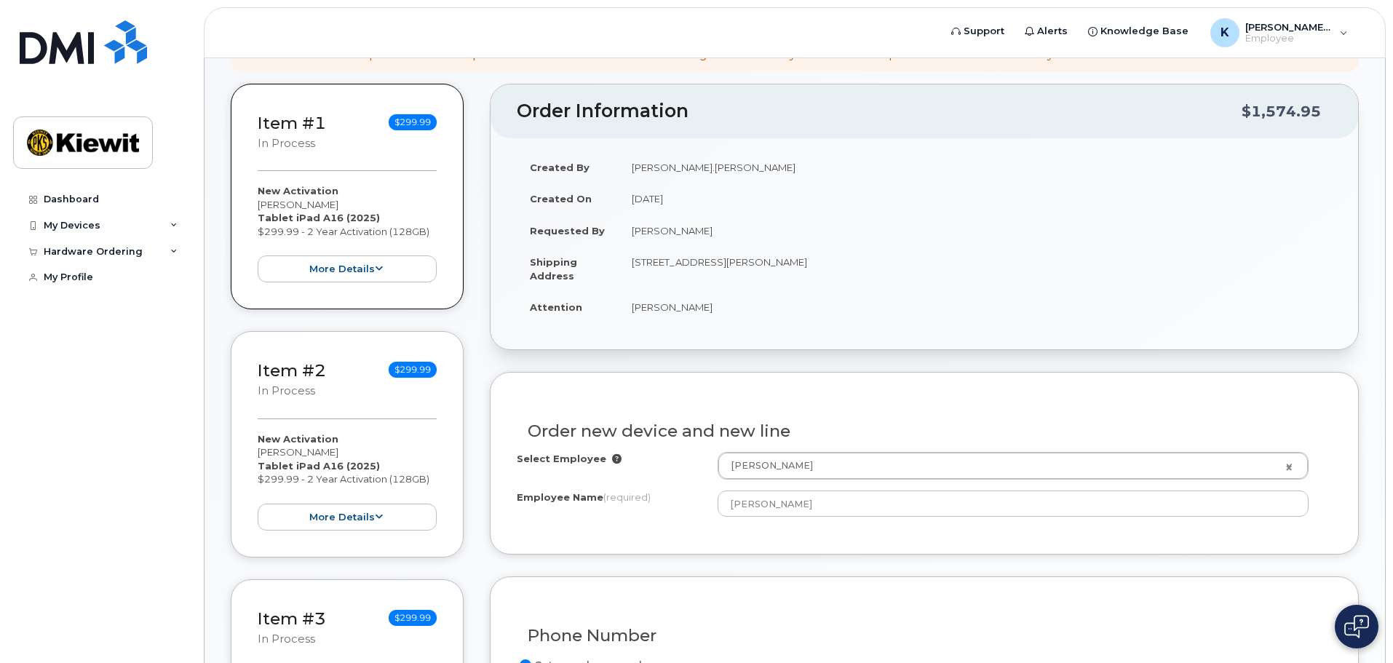
scroll to position [31, 0]
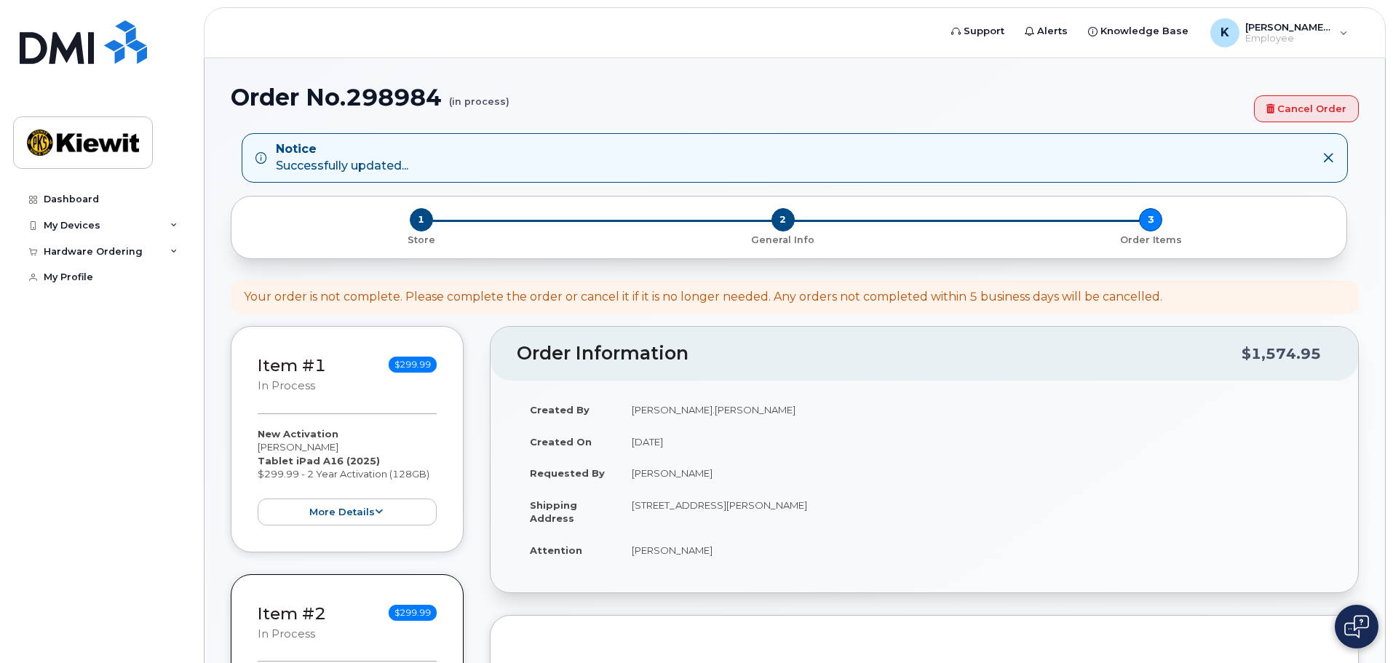
select select
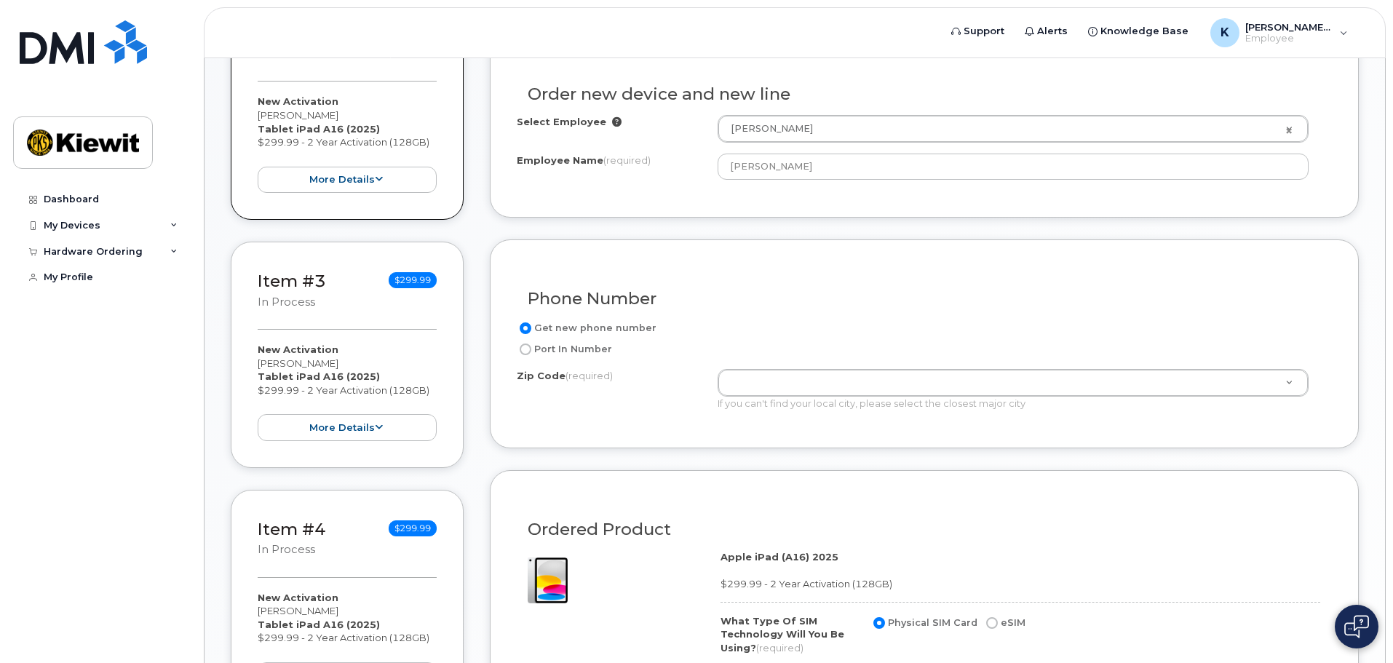
scroll to position [582, 0]
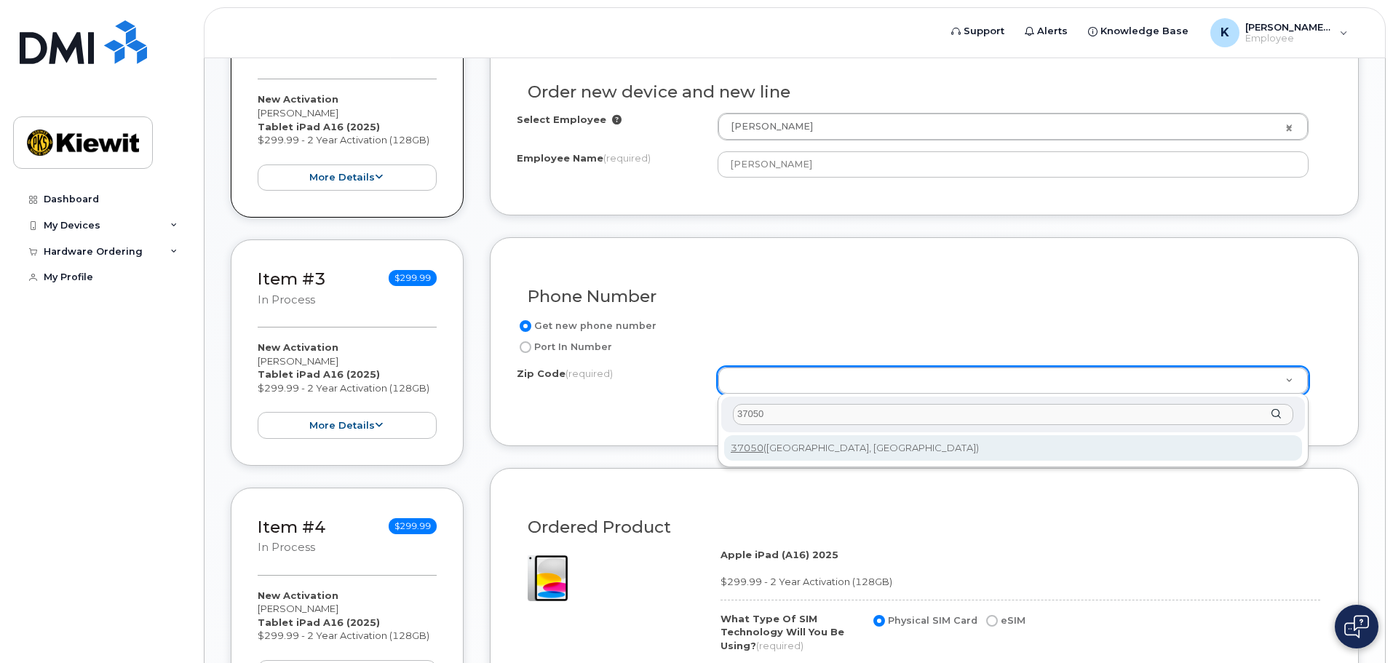
type input "37050"
type input "37050 ([GEOGRAPHIC_DATA], [GEOGRAPHIC_DATA])"
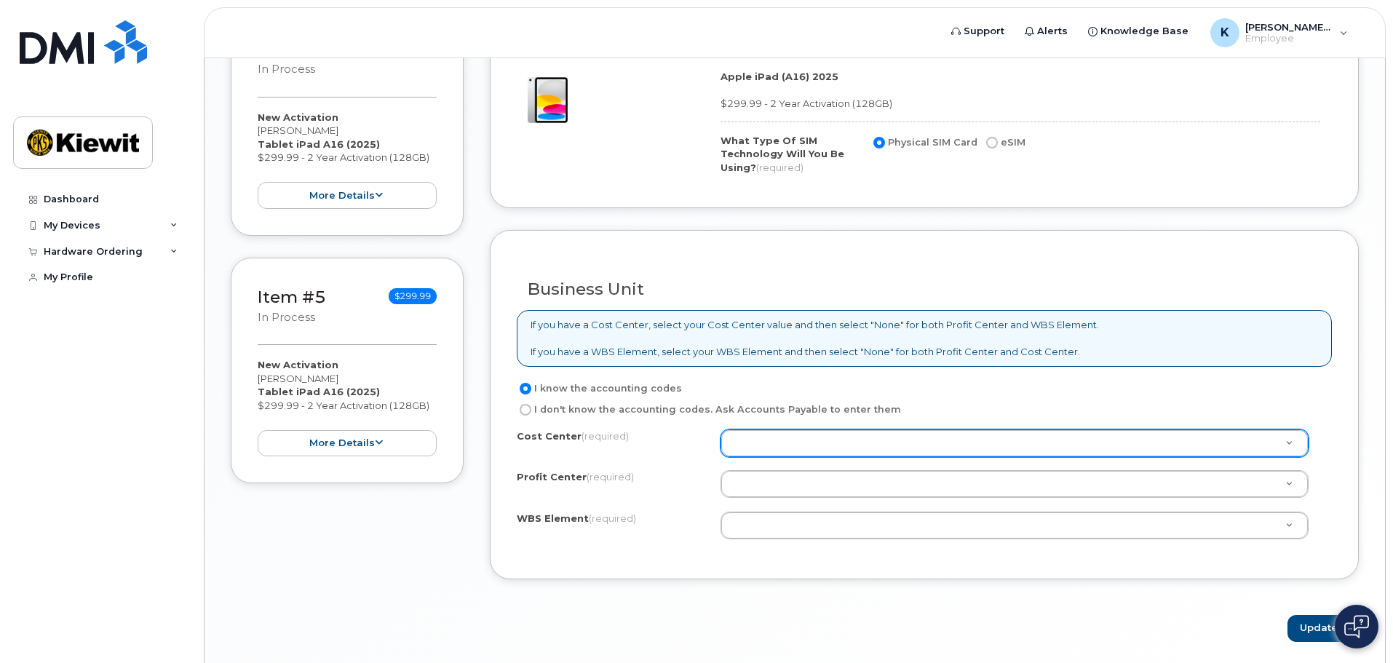
scroll to position [1112, 0]
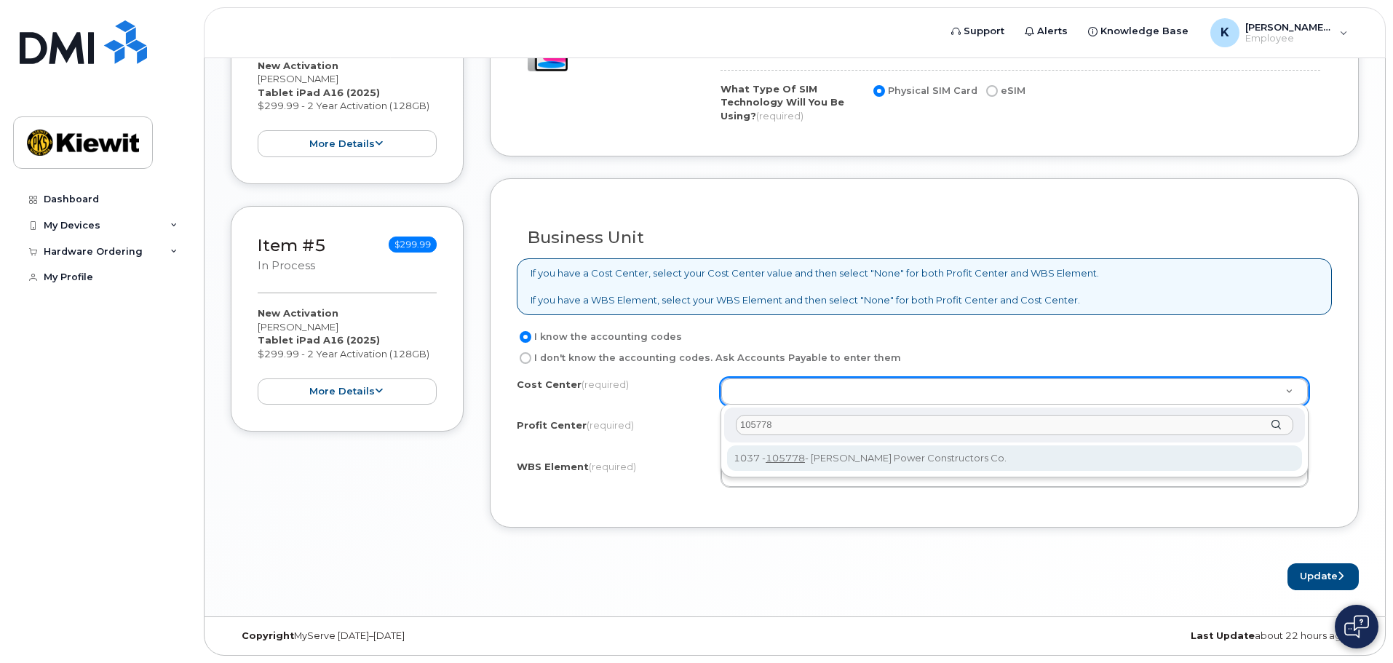
type input "105778"
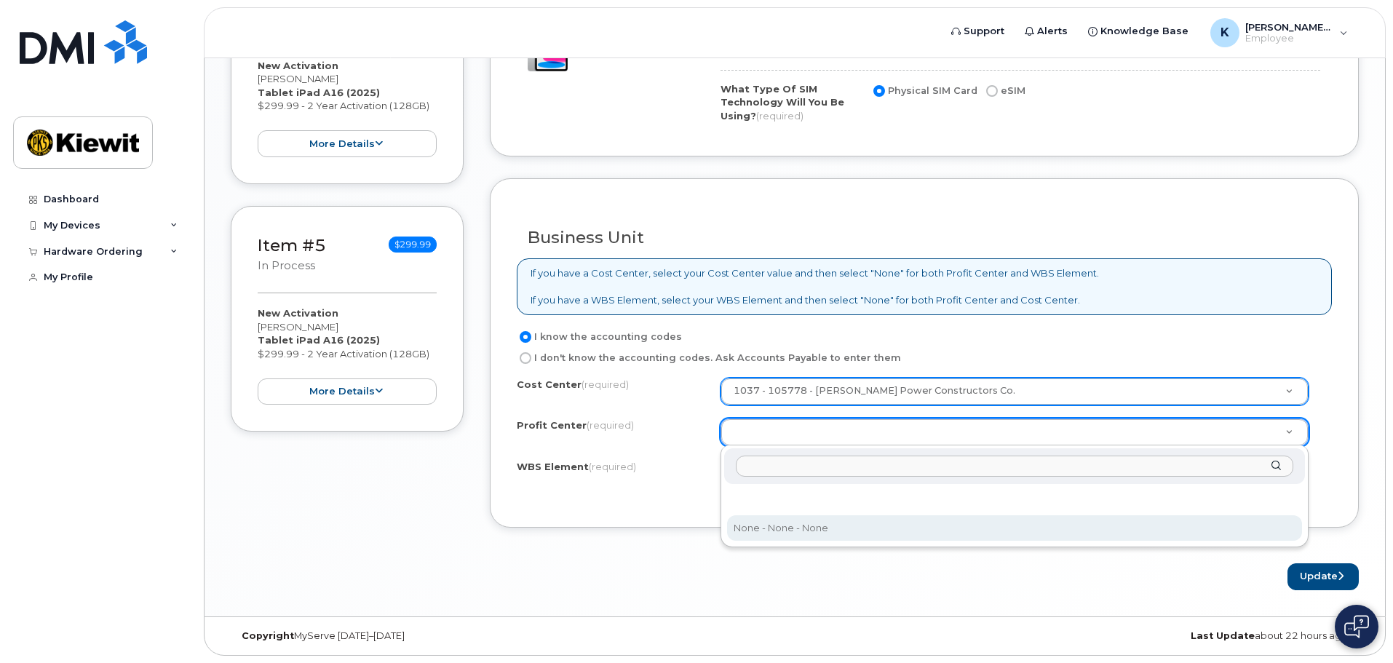
select select "None"
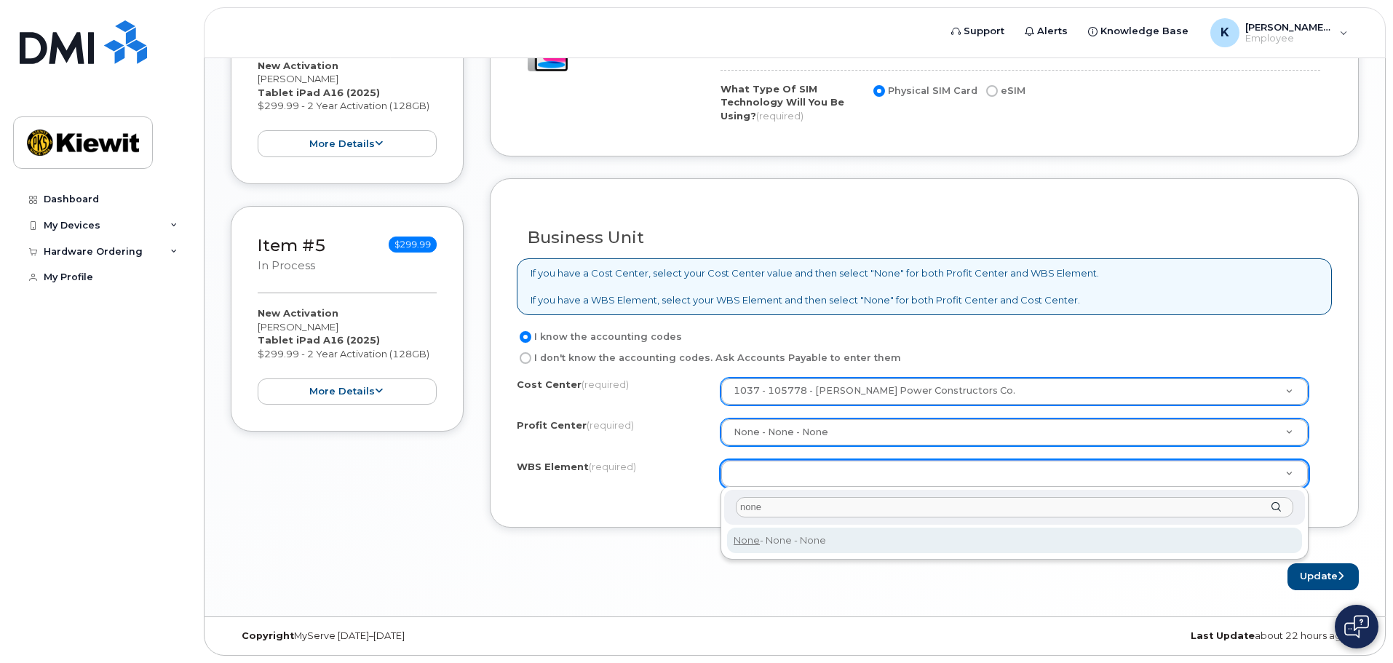
type input "none"
type input "None"
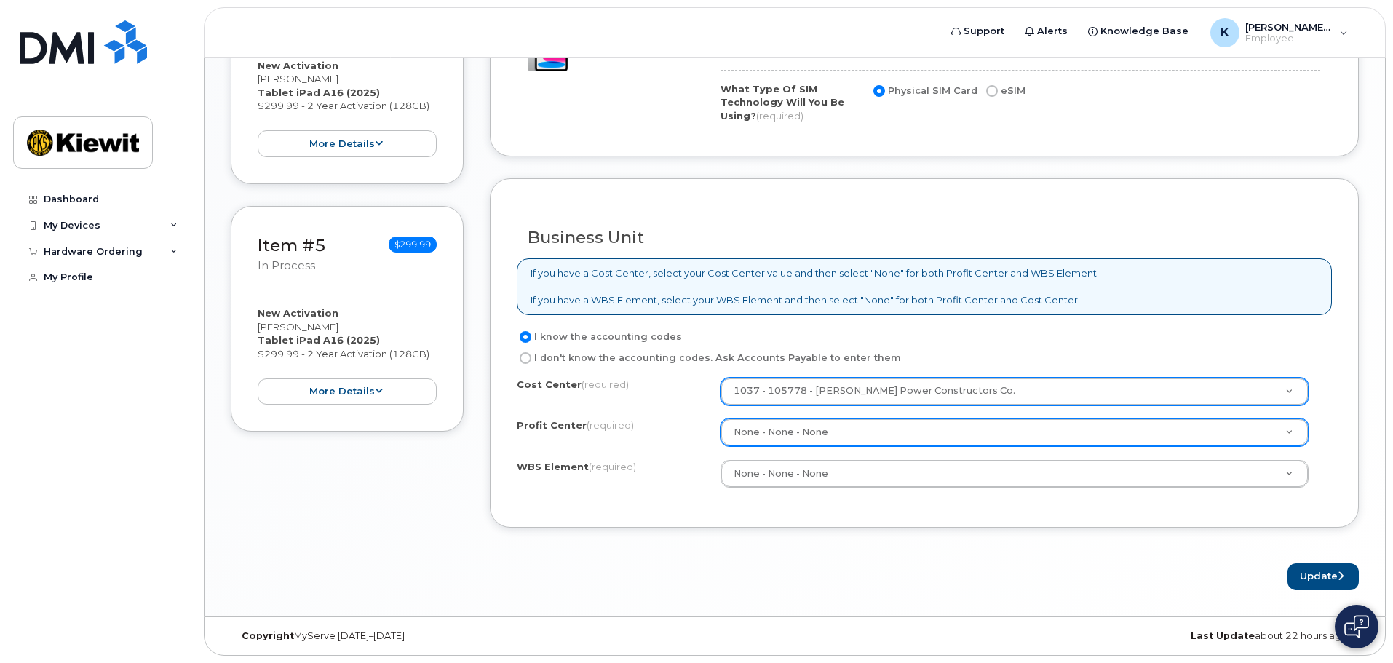
click at [991, 509] on div "Business Unit If you have a Cost Center, select your Cost Center value and then…" at bounding box center [924, 353] width 869 height 350
click at [1341, 584] on button "Update" at bounding box center [1323, 576] width 71 height 27
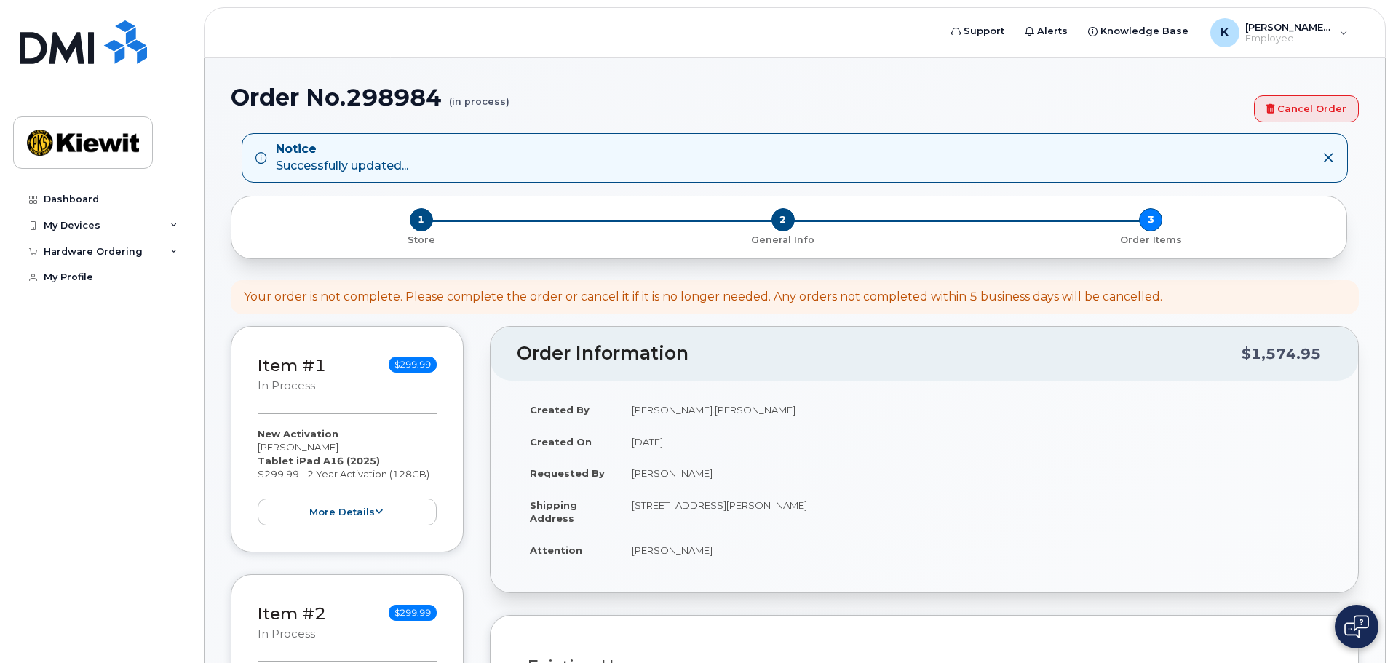
select select
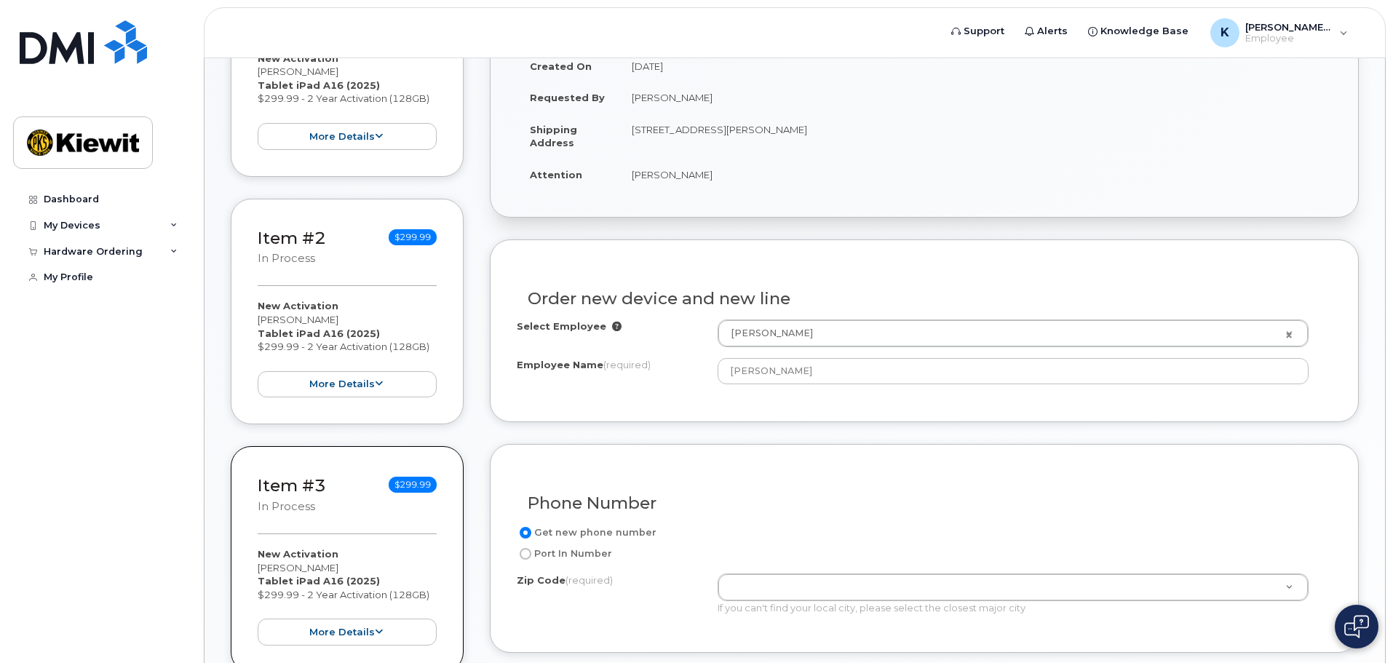
scroll to position [509, 0]
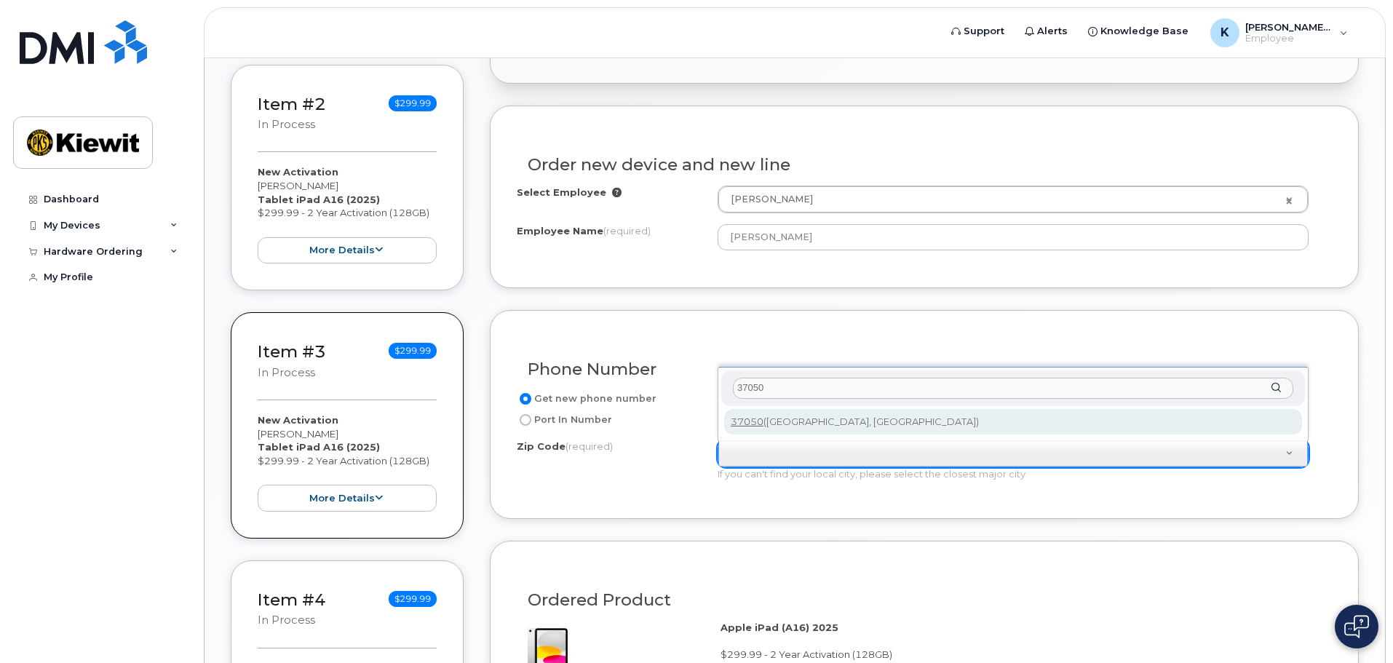
type input "37050"
type input "37050 ([GEOGRAPHIC_DATA], [GEOGRAPHIC_DATA])"
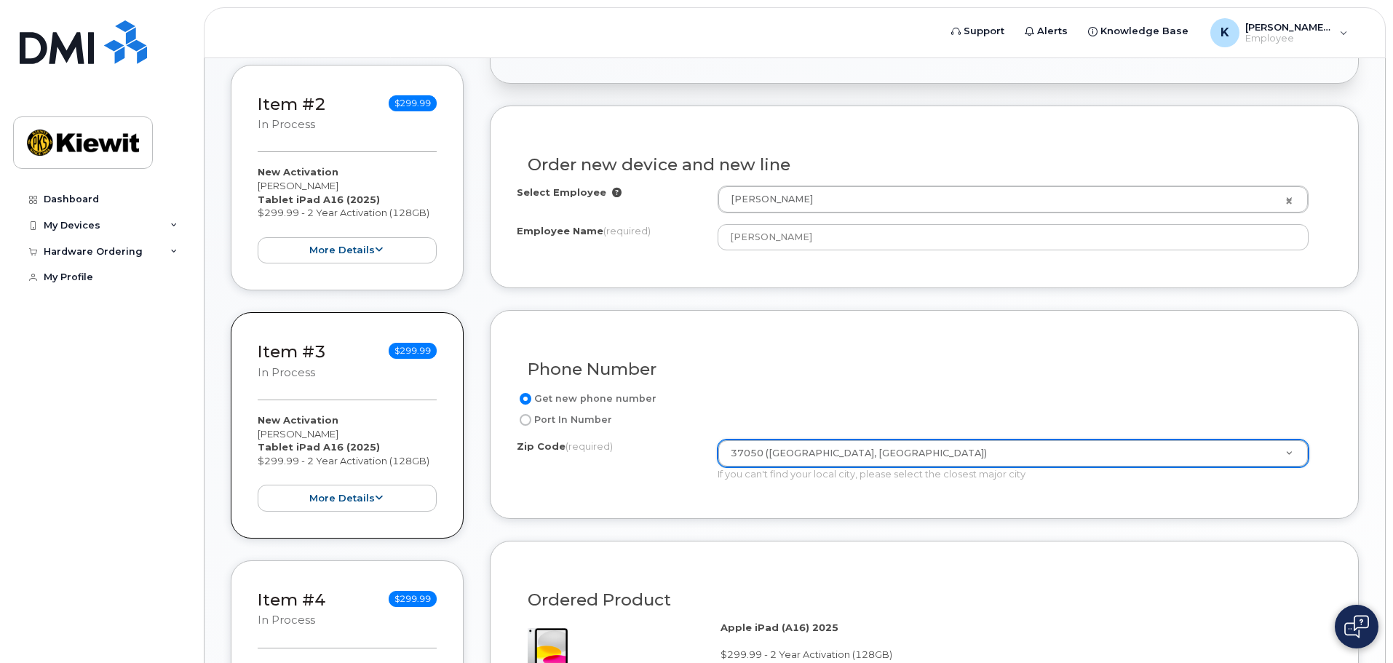
click at [761, 408] on div "Get new phone number" at bounding box center [919, 398] width 804 height 17
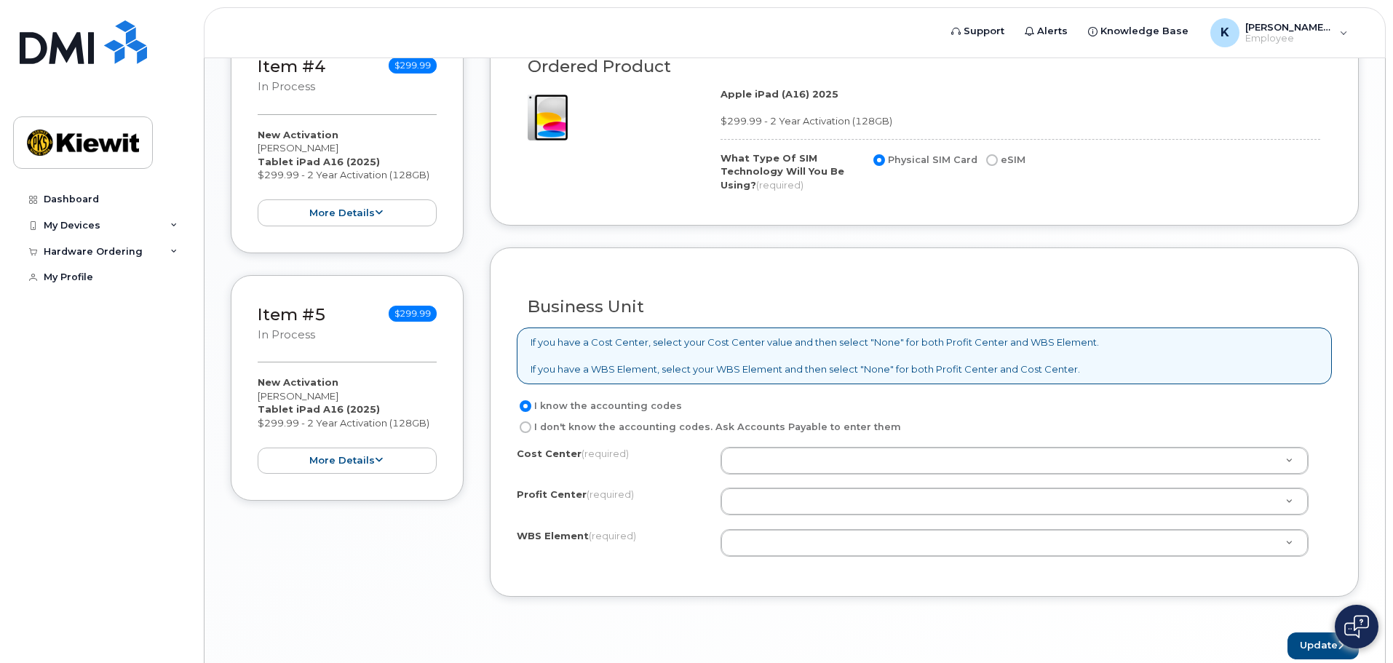
scroll to position [1092, 0]
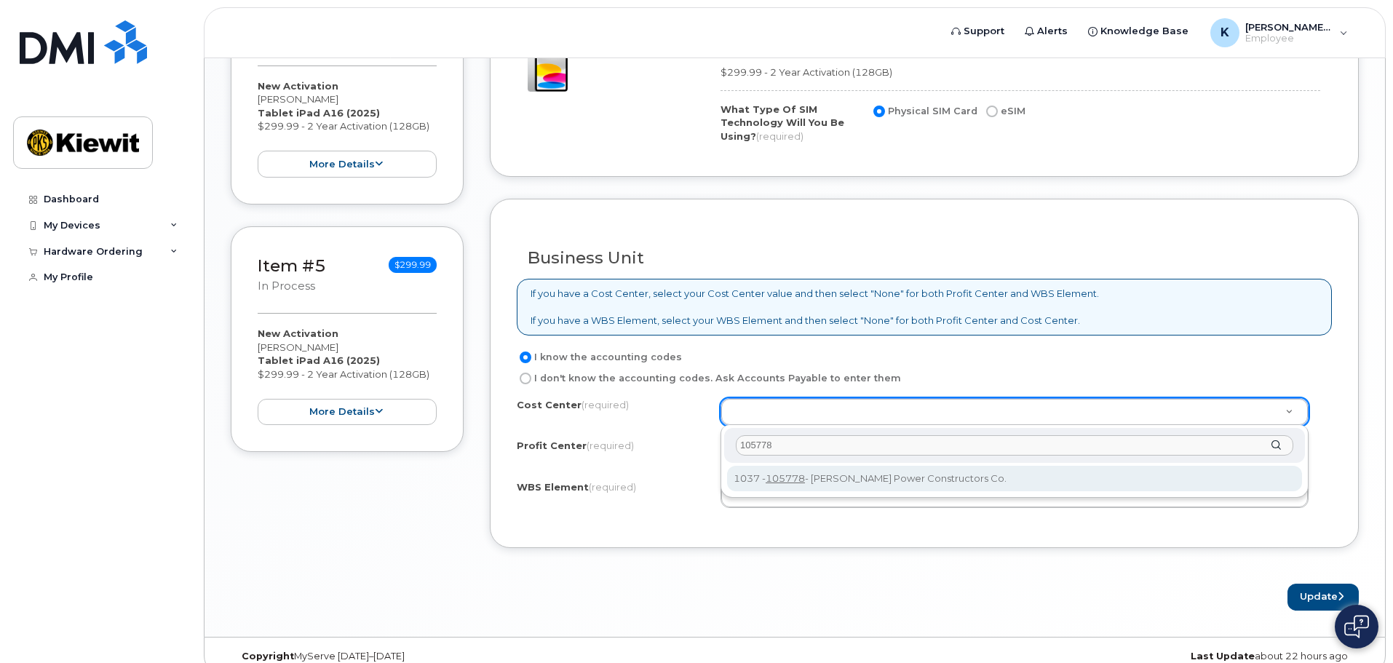
type input "105778"
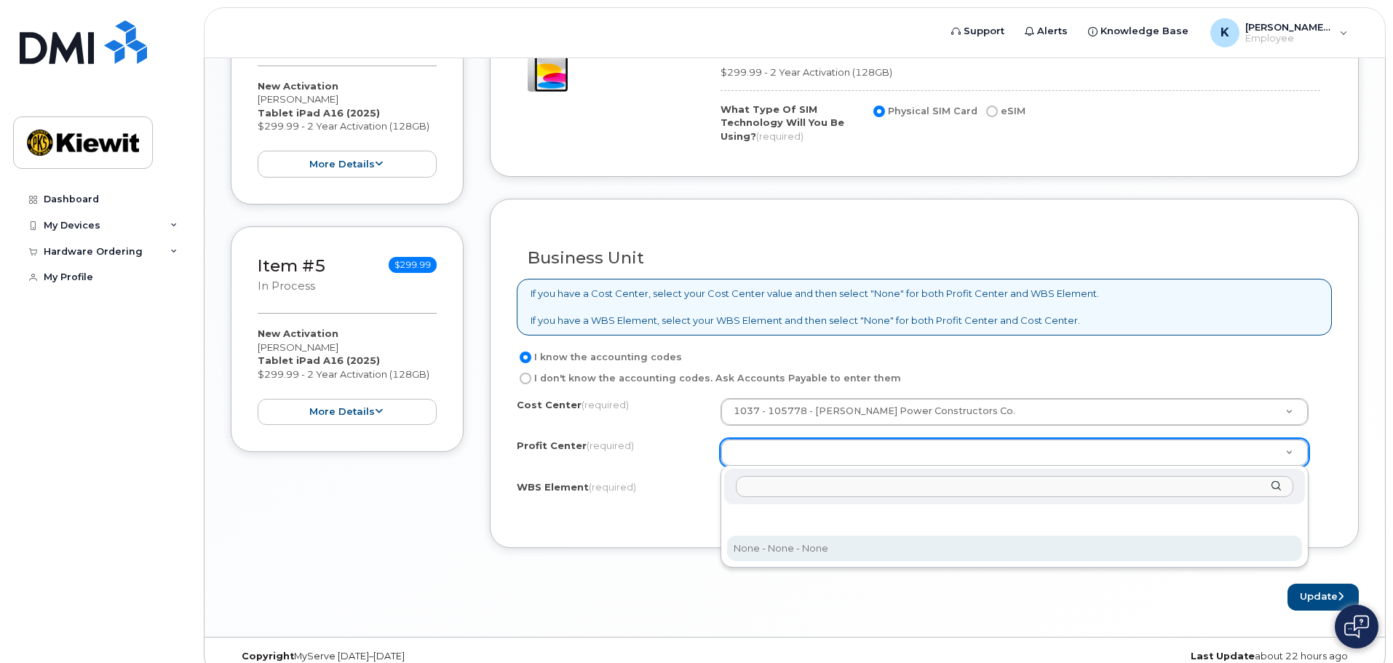
select select "None"
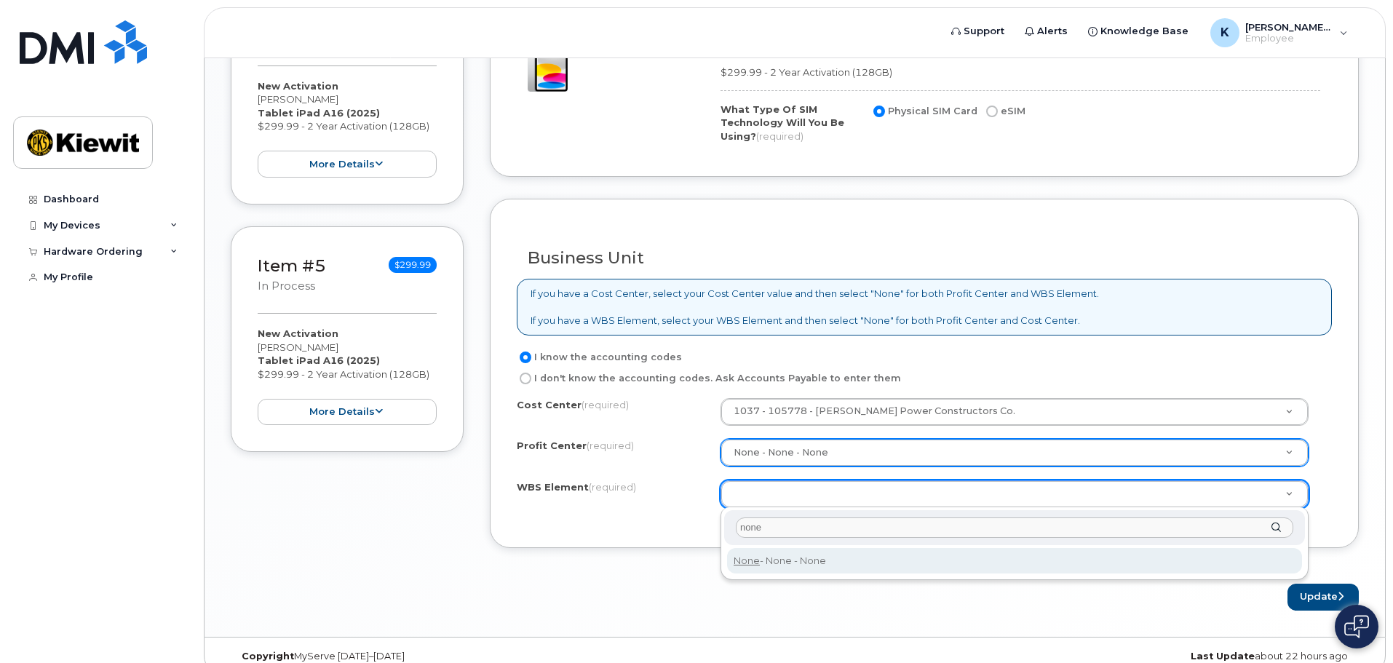
type input "none"
type input "None"
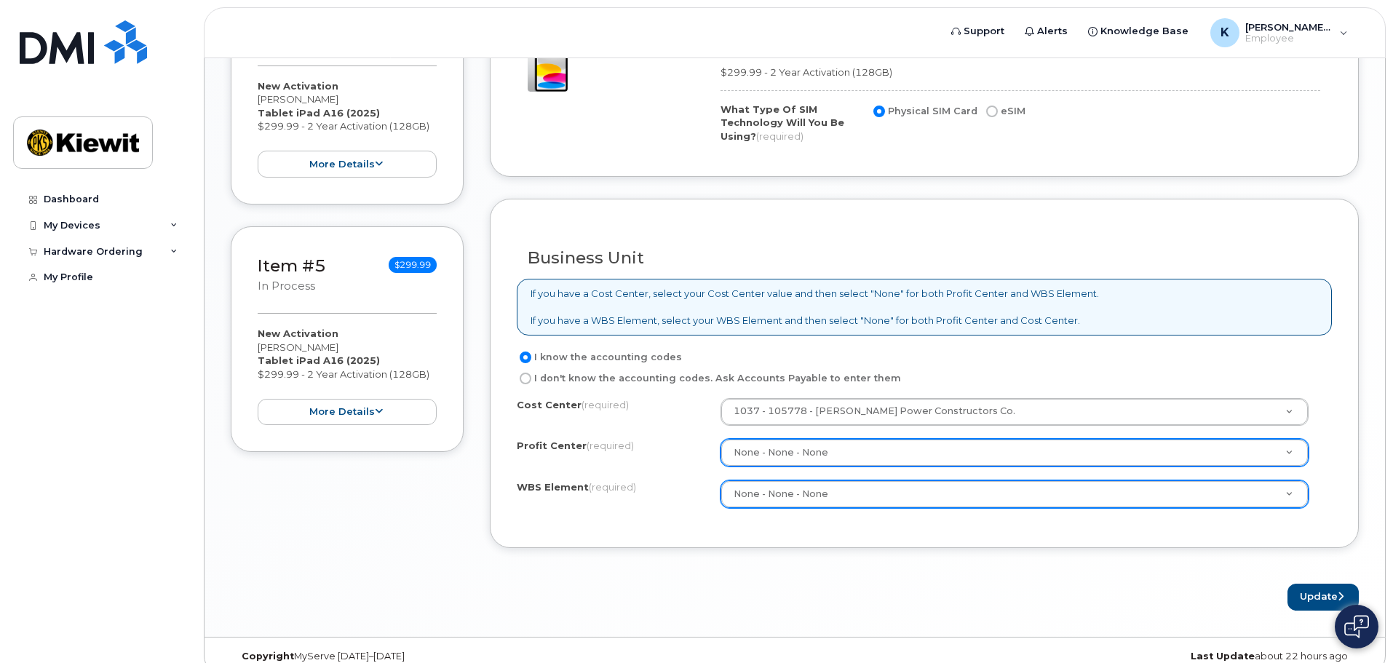
click at [785, 534] on div "Business Unit If you have a Cost Center, select your Cost Center value and then…" at bounding box center [924, 374] width 869 height 350
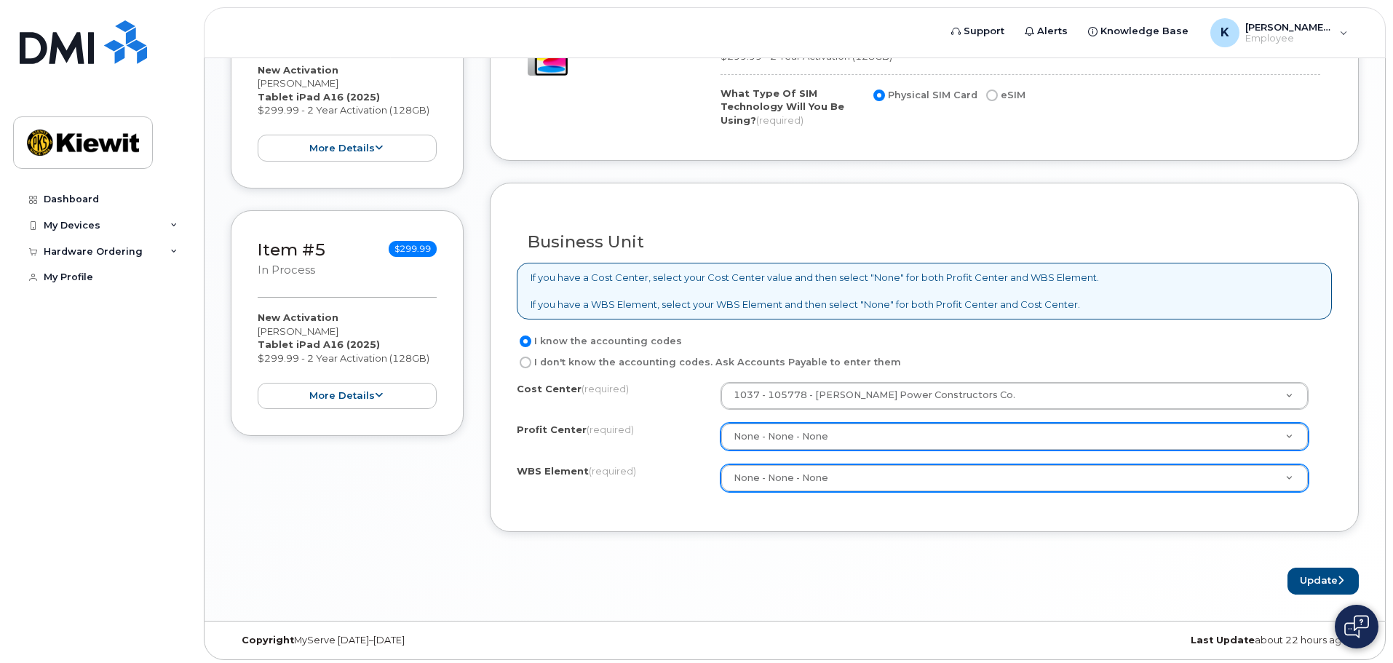
scroll to position [1112, 0]
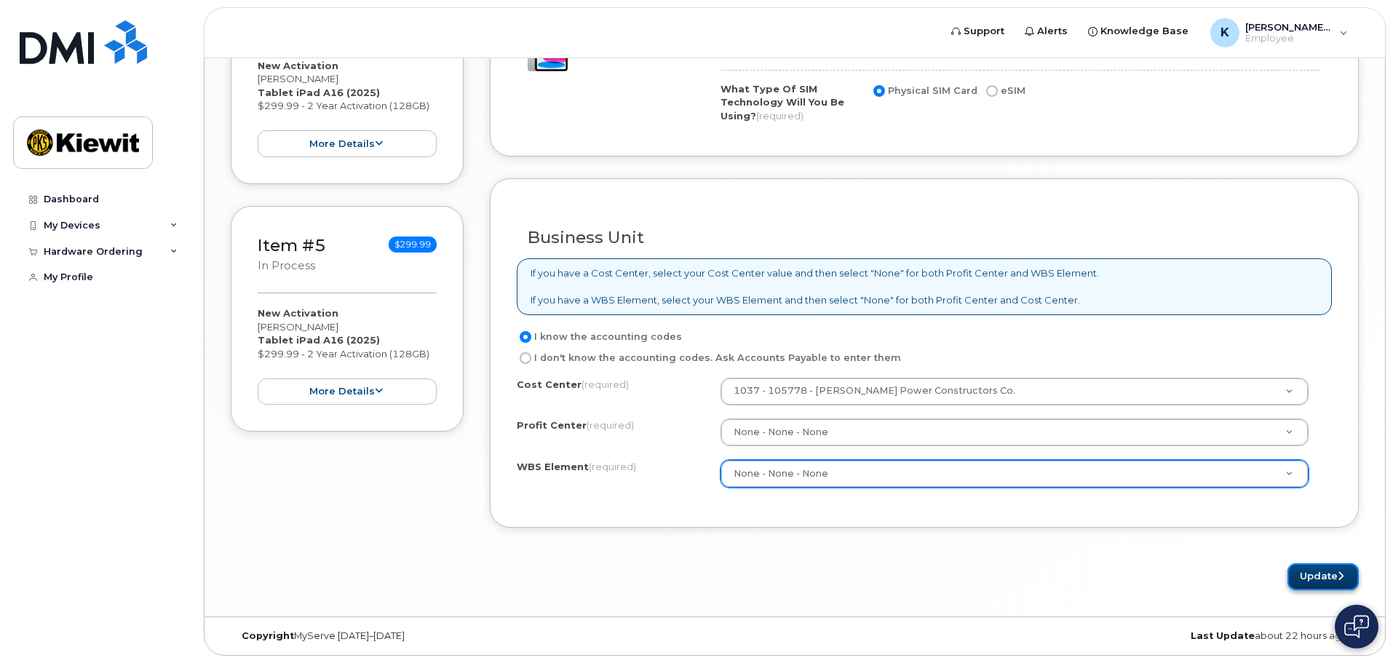
click at [1312, 584] on button "Update" at bounding box center [1323, 576] width 71 height 27
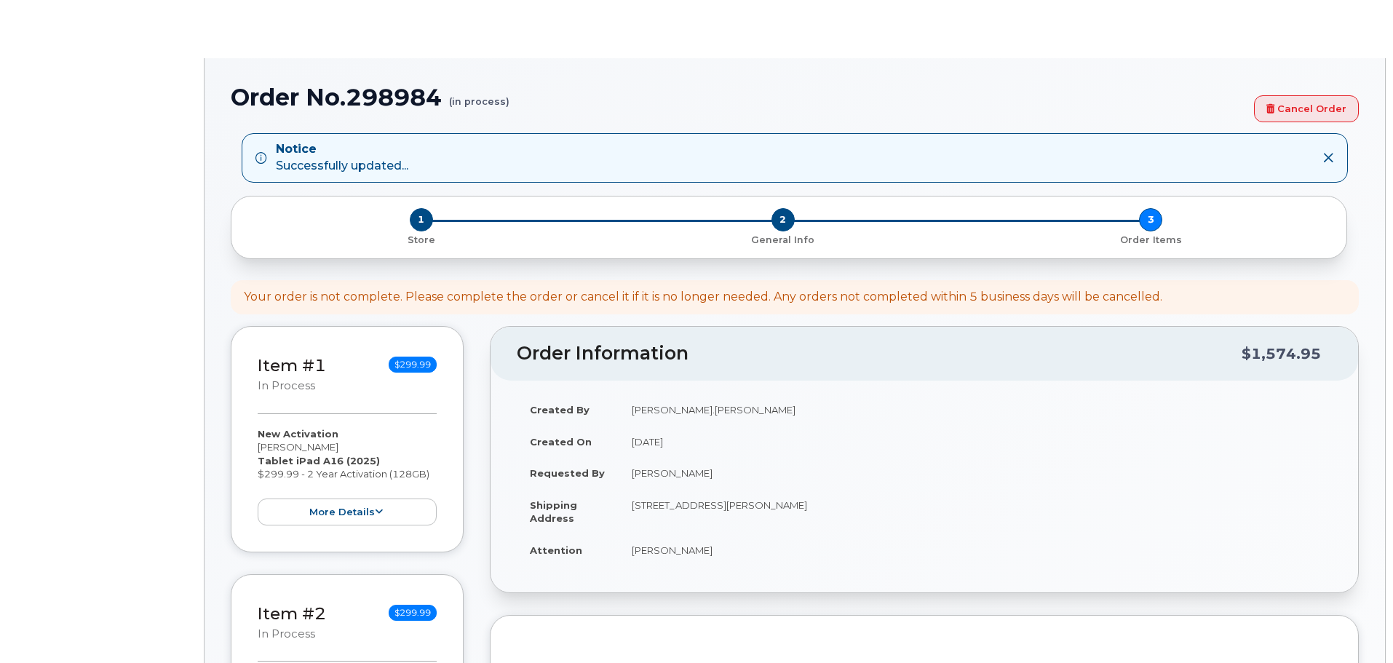
select select
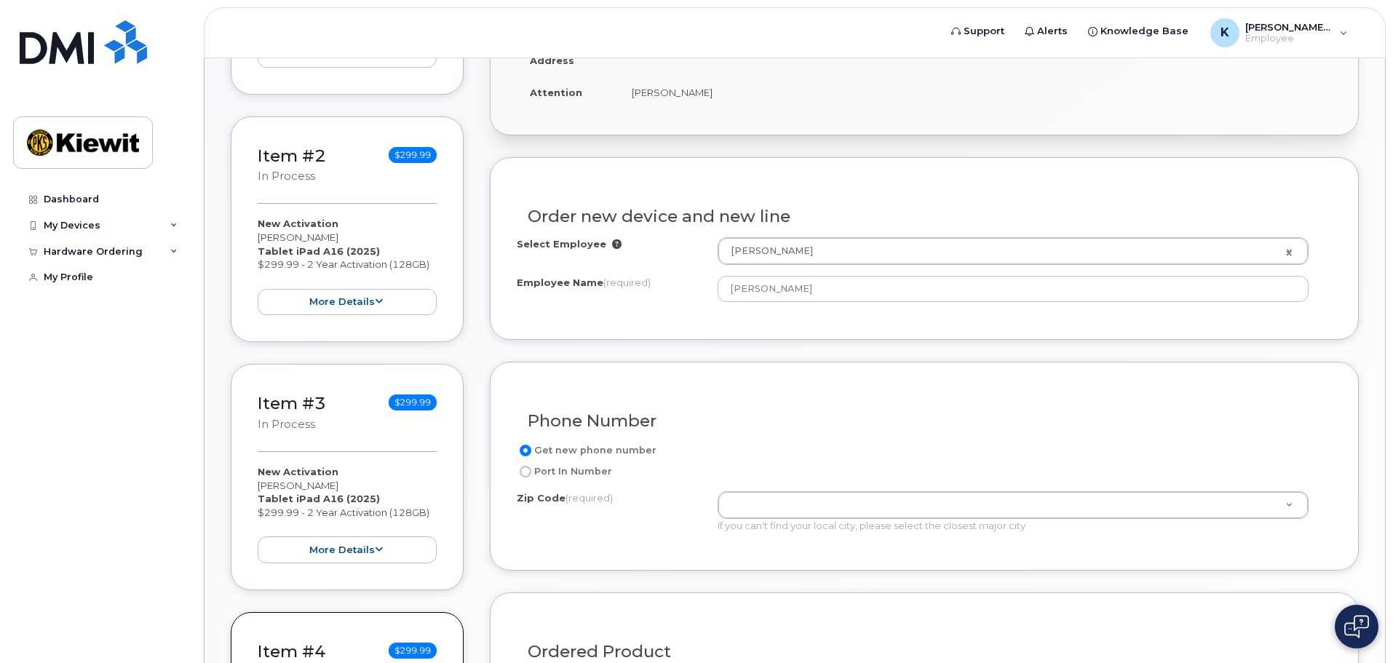
scroll to position [582, 0]
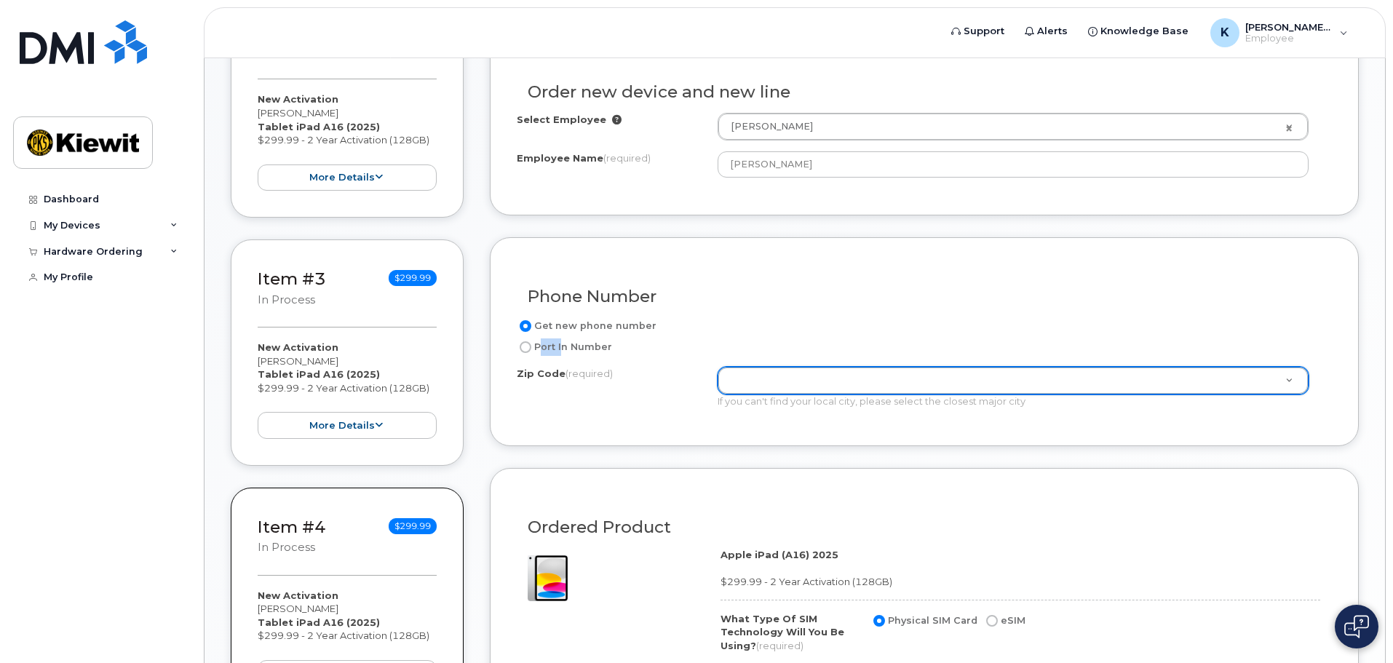
click at [542, 349] on label "Port In Number" at bounding box center [564, 346] width 95 height 17
click at [531, 349] on input "Port In Number" at bounding box center [526, 347] width 12 height 12
radio input "true"
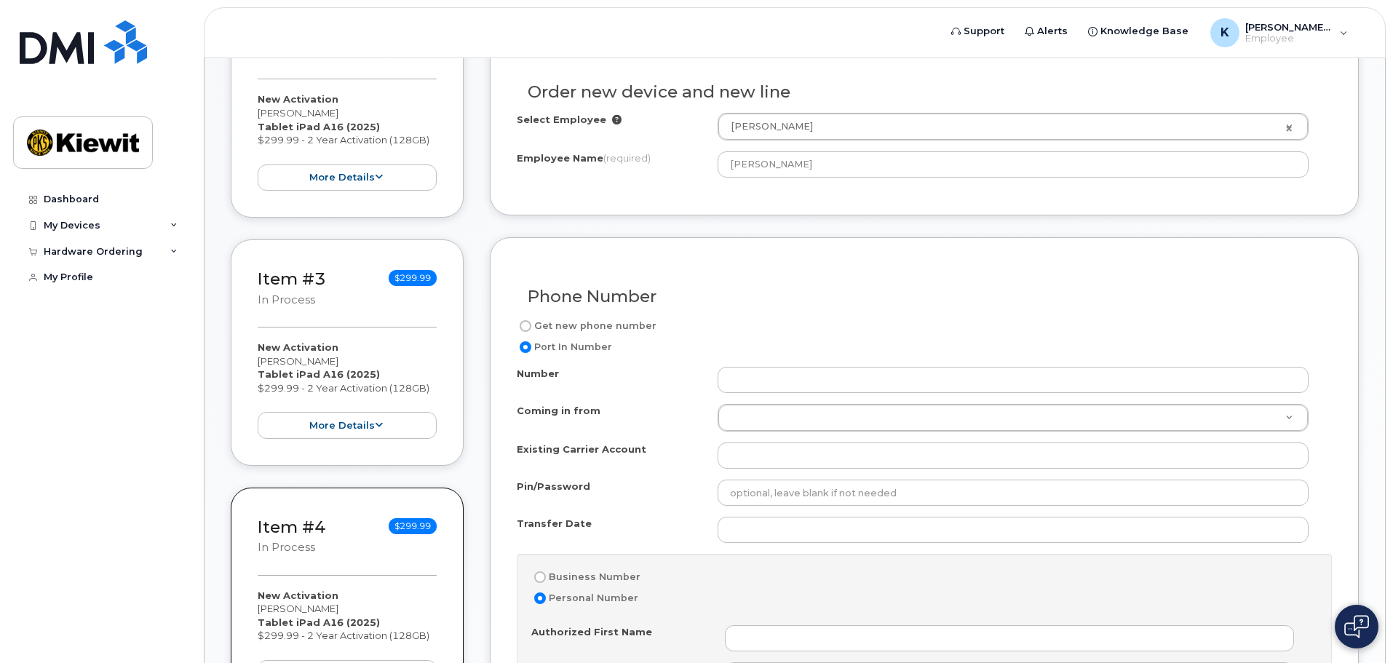
click at [540, 325] on label "Get new phone number" at bounding box center [587, 325] width 140 height 17
click at [531, 325] on input "Get new phone number" at bounding box center [526, 326] width 12 height 12
radio input "true"
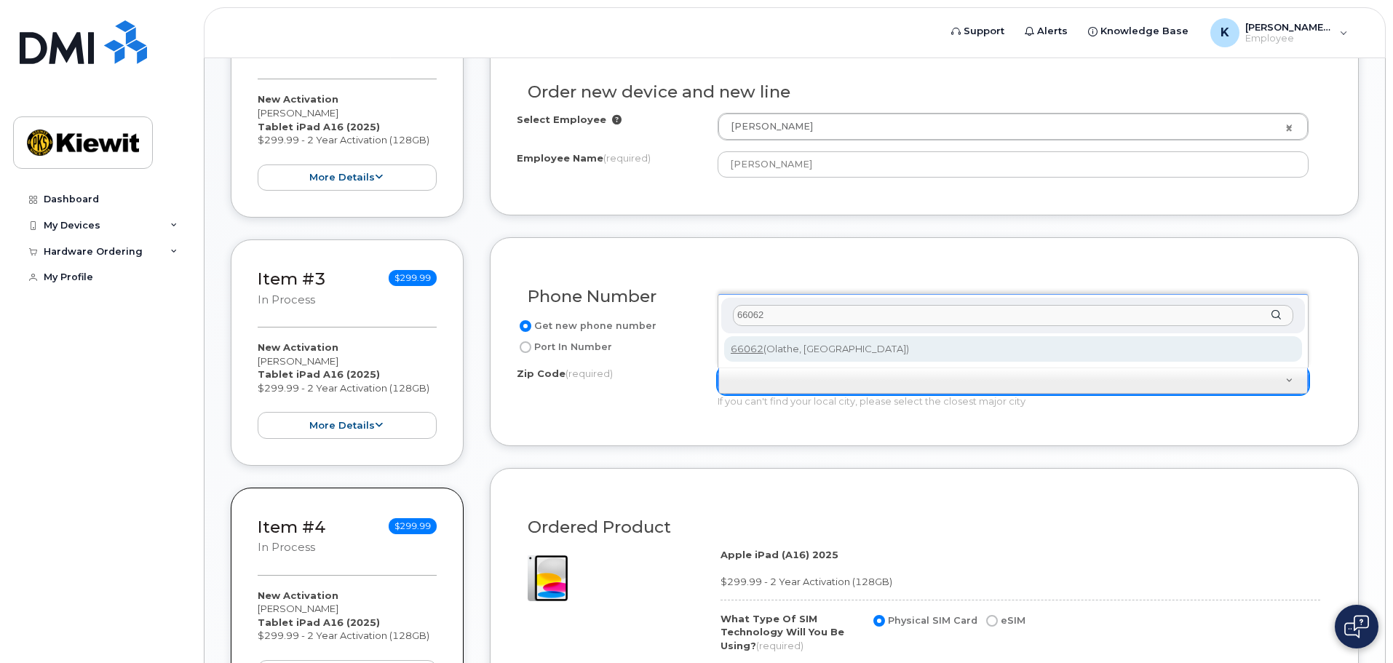
type input "66062"
type input "66062 (Olathe, KS)"
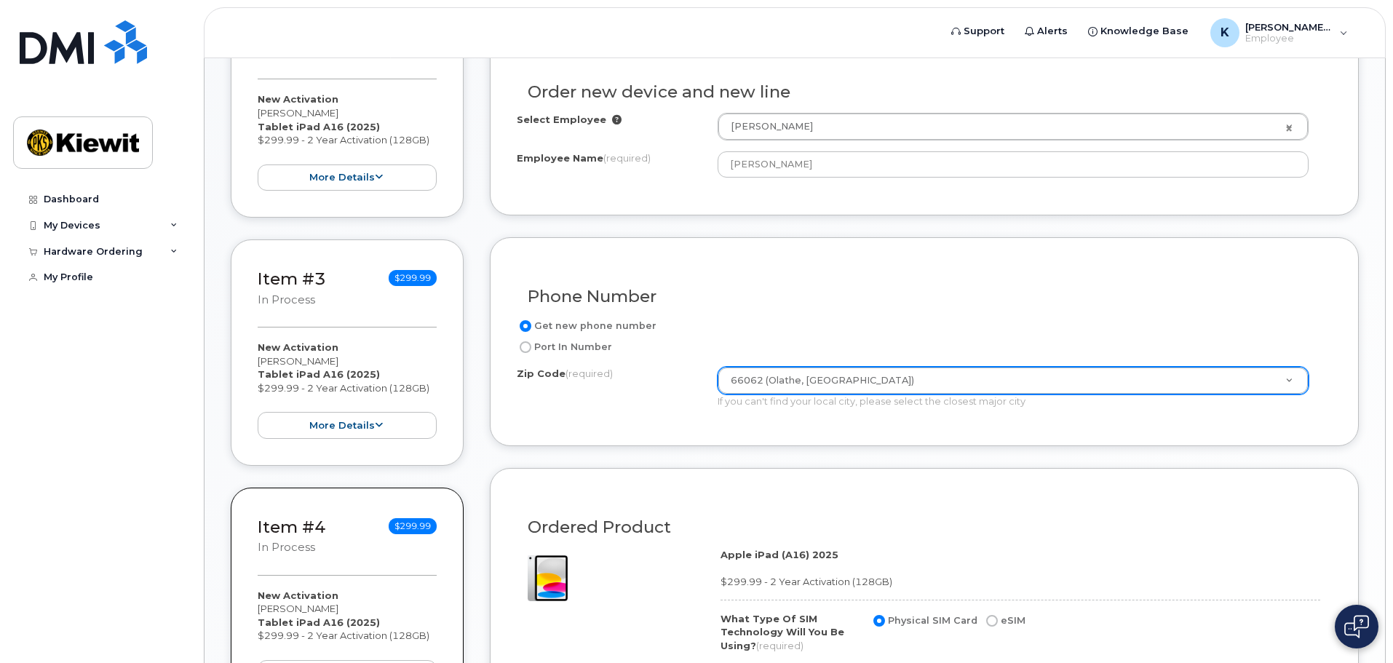
click at [681, 381] on div "Zip Code (required)" at bounding box center [617, 377] width 201 height 20
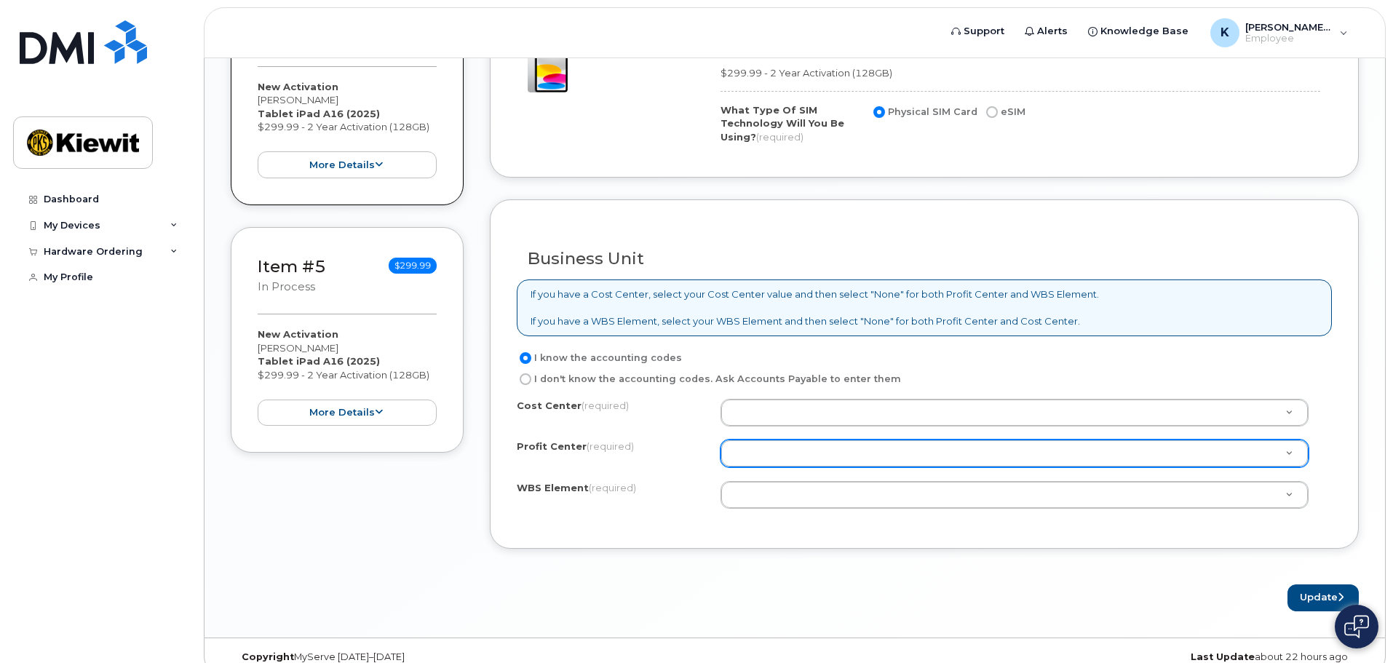
scroll to position [1092, 0]
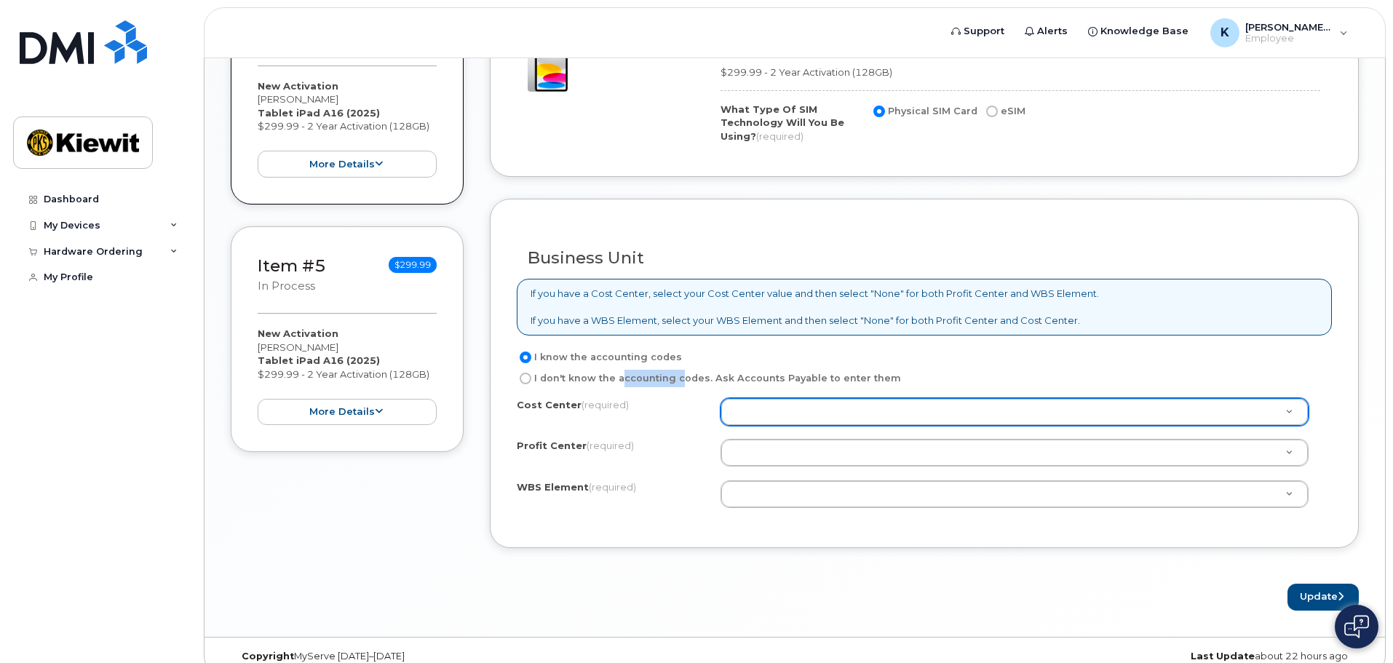
click at [630, 381] on label "I don't know the accounting codes. Ask Accounts Payable to enter them" at bounding box center [709, 378] width 384 height 17
click at [531, 381] on input "I don't know the accounting codes. Ask Accounts Payable to enter them" at bounding box center [526, 379] width 12 height 12
radio input "true"
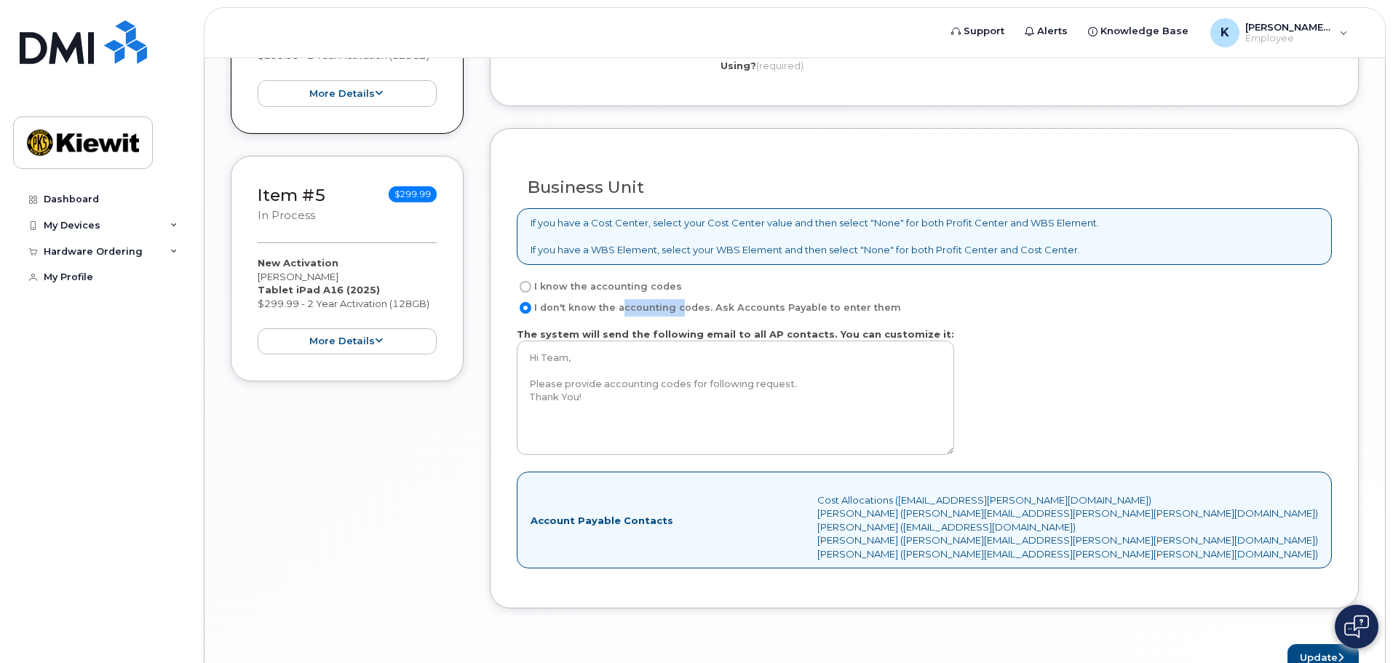
scroll to position [1243, 0]
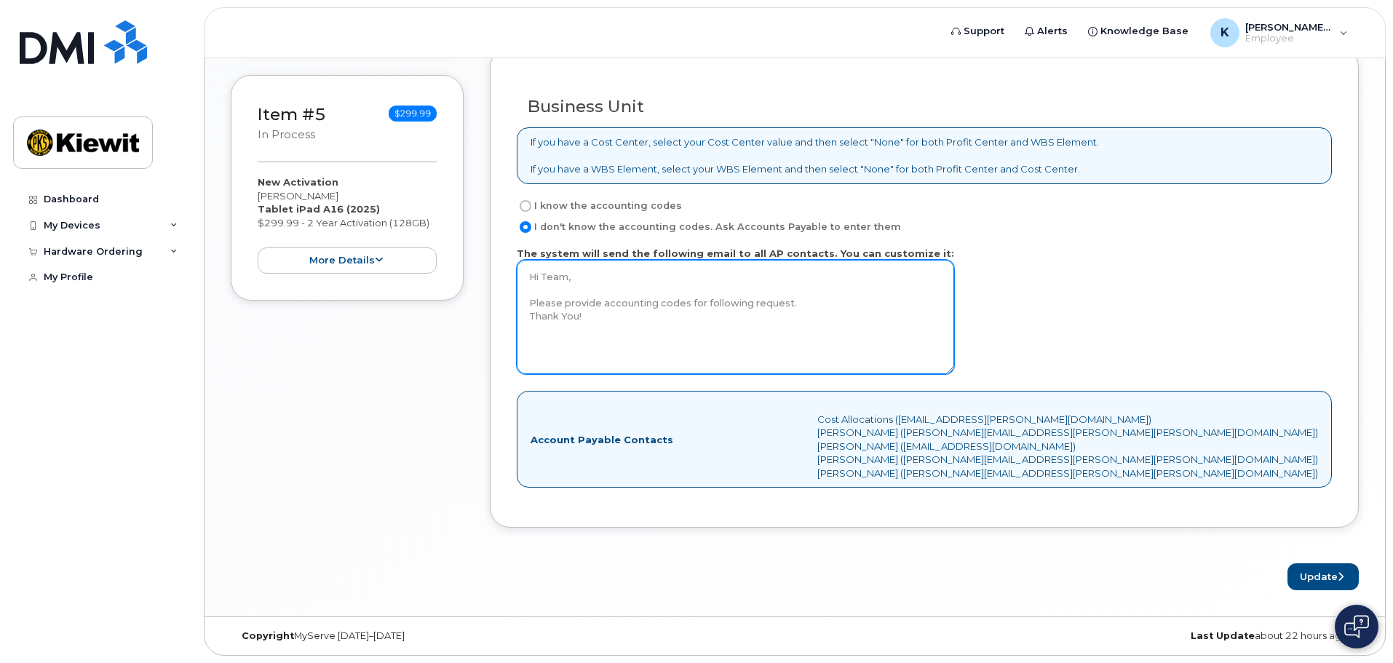
click at [590, 287] on textarea "Hi Team, Please provide accounting codes for following request. Thank You!" at bounding box center [735, 317] width 437 height 114
click at [791, 301] on textarea "Hi Team, Please provide accounting codes for following request. Thank You!" at bounding box center [735, 317] width 437 height 114
type textarea "Hi Team, Please provide accounting codes for following request. Project number …"
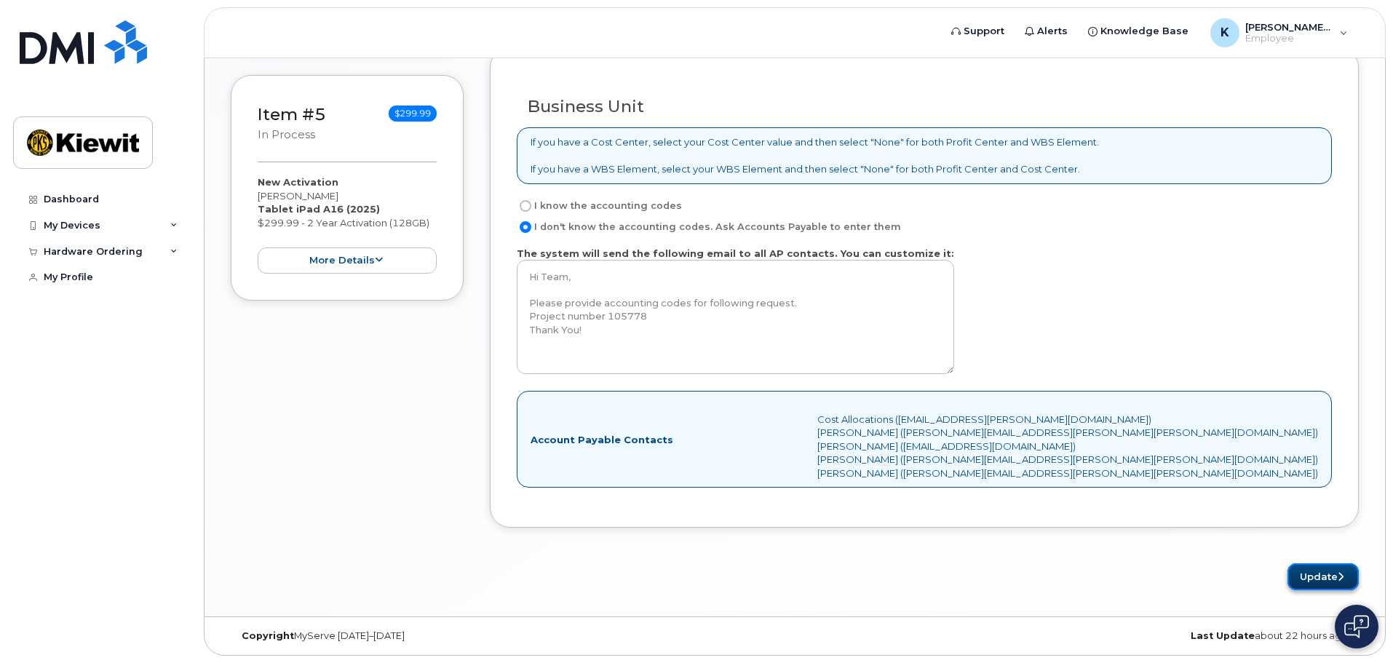
click at [1323, 564] on button "Update" at bounding box center [1323, 576] width 71 height 27
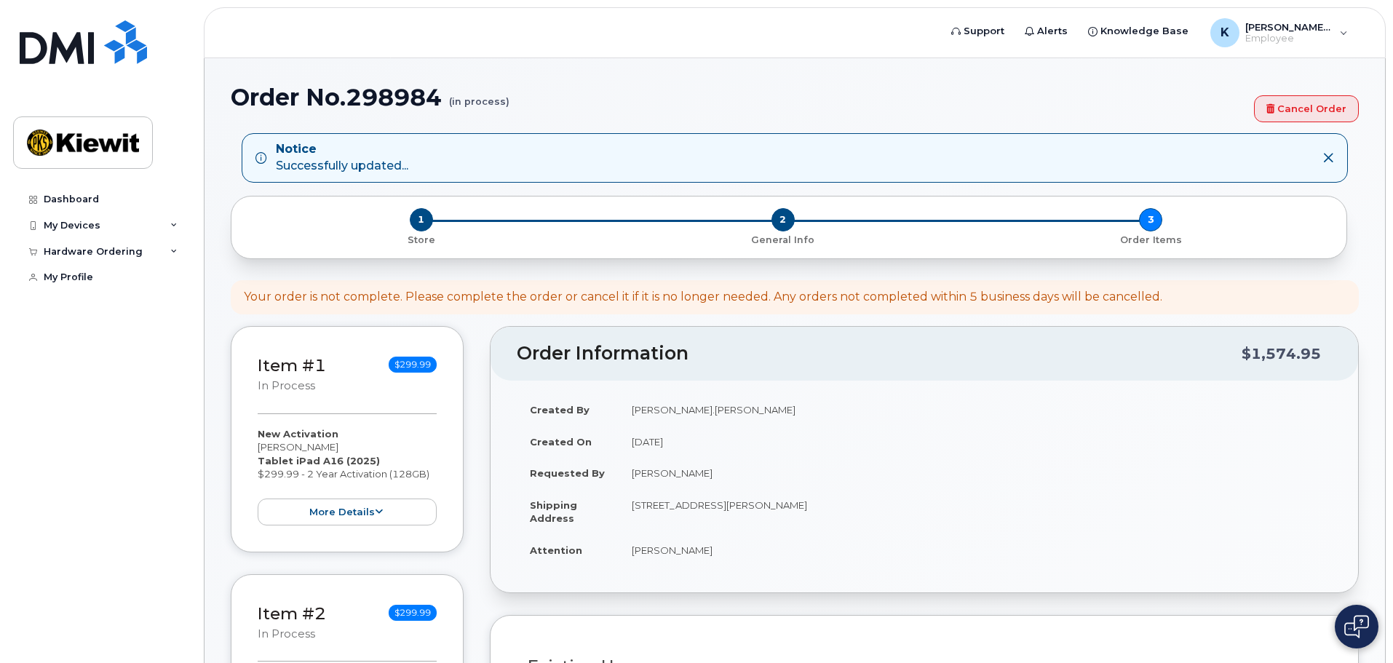
select select
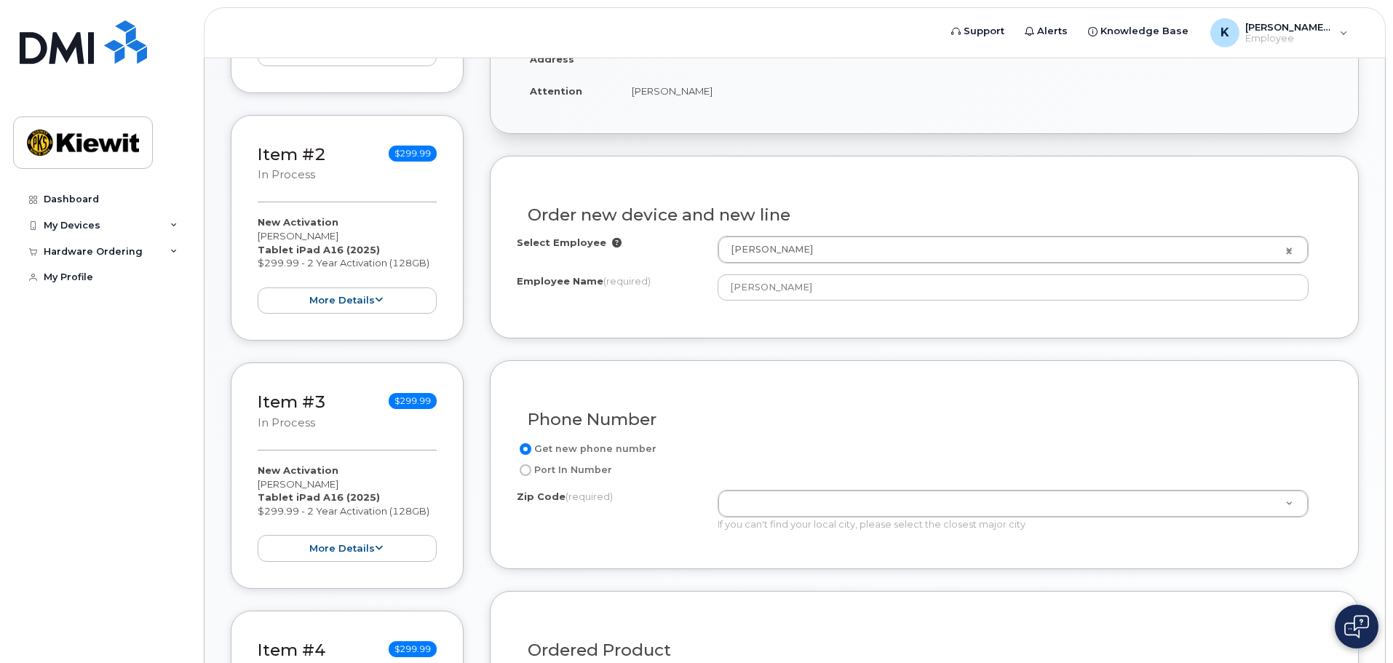
scroll to position [457, 0]
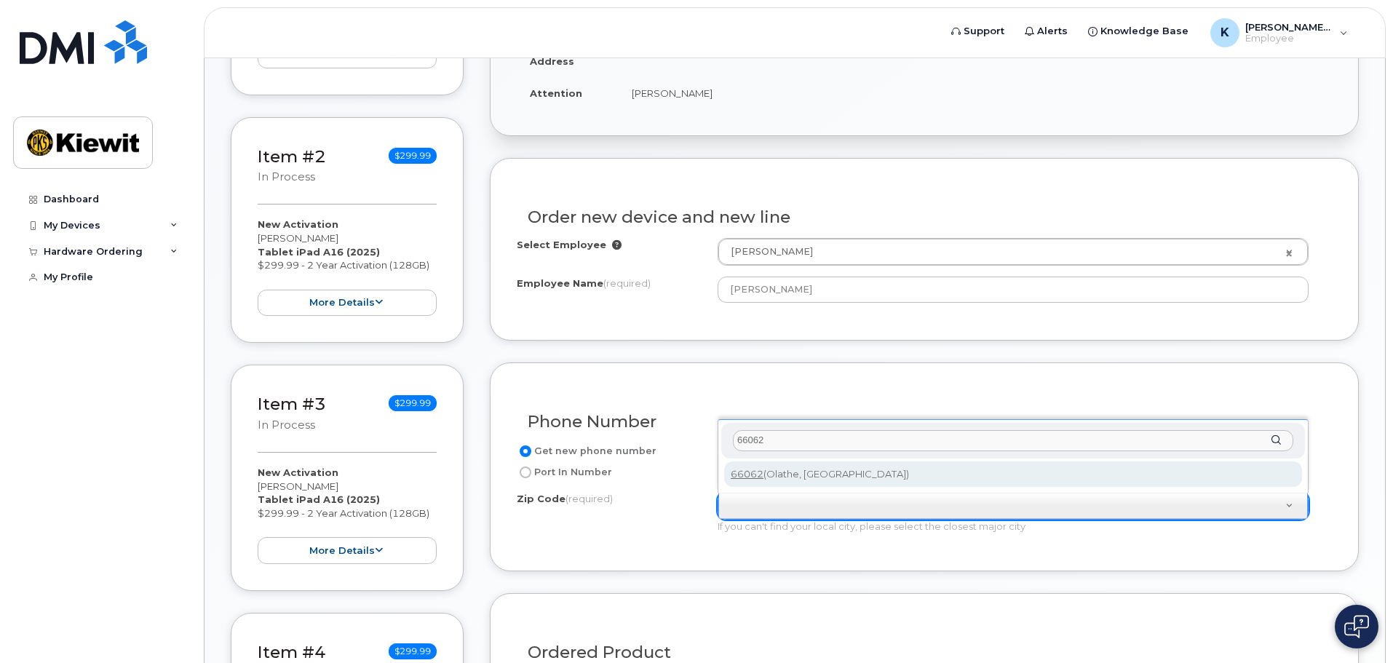
type input "66062"
type input "66062 (Olathe, [GEOGRAPHIC_DATA])"
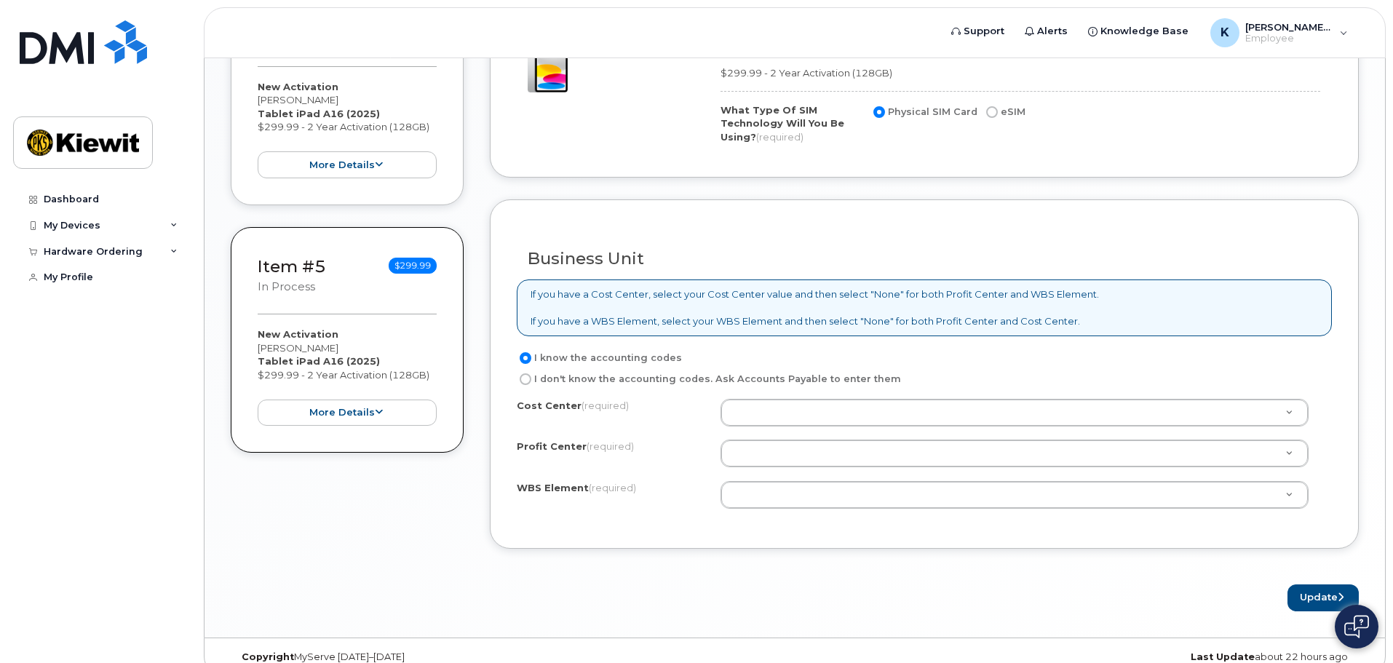
scroll to position [1112, 0]
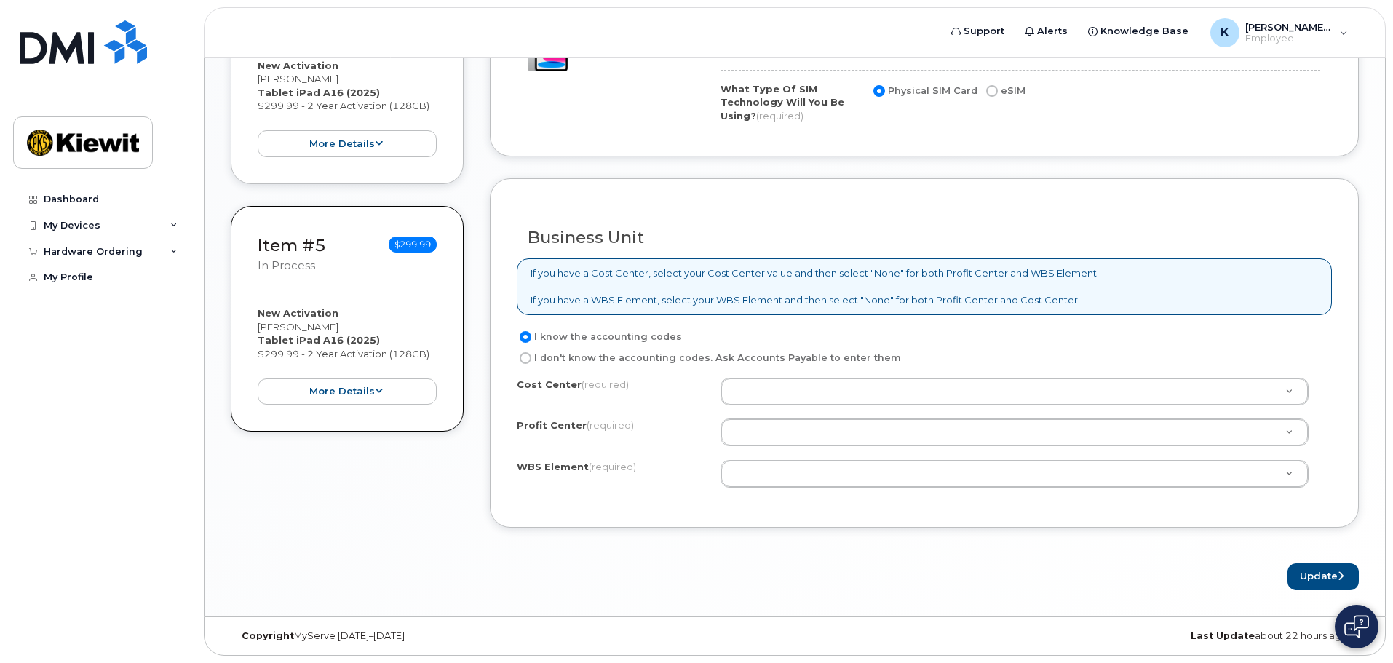
click at [626, 367] on div "I know the accounting codes I don't know the accounting codes. Ask Accounts Pay…" at bounding box center [924, 414] width 815 height 173
click at [626, 358] on label "I don't know the accounting codes. Ask Accounts Payable to enter them" at bounding box center [709, 357] width 384 height 17
click at [531, 358] on input "I don't know the accounting codes. Ask Accounts Payable to enter them" at bounding box center [526, 358] width 12 height 12
radio input "true"
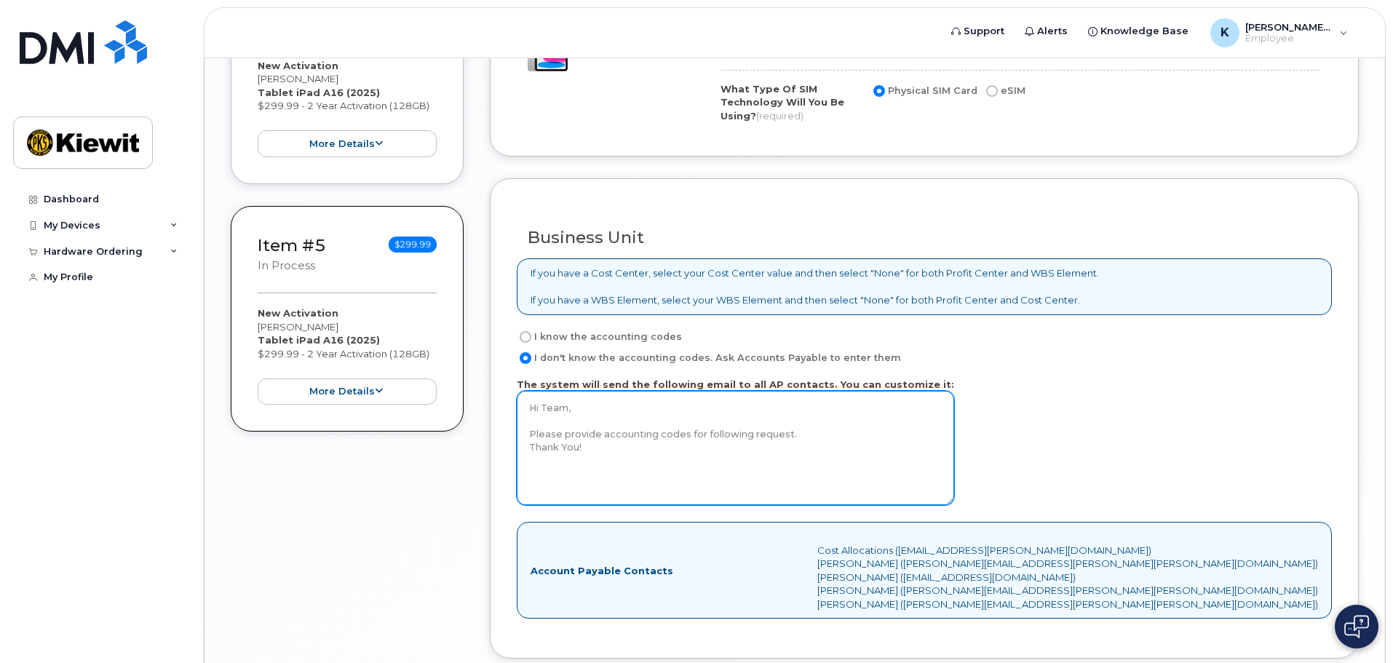
click at [651, 494] on textarea "Hi Team, Please provide accounting codes for following request. Thank You!" at bounding box center [735, 448] width 437 height 114
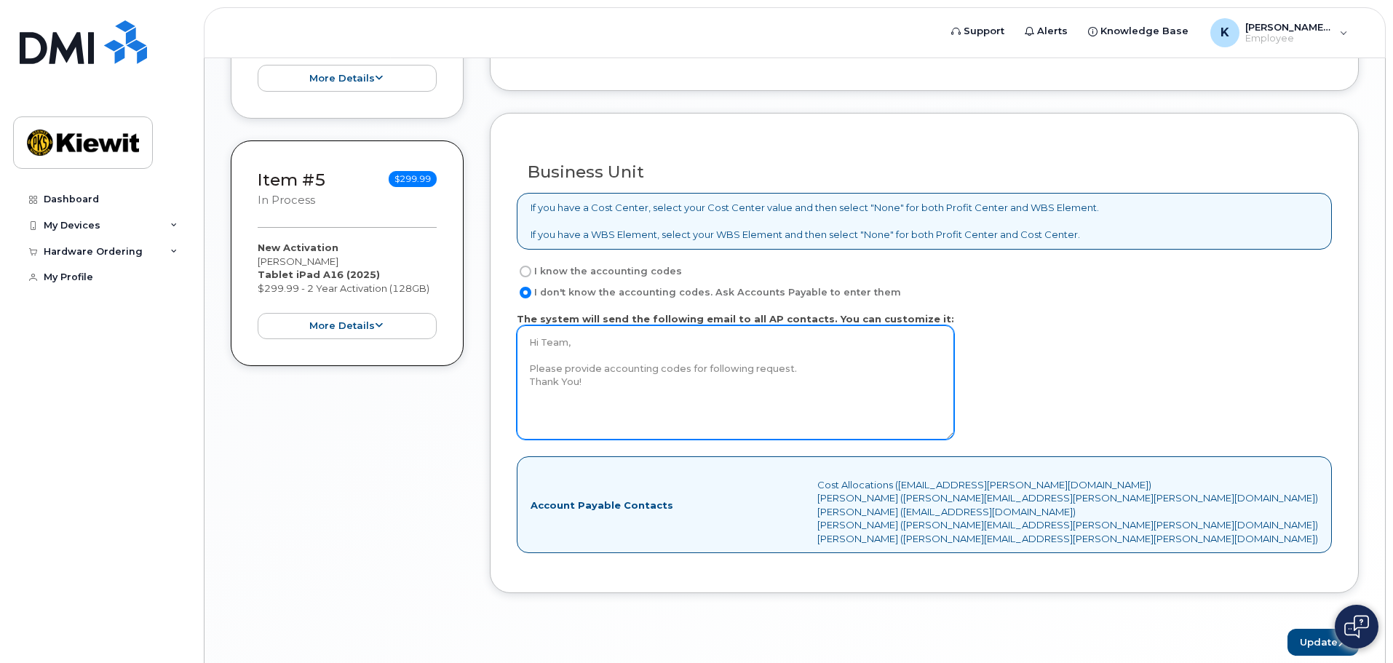
scroll to position [1243, 0]
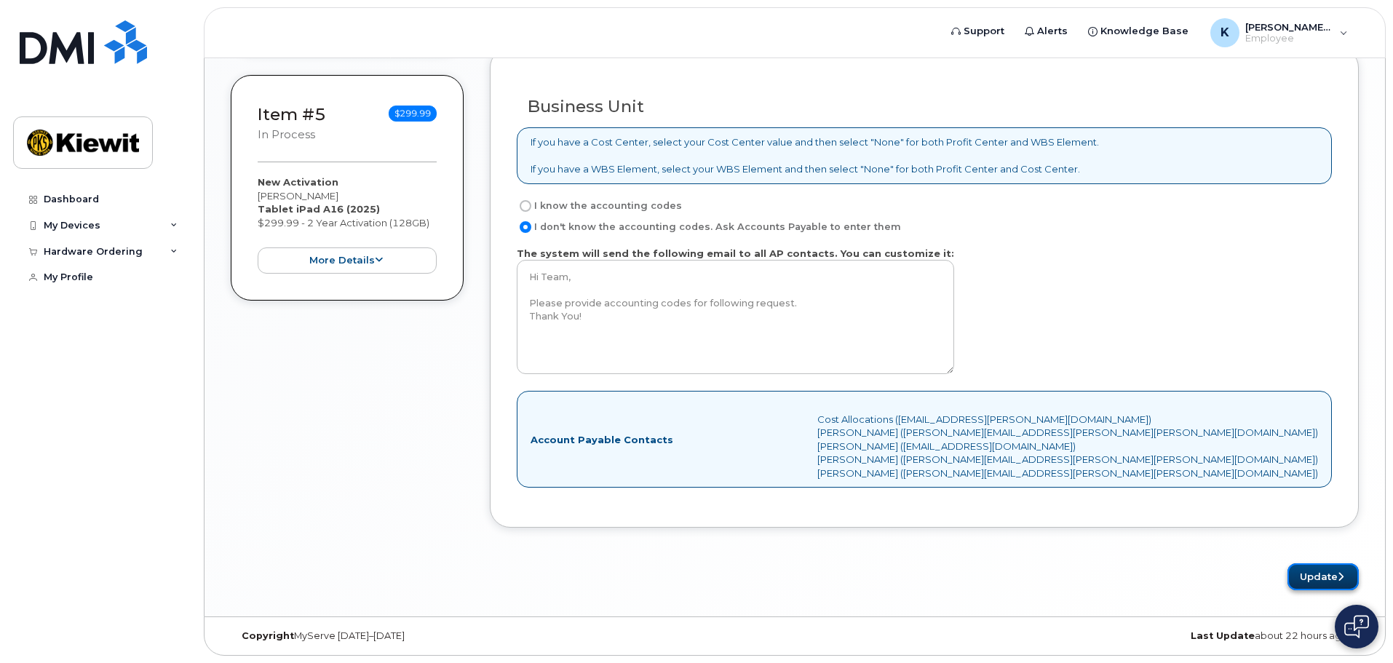
click at [1298, 582] on button "Update" at bounding box center [1323, 576] width 71 height 27
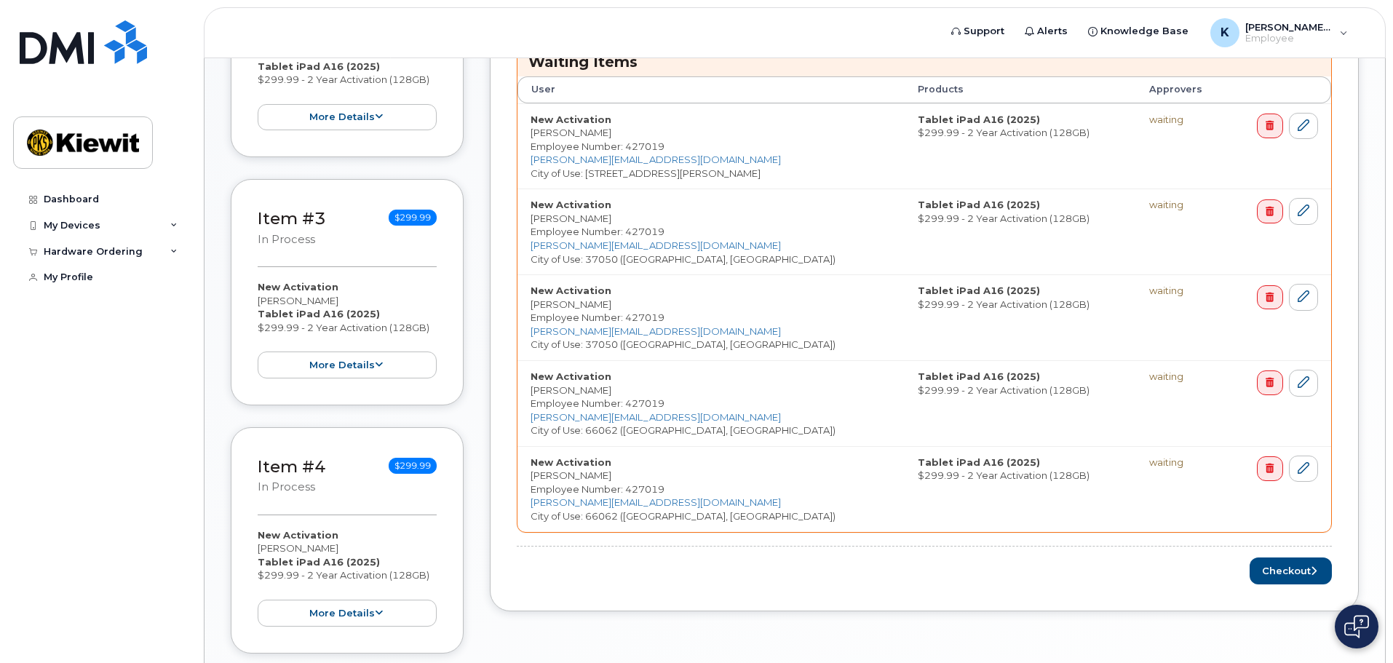
scroll to position [655, 0]
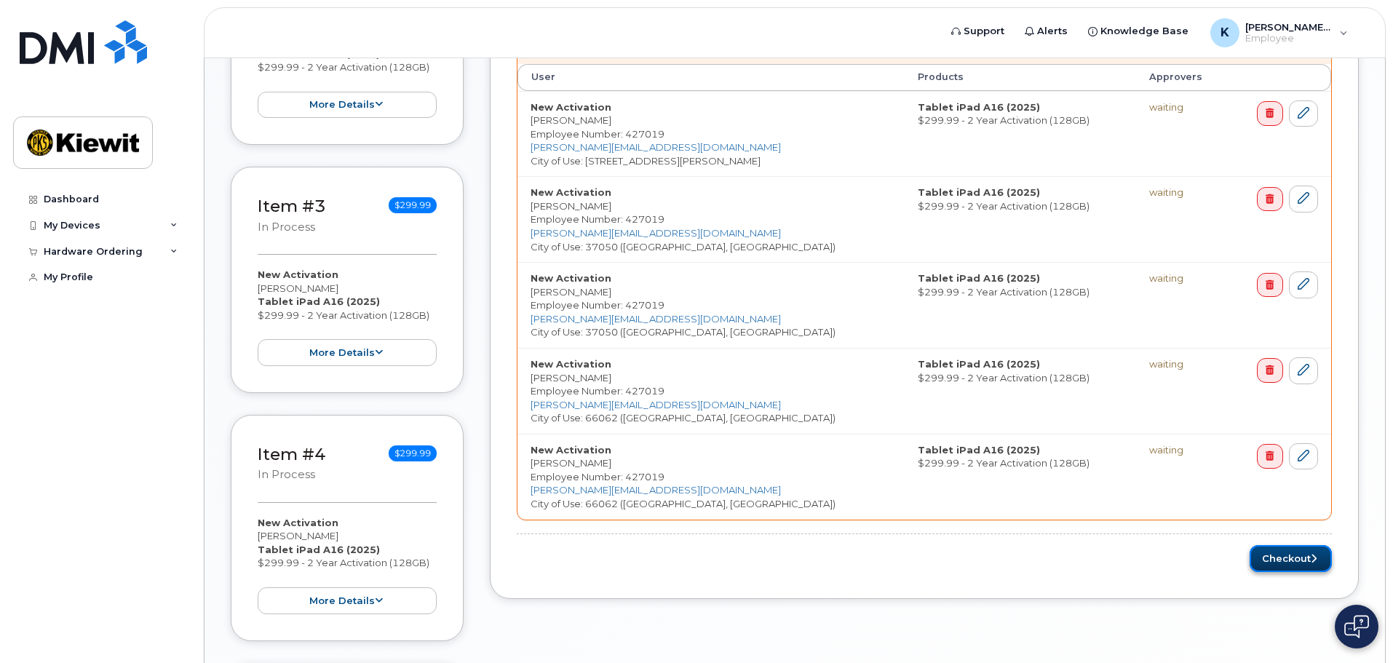
click at [1269, 560] on button "Checkout" at bounding box center [1291, 558] width 82 height 27
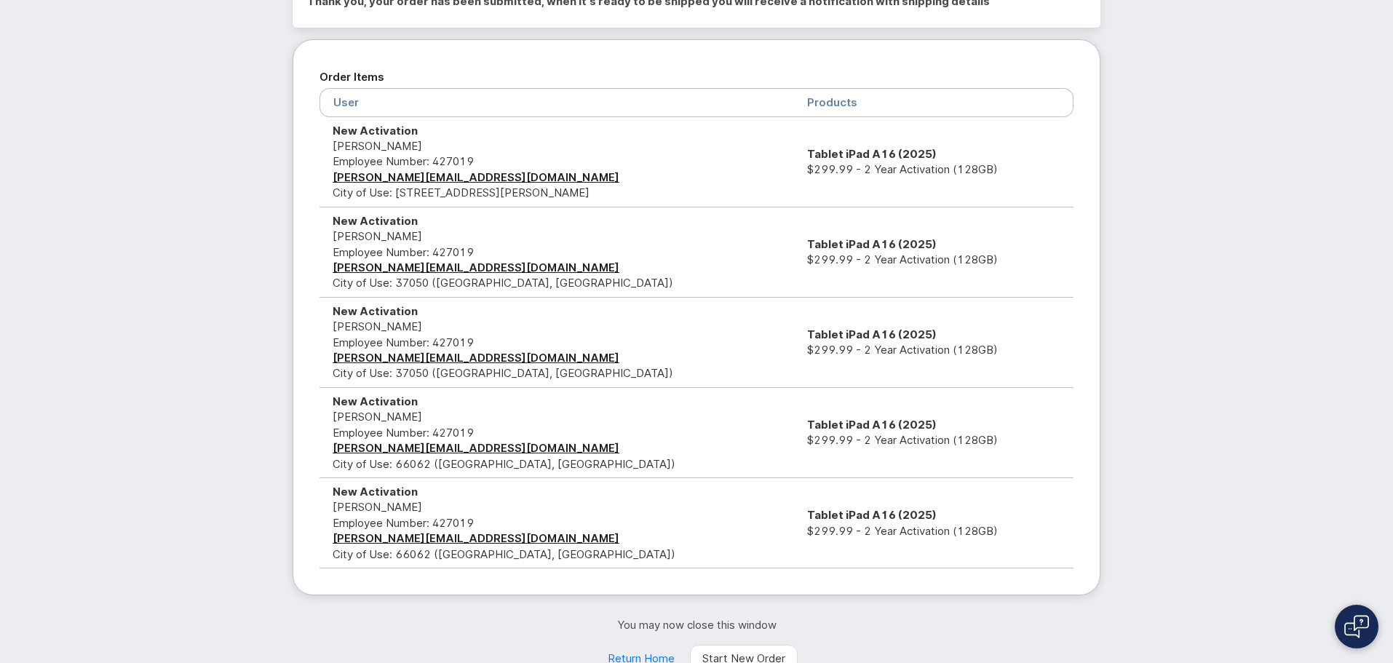
scroll to position [194, 0]
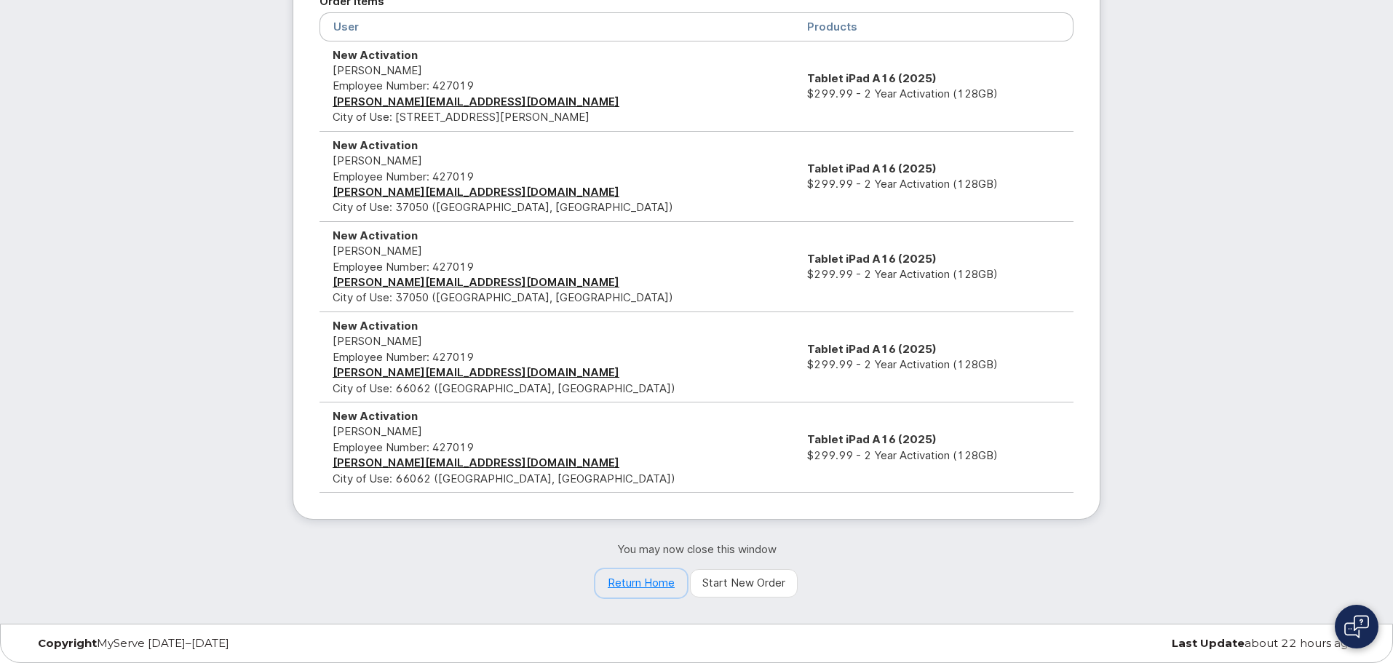
click at [627, 582] on link "Return Home" at bounding box center [641, 583] width 92 height 29
